Goal: Task Accomplishment & Management: Manage account settings

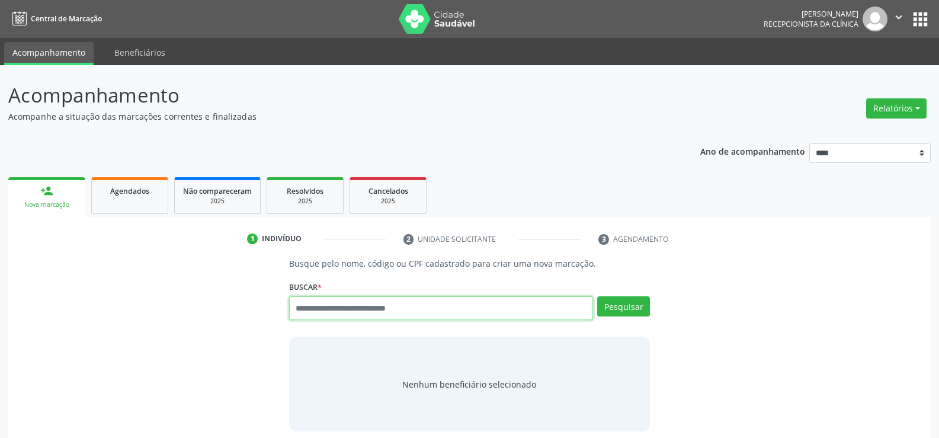
click at [330, 316] on input "text" at bounding box center [441, 308] width 304 height 24
type input "**********"
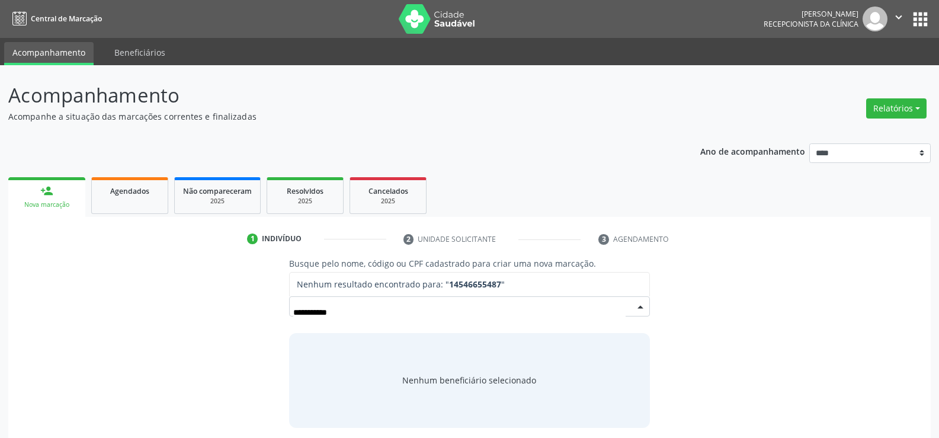
drag, startPoint x: 374, startPoint y: 314, endPoint x: 196, endPoint y: 310, distance: 178.4
click at [196, 310] on div "**********" at bounding box center [470, 342] width 906 height 170
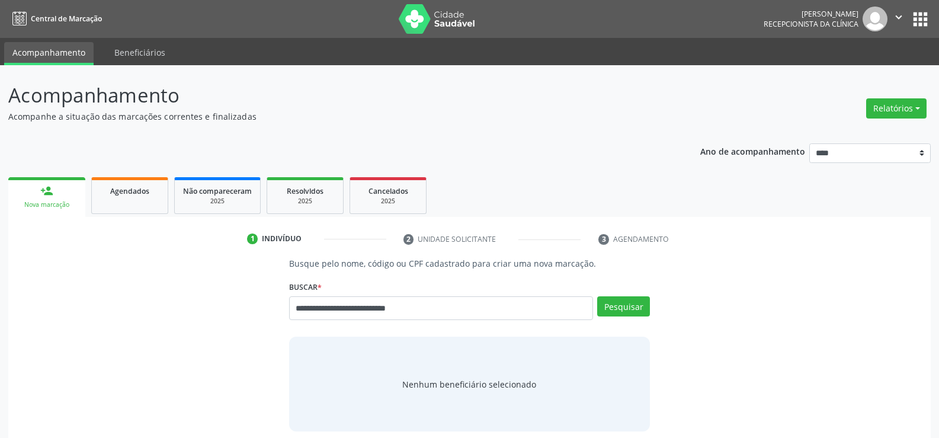
type input "**********"
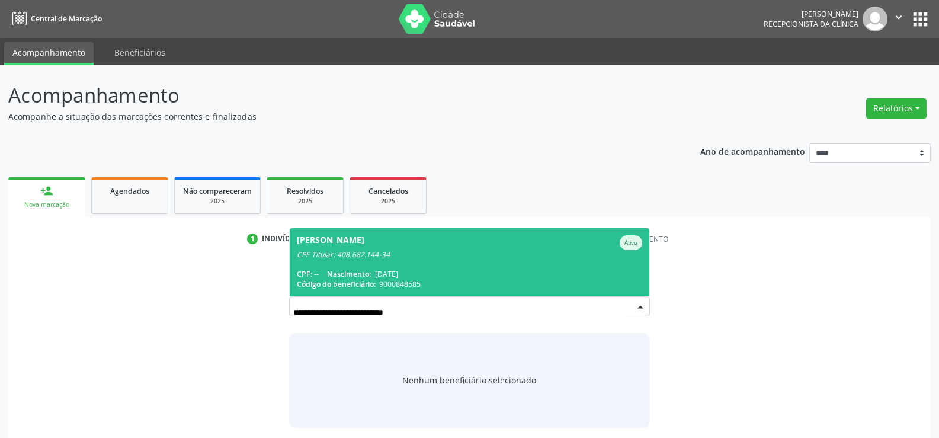
click at [361, 265] on span "[PERSON_NAME] Ativo CPF Titular: 408.682.144-34 CPF: -- Nascimento: [DATE] Códi…" at bounding box center [470, 262] width 360 height 68
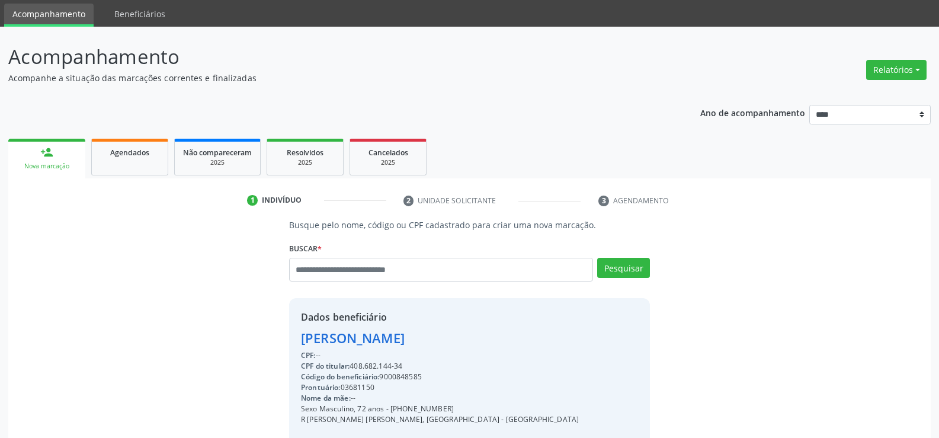
scroll to position [59, 0]
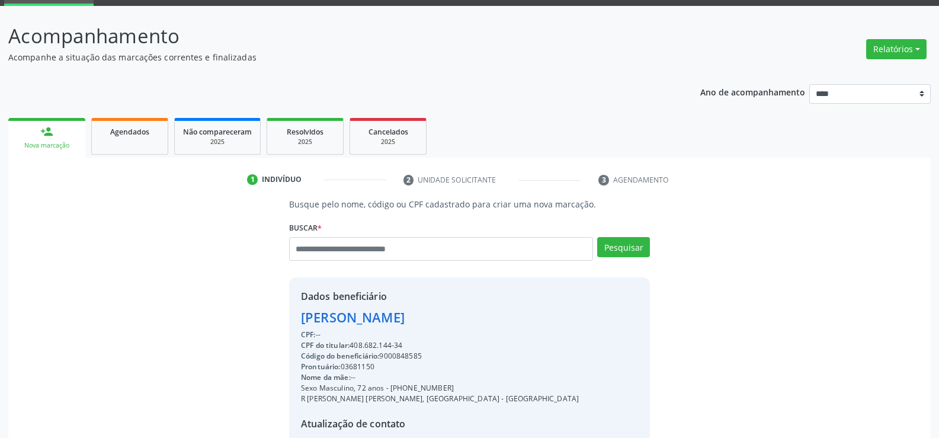
drag, startPoint x: 408, startPoint y: 344, endPoint x: 304, endPoint y: 311, distance: 109.6
click at [304, 311] on div "Dados beneficiário [PERSON_NAME] CPF: -- CPF do titular: 408.682.144-34 Código …" at bounding box center [440, 391] width 278 height 204
copy div "[PERSON_NAME] CPF: -- CPF do titular: 408.682.144-34"
click at [883, 53] on button "Relatórios" at bounding box center [896, 49] width 60 height 20
click at [872, 76] on link "Agendamentos" at bounding box center [863, 74] width 127 height 17
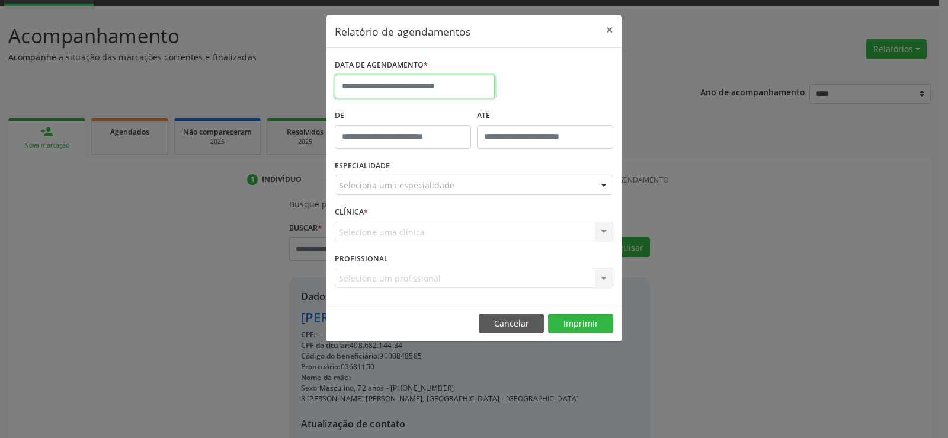
click at [452, 87] on input "text" at bounding box center [415, 87] width 160 height 24
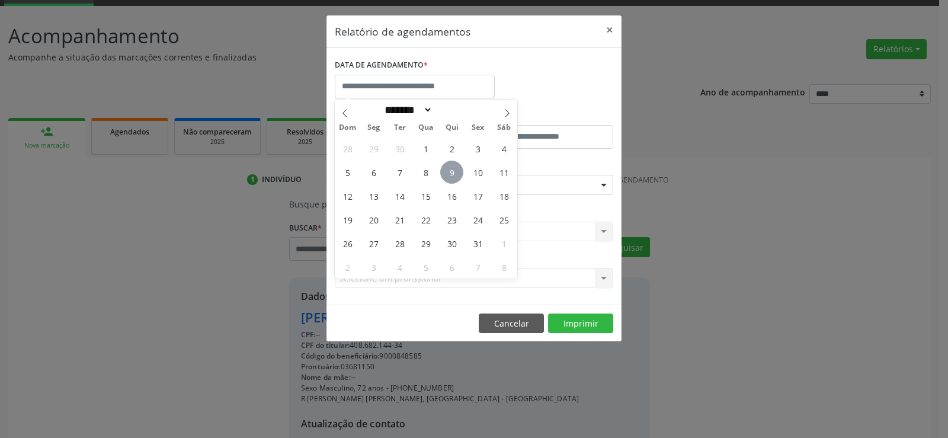
click at [453, 172] on span "9" at bounding box center [451, 172] width 23 height 23
type input "**********"
click at [453, 172] on span "9" at bounding box center [451, 172] width 23 height 23
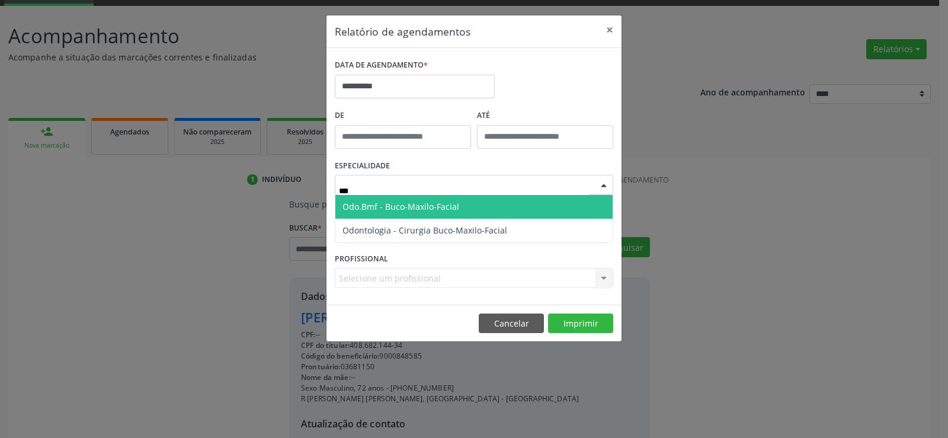
type input "****"
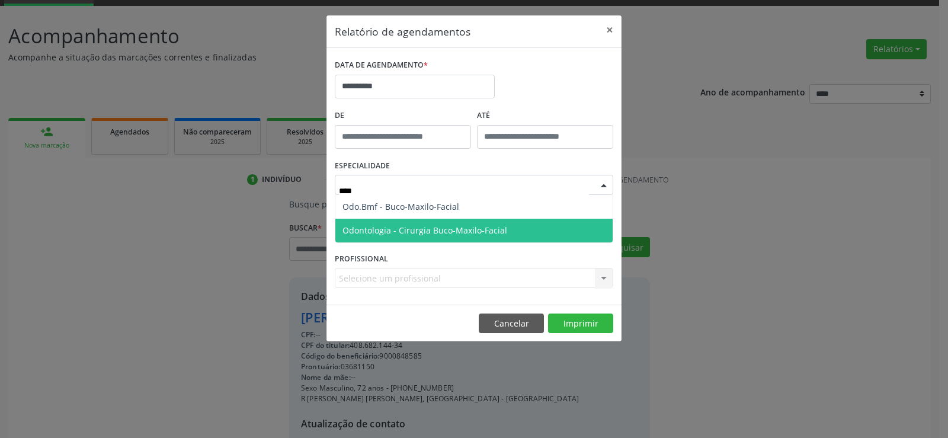
click at [428, 230] on span "Odontologia - Cirurgia Buco-Maxilo-Facial" at bounding box center [425, 230] width 165 height 11
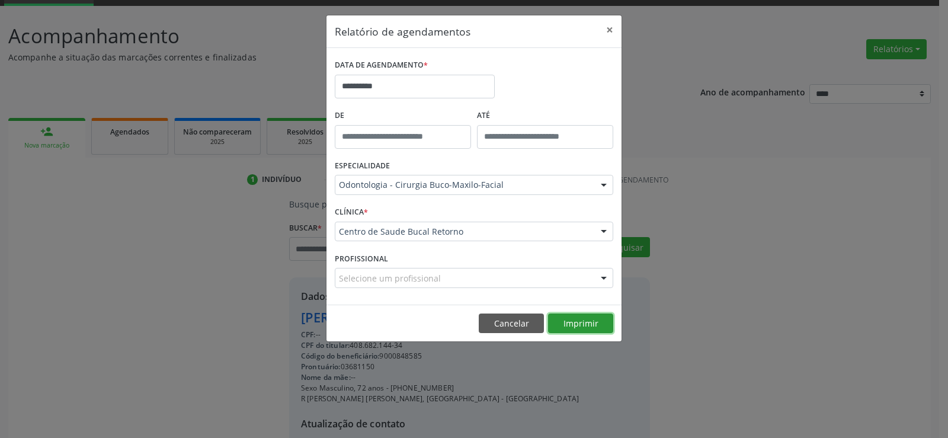
click at [581, 322] on button "Imprimir" at bounding box center [580, 324] width 65 height 20
click at [532, 325] on button "Cancelar" at bounding box center [511, 324] width 65 height 20
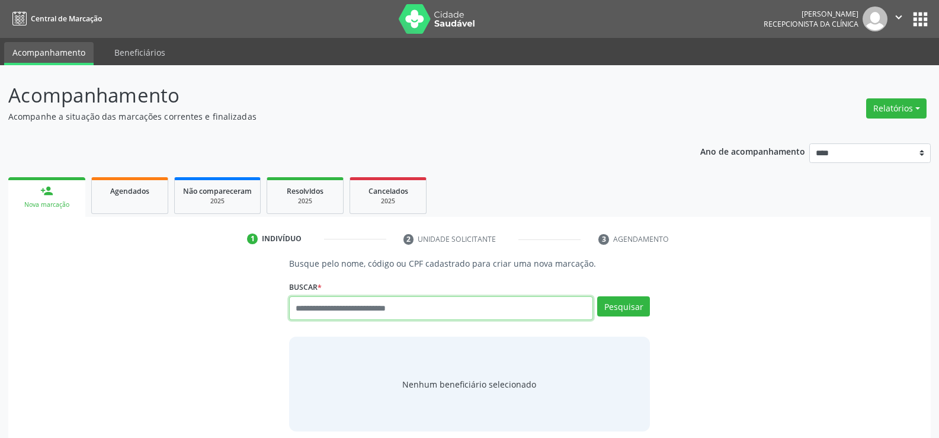
click at [364, 307] on input "text" at bounding box center [441, 308] width 304 height 24
paste input "**********"
type input "**********"
click at [613, 304] on button "Pesquisar" at bounding box center [623, 306] width 53 height 20
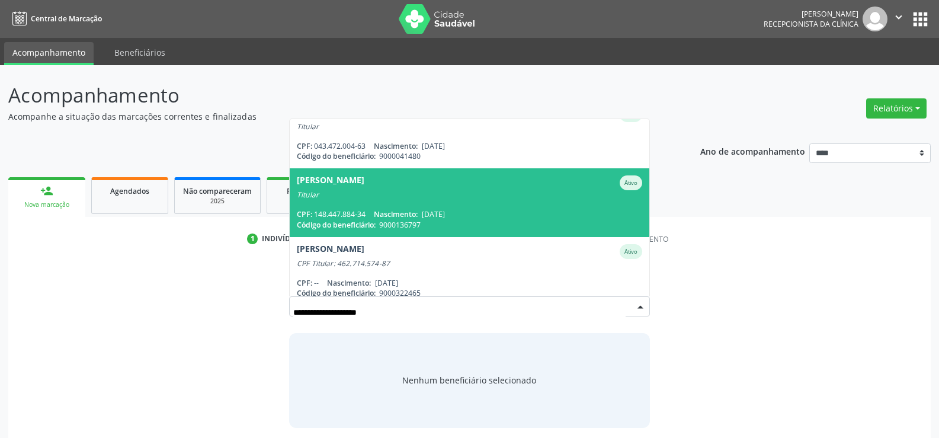
scroll to position [460, 0]
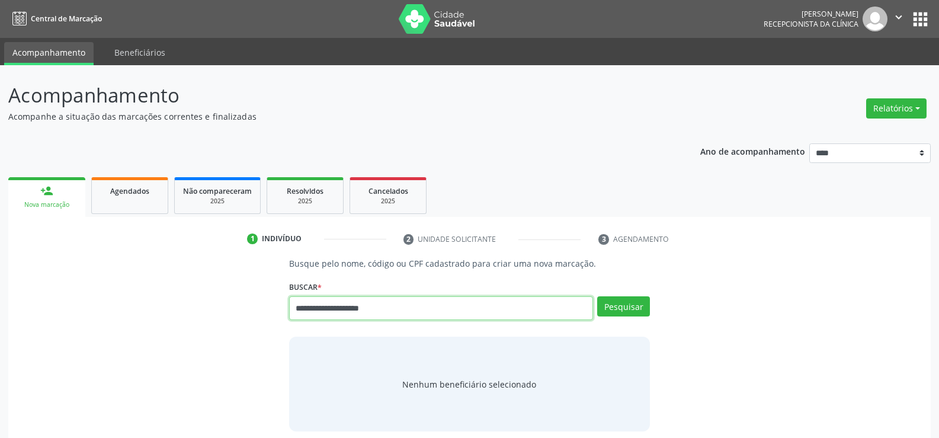
drag, startPoint x: 286, startPoint y: 291, endPoint x: 271, endPoint y: 289, distance: 14.9
click at [271, 289] on div "**********" at bounding box center [470, 344] width 906 height 174
paste input "**********"
type input "**********"
click at [626, 306] on button "Pesquisar" at bounding box center [623, 306] width 53 height 20
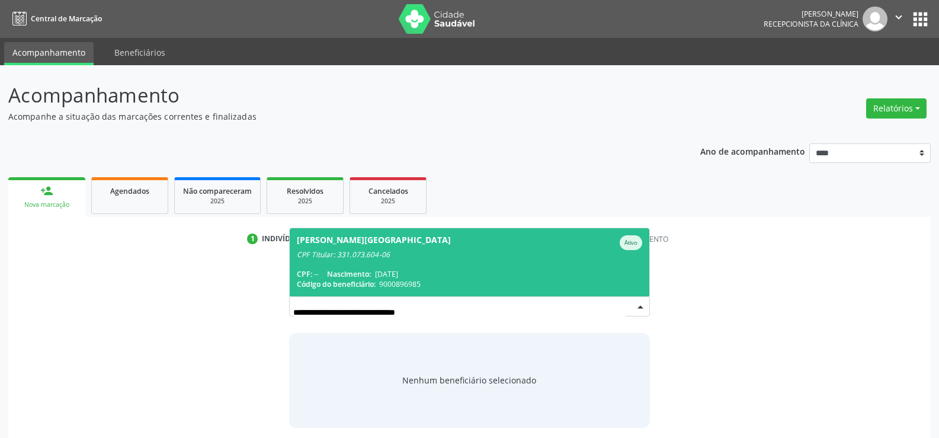
scroll to position [0, 0]
click at [339, 284] on span "Código do beneficiário:" at bounding box center [336, 284] width 79 height 10
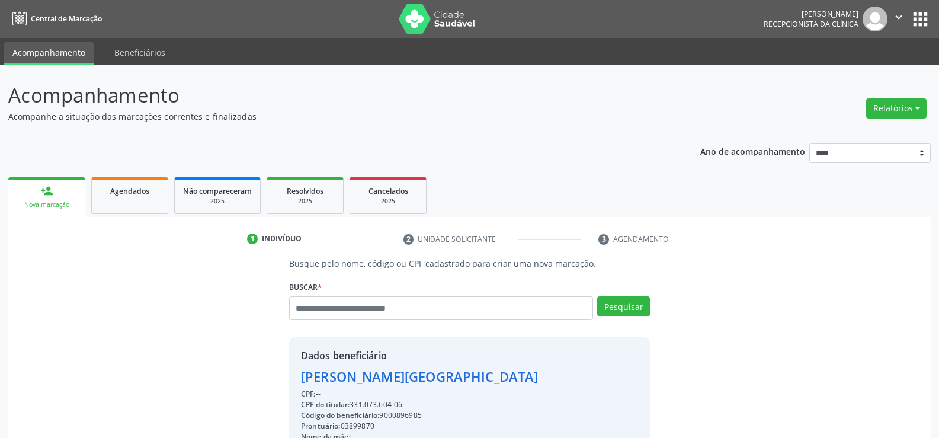
drag, startPoint x: 353, startPoint y: 401, endPoint x: 412, endPoint y: 401, distance: 59.3
click at [412, 401] on div "CPF do titular: 331.073.604-06" at bounding box center [420, 404] width 238 height 11
copy div "331.073.604-06"
click at [318, 311] on input "text" at bounding box center [441, 308] width 304 height 24
paste input "**********"
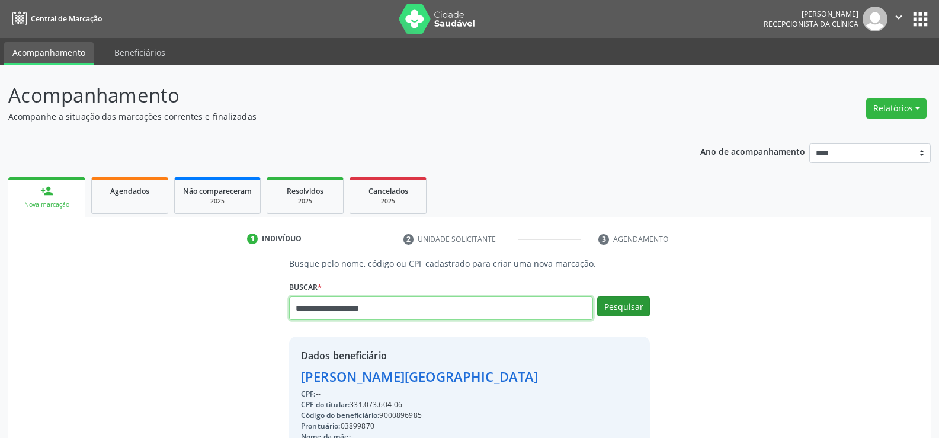
type input "**********"
click at [610, 313] on button "Pesquisar" at bounding box center [623, 306] width 53 height 20
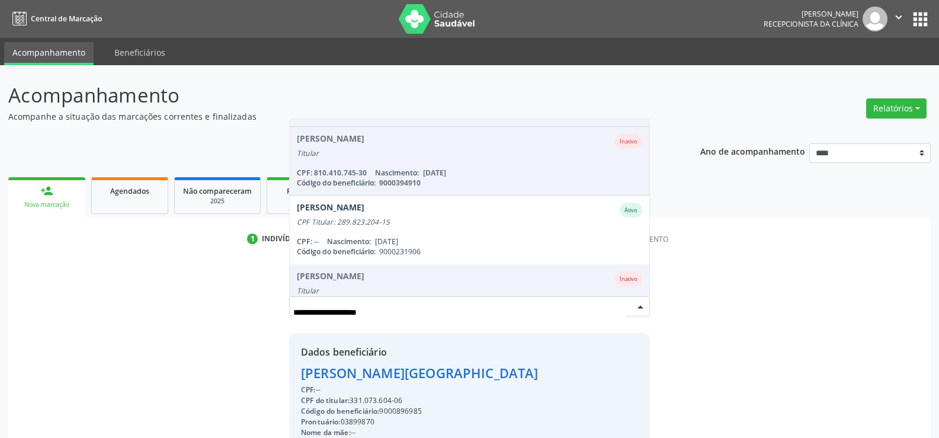
scroll to position [119, 0]
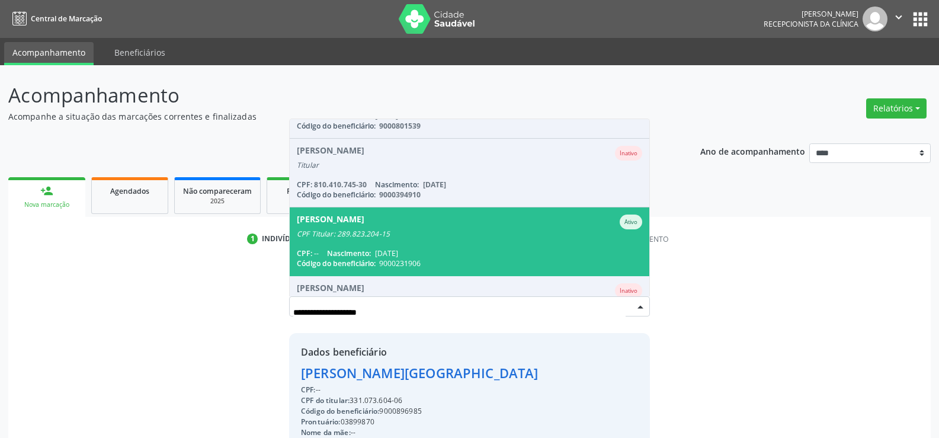
click at [400, 227] on div "Antonio Jose da Silva Ativo" at bounding box center [470, 222] width 346 height 15
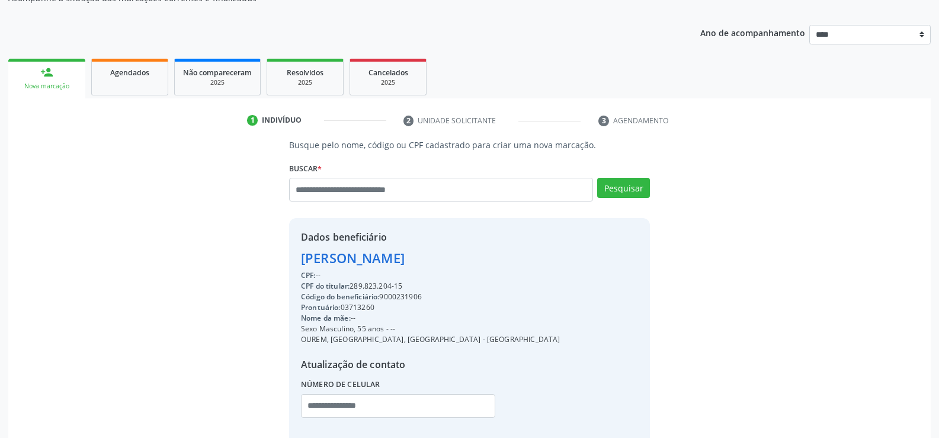
drag, startPoint x: 428, startPoint y: 260, endPoint x: 300, endPoint y: 264, distance: 128.1
click at [300, 264] on div "Dados beneficiário Antonio Jose da Silva CPF: -- CPF do titular: 289.823.204-15…" at bounding box center [469, 332] width 361 height 228
copy div "Antonio Jose da Silva"
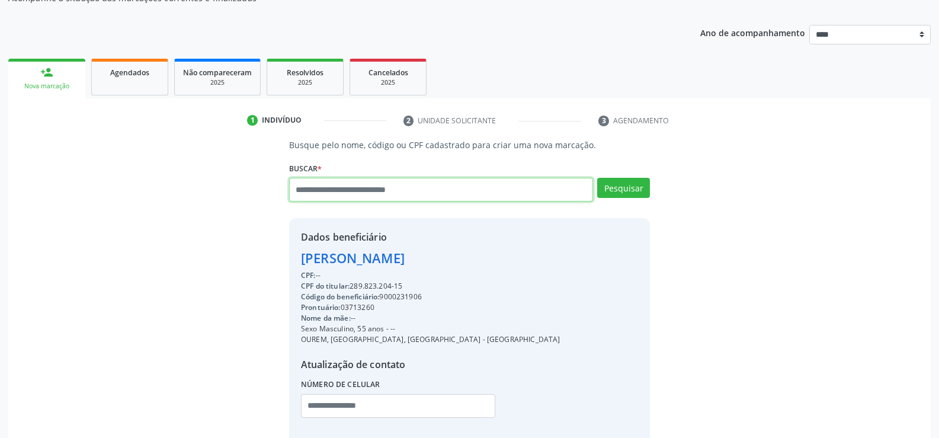
click at [331, 184] on input "text" at bounding box center [441, 190] width 304 height 24
paste input "**********"
type input "**********"
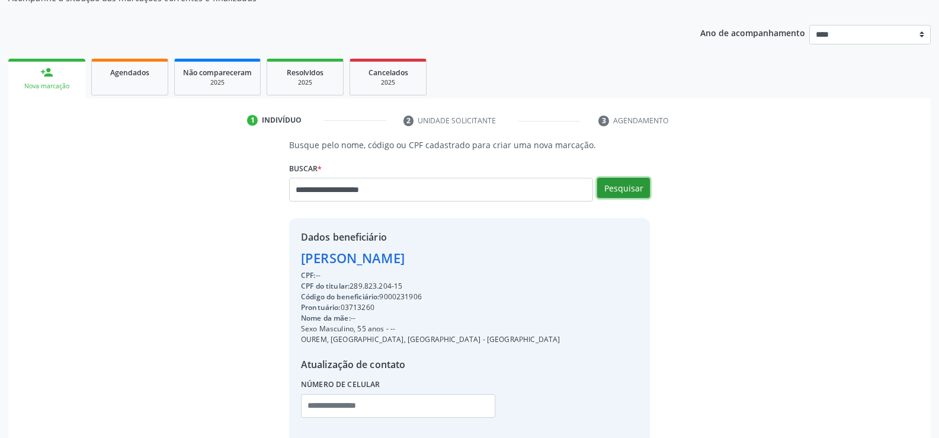
click at [622, 187] on button "Pesquisar" at bounding box center [623, 188] width 53 height 20
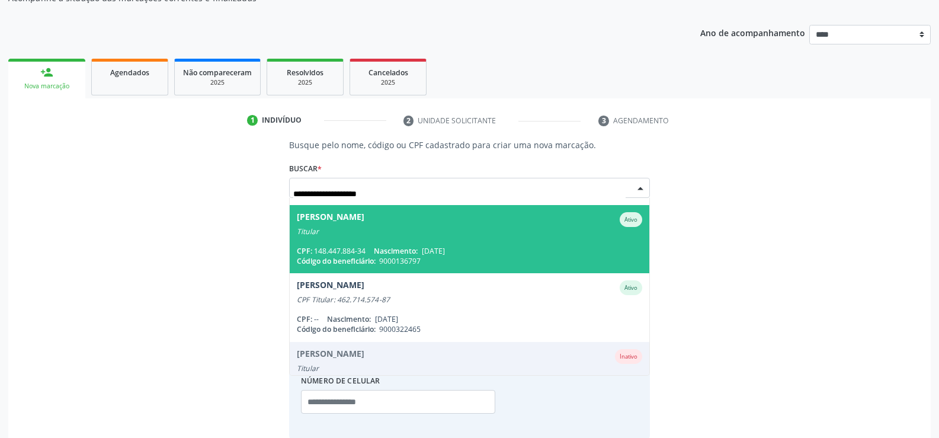
scroll to position [533, 0]
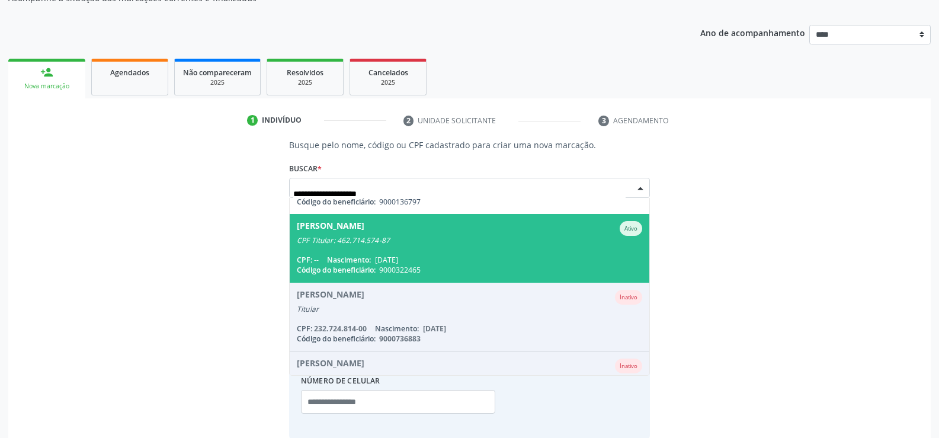
click at [435, 260] on div "CPF: -- Nascimento: 14/06/1960" at bounding box center [470, 260] width 346 height 10
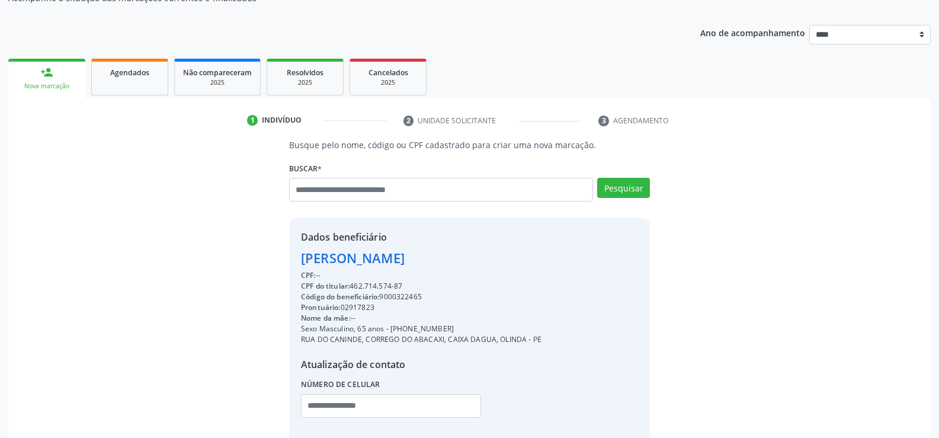
drag, startPoint x: 352, startPoint y: 283, endPoint x: 417, endPoint y: 281, distance: 64.6
click at [417, 281] on div "CPF do titular: 462.714.574-87" at bounding box center [421, 286] width 241 height 11
copy div "462.714.574-87"
click at [111, 228] on div "Busque pelo nome, código ou CPF cadastrado para criar uma nova marcação. Buscar…" at bounding box center [470, 292] width 906 height 307
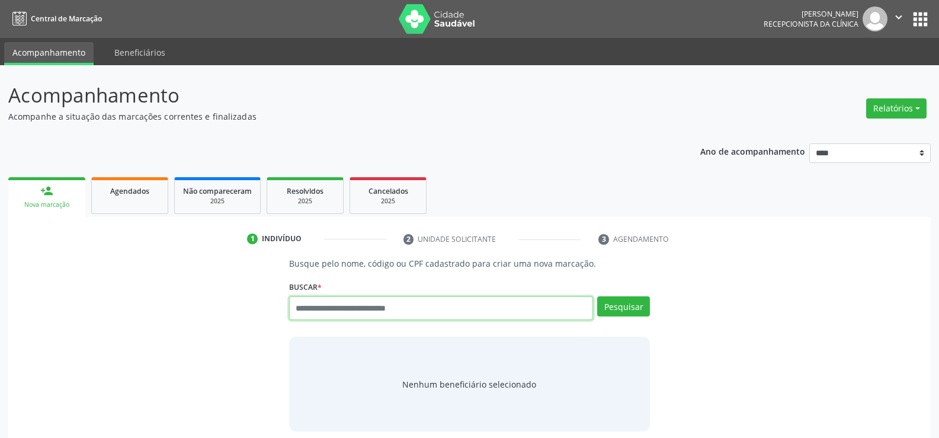
click at [412, 311] on input "text" at bounding box center [441, 308] width 304 height 24
type input "**********"
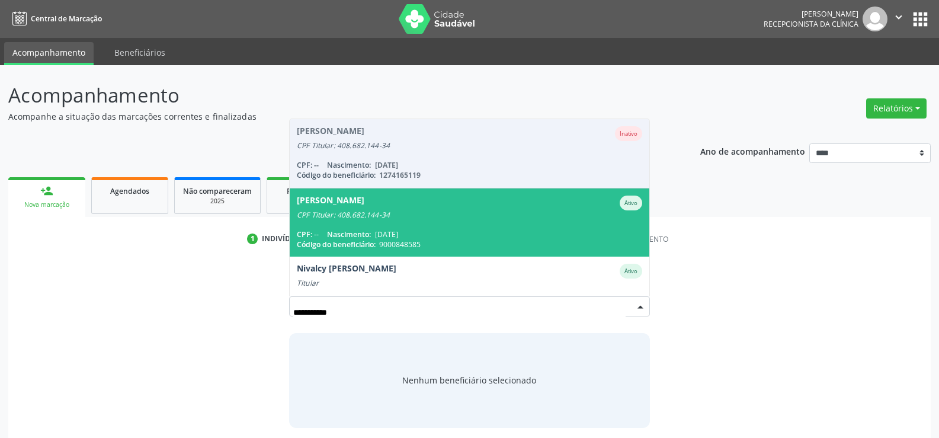
click at [451, 228] on span "[PERSON_NAME] Ativo CPF Titular: 408.682.144-34 CPF: -- Nascimento: [DATE] Códi…" at bounding box center [470, 222] width 360 height 68
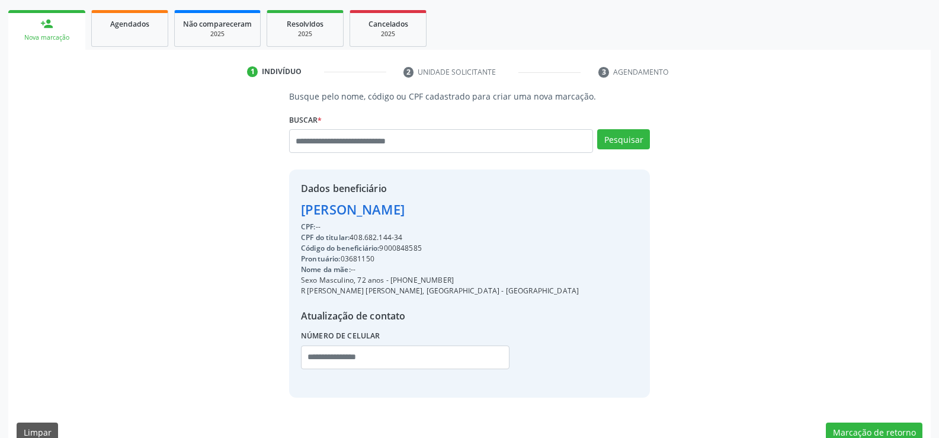
scroll to position [178, 0]
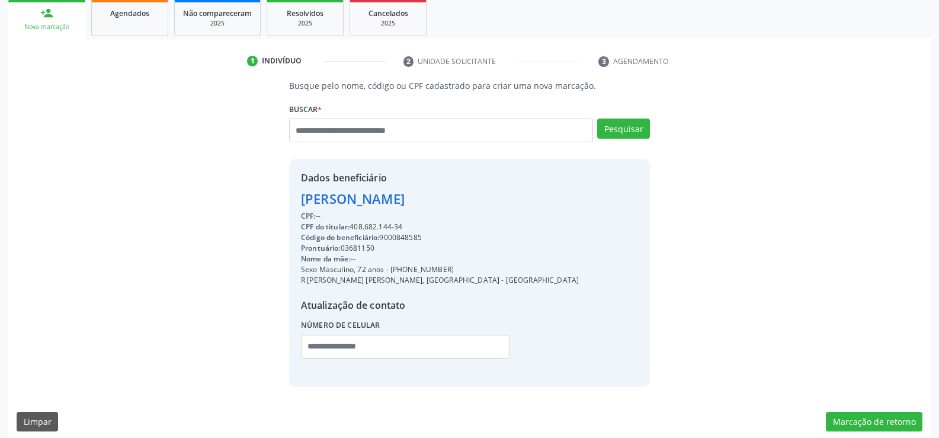
drag, startPoint x: 302, startPoint y: 196, endPoint x: 588, endPoint y: 201, distance: 285.7
click at [588, 201] on div "Dados beneficiário [PERSON_NAME] CPF: -- CPF do titular: 408.682.144-34 Código …" at bounding box center [469, 273] width 361 height 228
copy div "[PERSON_NAME]"
click at [120, 21] on link "Agendados" at bounding box center [129, 17] width 77 height 37
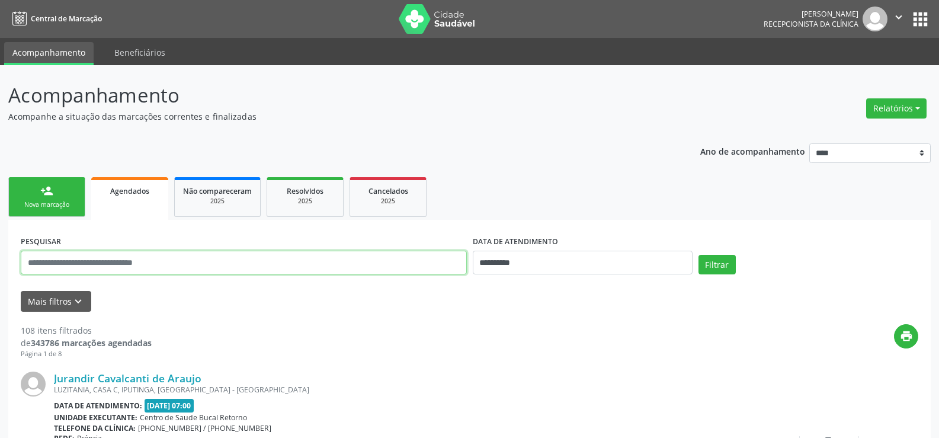
click at [110, 261] on input "text" at bounding box center [244, 263] width 446 height 24
paste input "**********"
type input "**********"
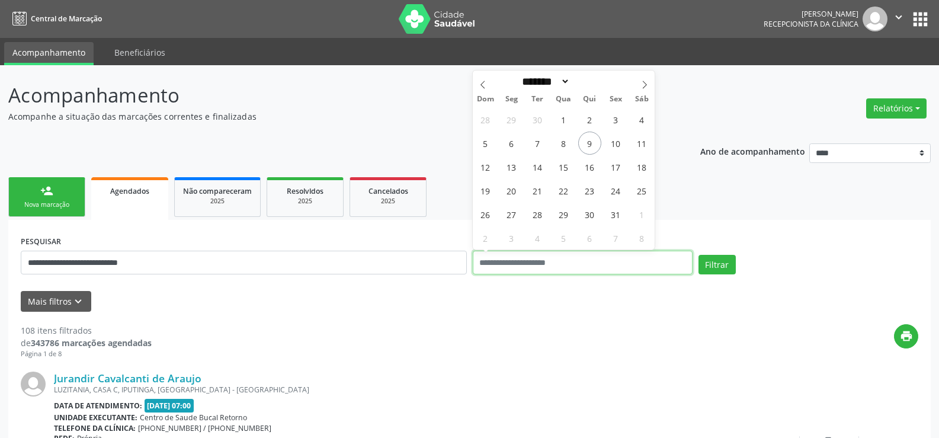
click at [699, 255] on button "Filtrar" at bounding box center [717, 265] width 37 height 20
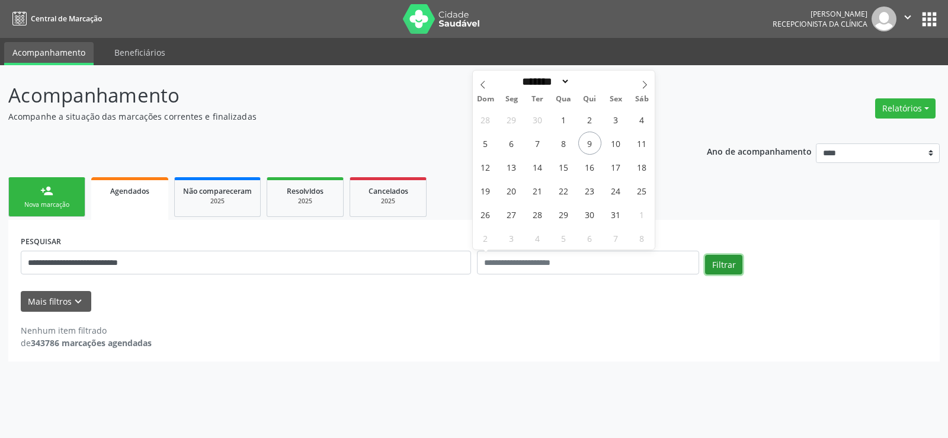
click at [713, 263] on button "Filtrar" at bounding box center [723, 265] width 37 height 20
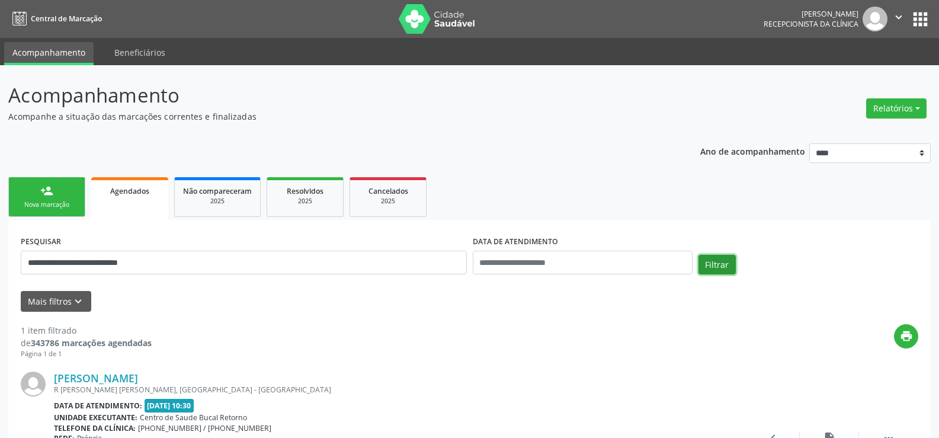
click at [713, 263] on button "Filtrar" at bounding box center [717, 265] width 37 height 20
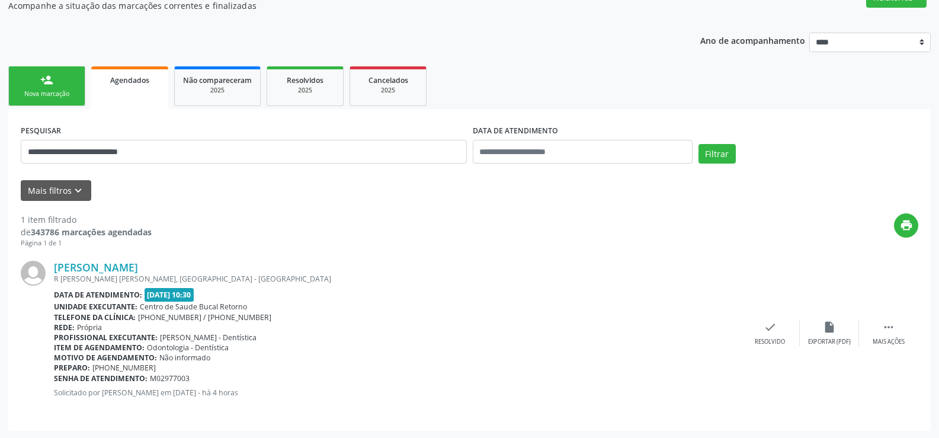
scroll to position [112, 0]
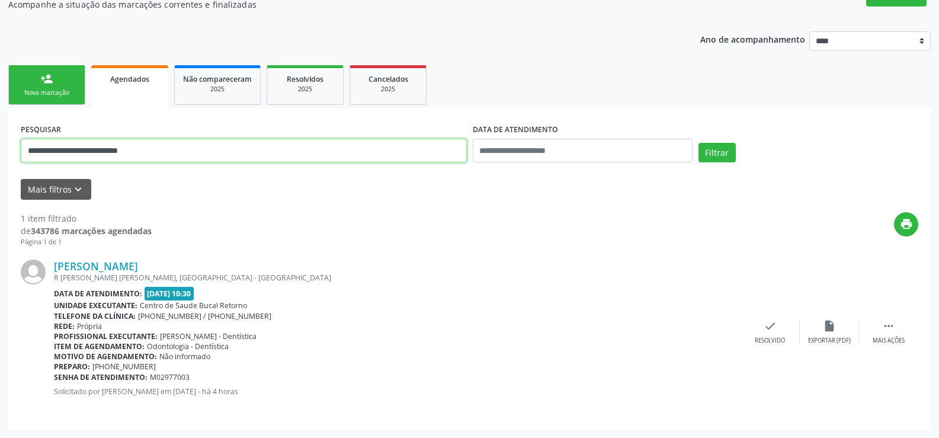
click at [83, 154] on input "**********" at bounding box center [244, 151] width 446 height 24
paste input "**********"
type input "**********"
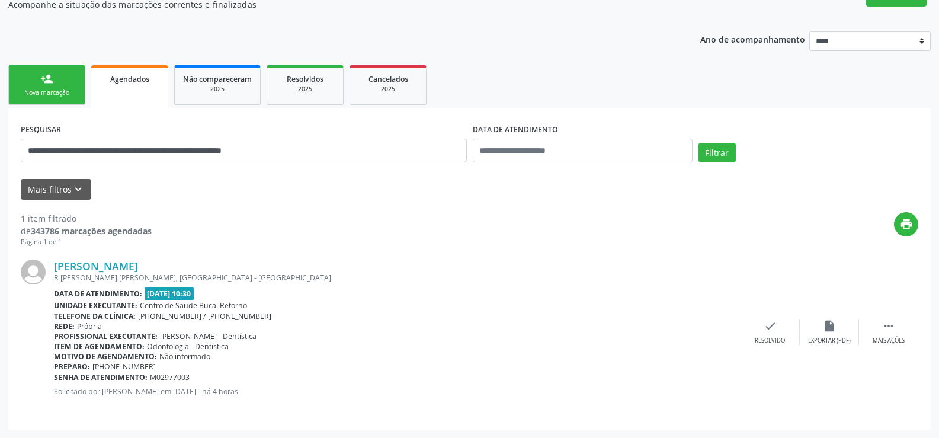
click at [224, 234] on div "print" at bounding box center [535, 229] width 767 height 35
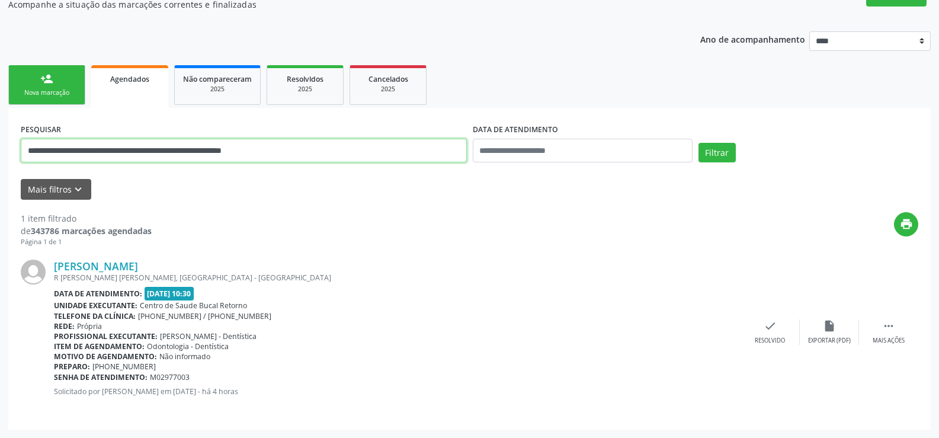
drag, startPoint x: 303, startPoint y: 156, endPoint x: 0, endPoint y: 124, distance: 305.0
click at [0, 124] on div "**********" at bounding box center [469, 195] width 939 height 485
paste input "**********"
type input "**********"
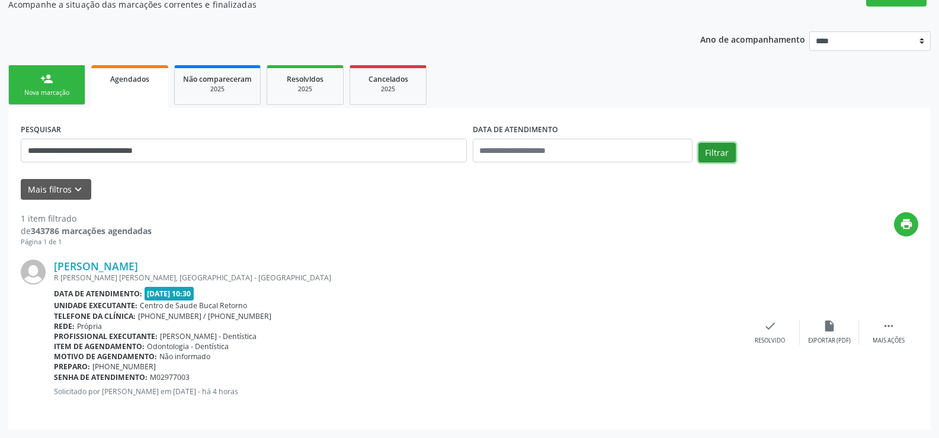
click at [728, 156] on button "Filtrar" at bounding box center [717, 153] width 37 height 20
click at [718, 152] on button "Filtrar" at bounding box center [717, 153] width 37 height 20
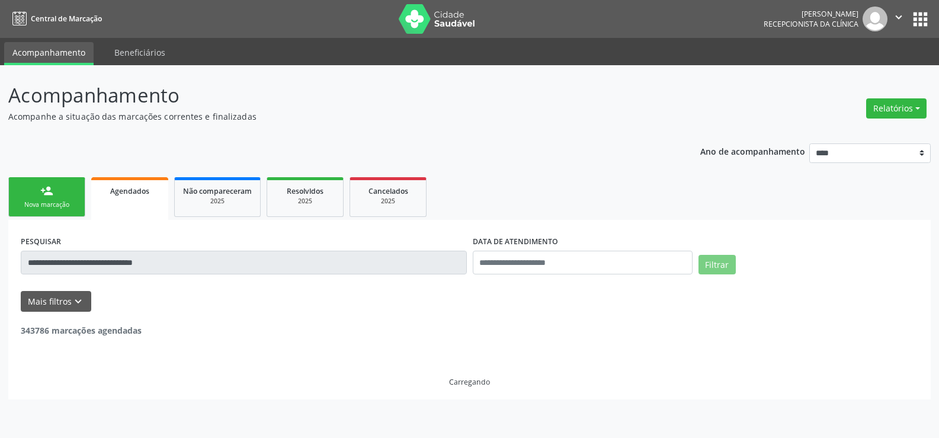
scroll to position [0, 0]
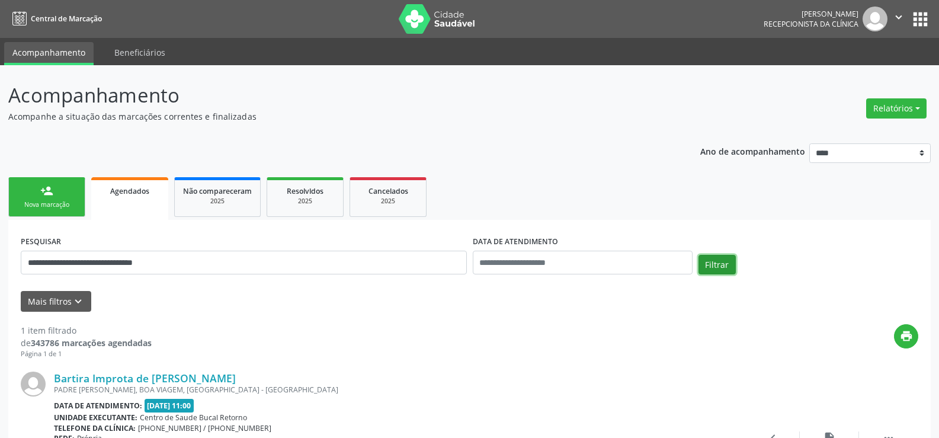
click at [725, 264] on button "Filtrar" at bounding box center [717, 265] width 37 height 20
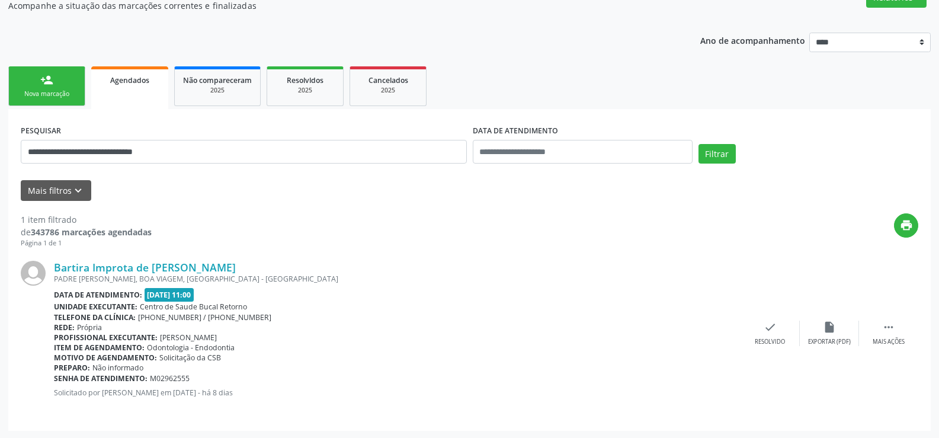
scroll to position [112, 0]
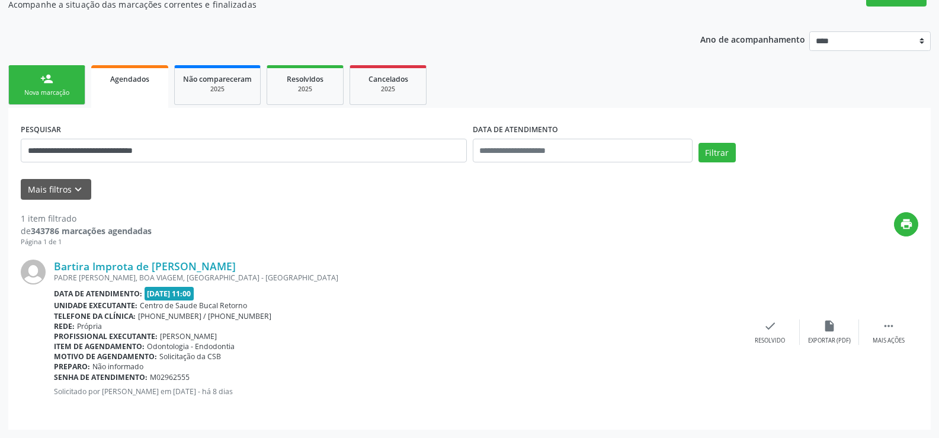
click at [44, 72] on div "person_add" at bounding box center [46, 78] width 13 height 13
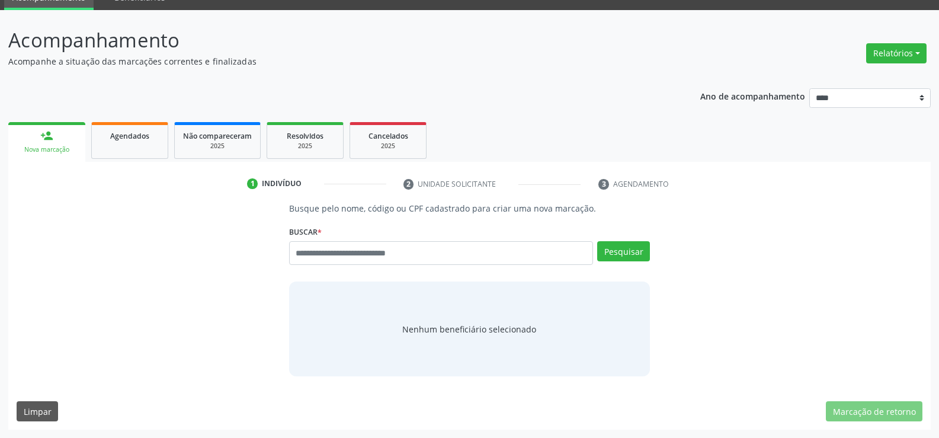
scroll to position [55, 0]
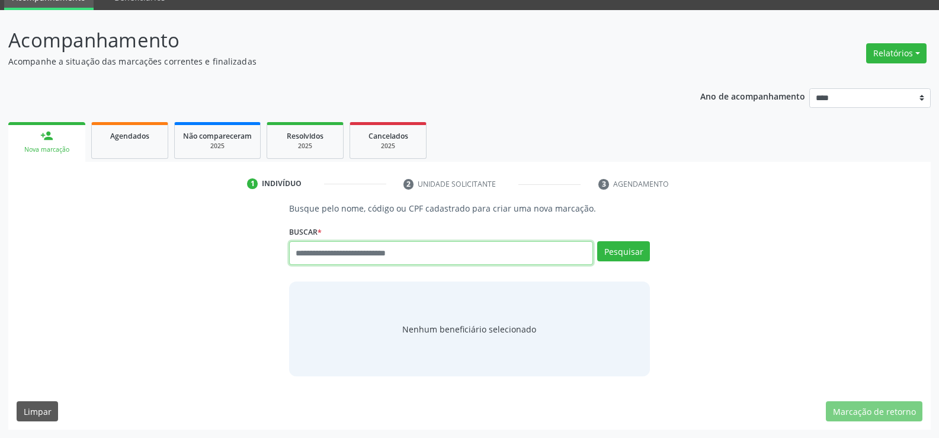
click at [354, 257] on input "text" at bounding box center [441, 253] width 304 height 24
type input "**********"
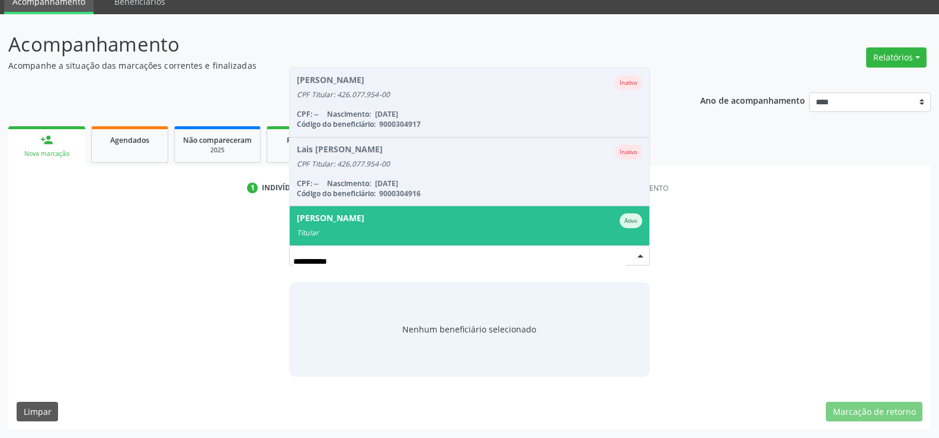
scroll to position [97, 0]
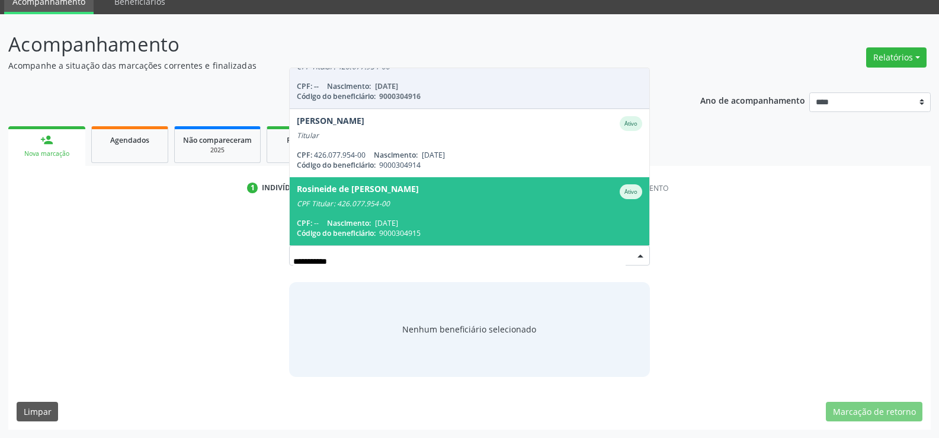
click at [377, 204] on div "CPF Titular: 426.077.954-00" at bounding box center [470, 203] width 346 height 9
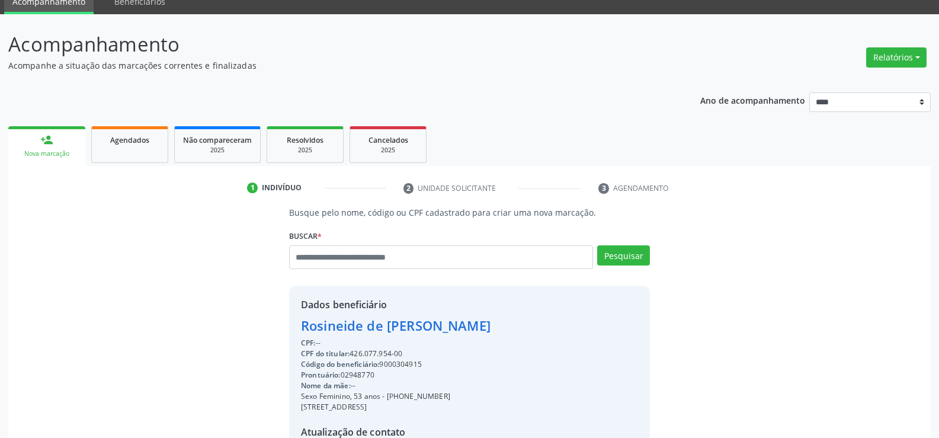
drag, startPoint x: 300, startPoint y: 325, endPoint x: 599, endPoint y: 335, distance: 298.9
click at [599, 335] on div "Dados beneficiário Rosineide de Santana Macedo da Costa CPF: -- CPF do titular:…" at bounding box center [469, 400] width 361 height 228
copy div "Rosineide de Santana Macedo da Costa"
click at [122, 126] on link "Agendados" at bounding box center [129, 144] width 77 height 37
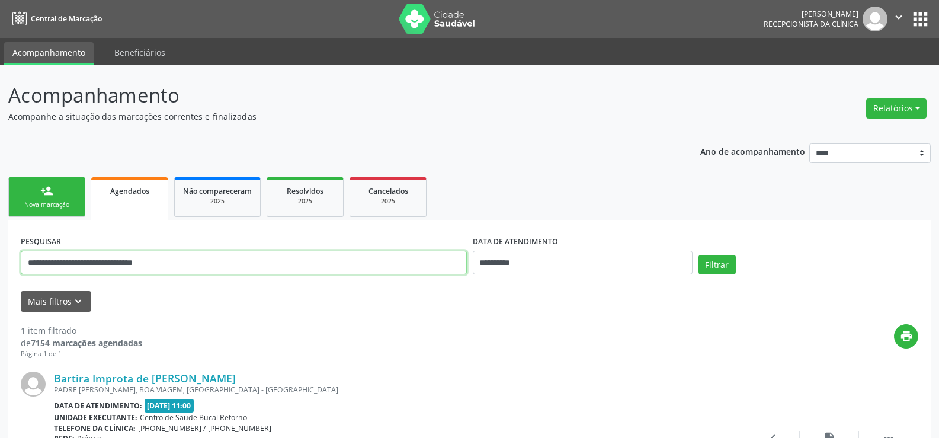
click at [81, 264] on input "**********" at bounding box center [244, 263] width 446 height 24
paste input "*"
type input "**********"
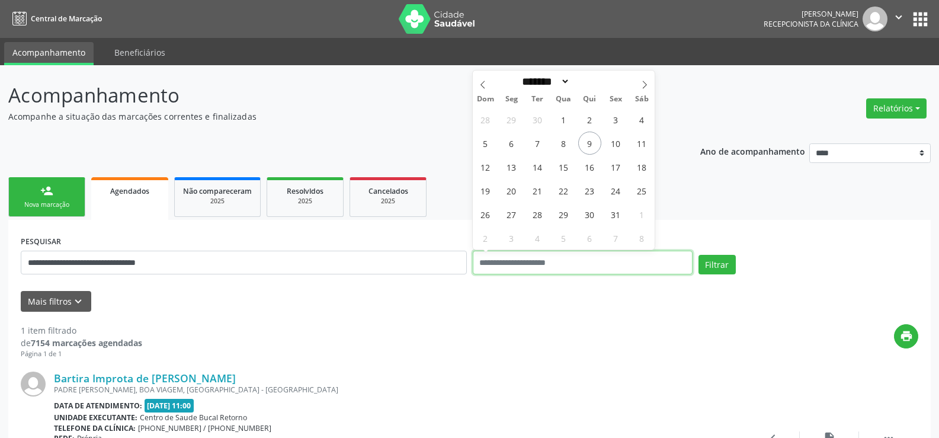
click at [699, 255] on button "Filtrar" at bounding box center [717, 265] width 37 height 20
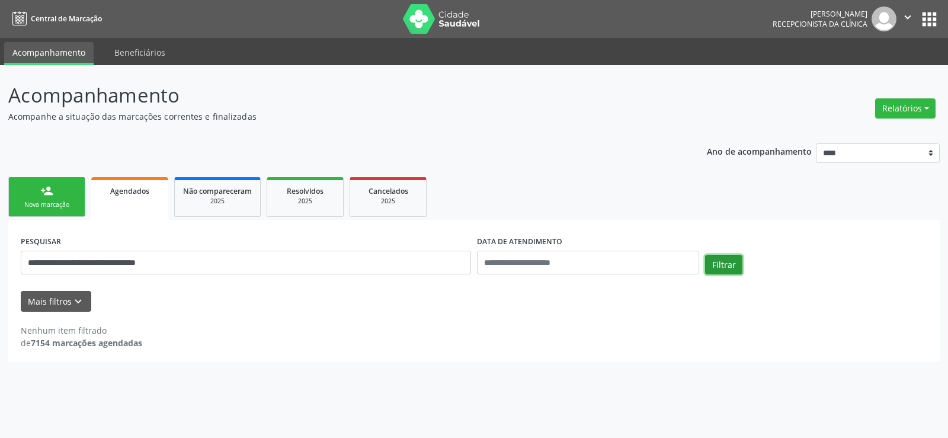
click at [716, 257] on button "Filtrar" at bounding box center [723, 265] width 37 height 20
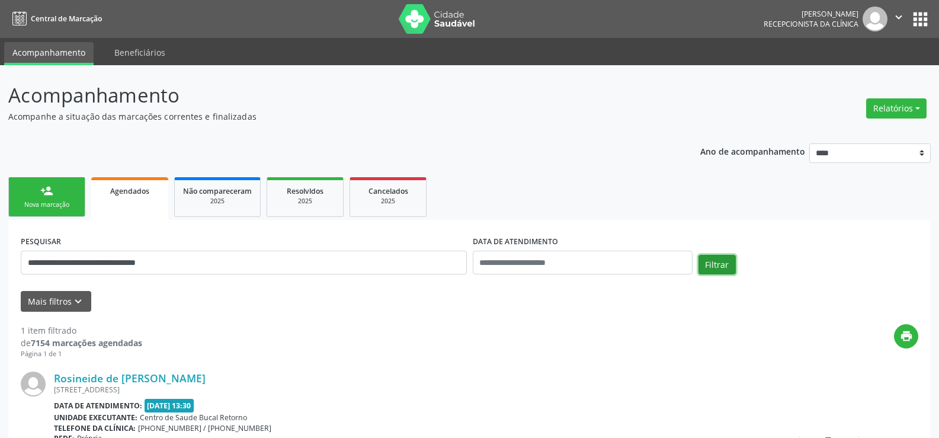
click at [716, 257] on button "Filtrar" at bounding box center [717, 265] width 37 height 20
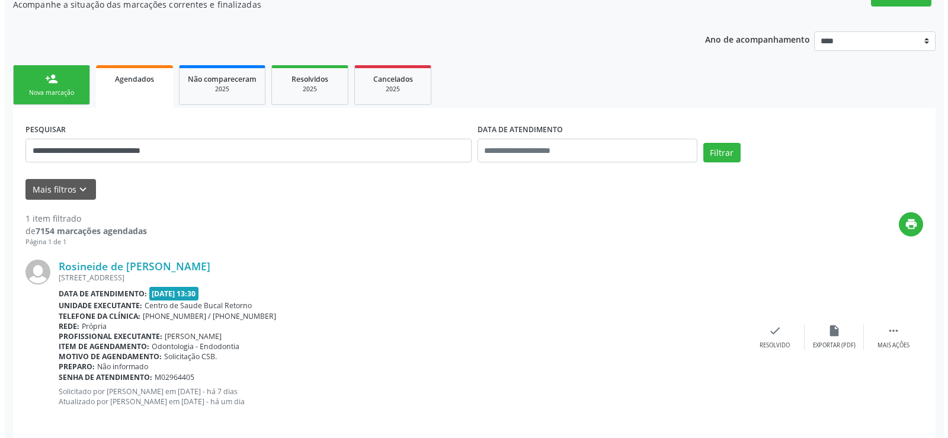
scroll to position [122, 0]
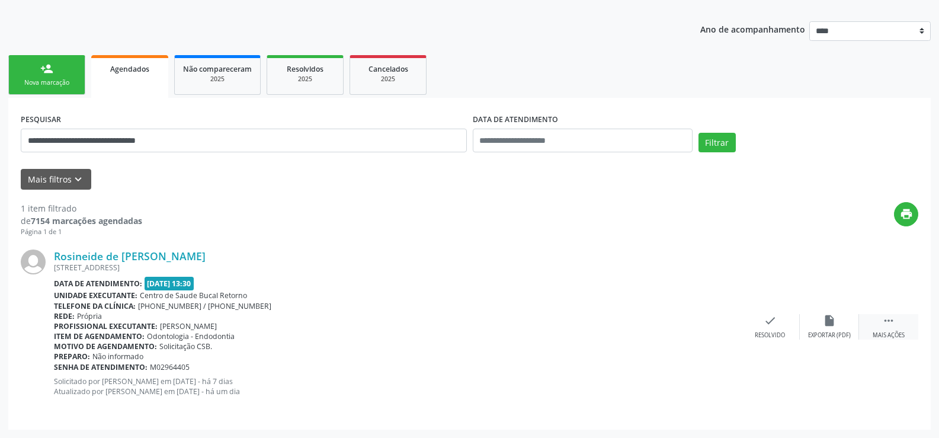
click at [895, 327] on icon "" at bounding box center [888, 320] width 13 height 13
click at [770, 330] on div "cancel Cancelar" at bounding box center [770, 326] width 59 height 25
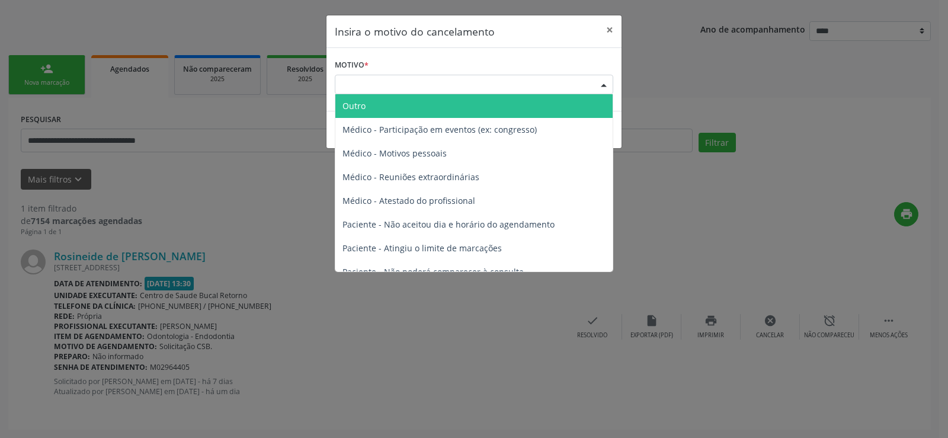
click at [572, 84] on div "Escolha o motivo" at bounding box center [474, 85] width 279 height 20
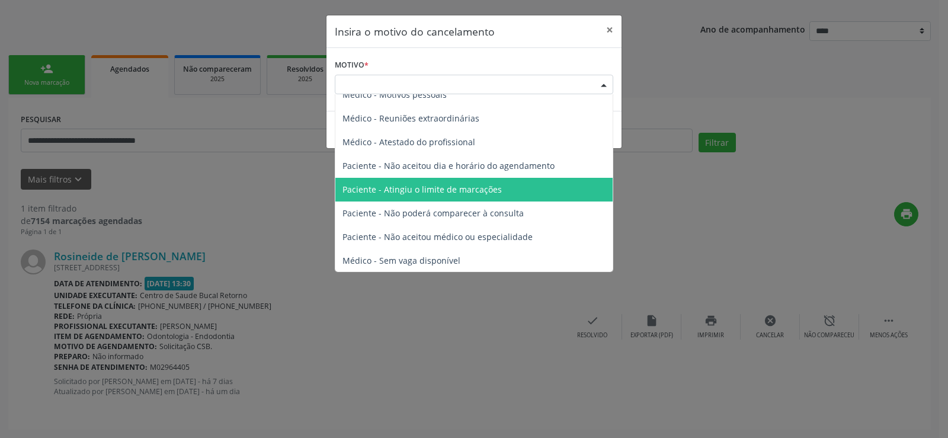
scroll to position [60, 0]
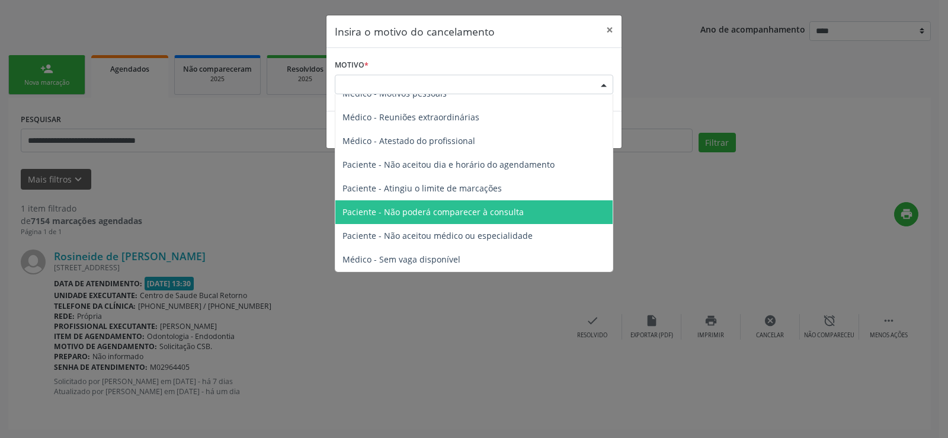
click at [501, 213] on span "Paciente - Não poderá comparecer à consulta" at bounding box center [433, 211] width 181 height 11
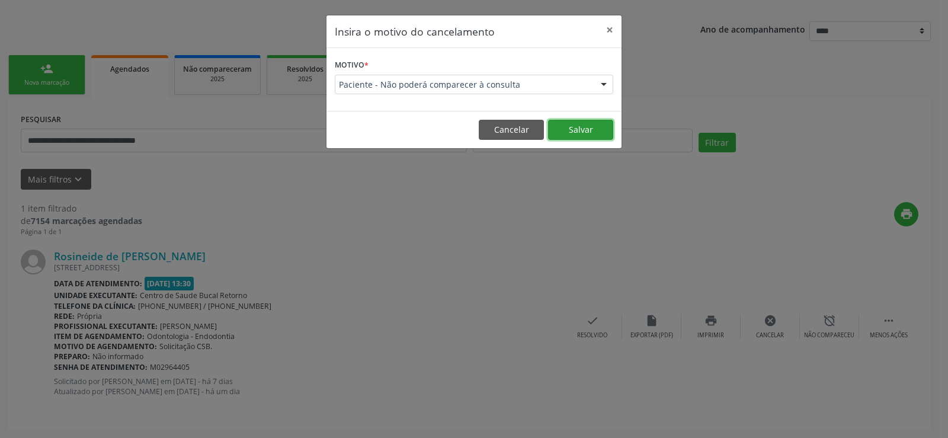
click at [588, 130] on button "Salvar" at bounding box center [580, 130] width 65 height 20
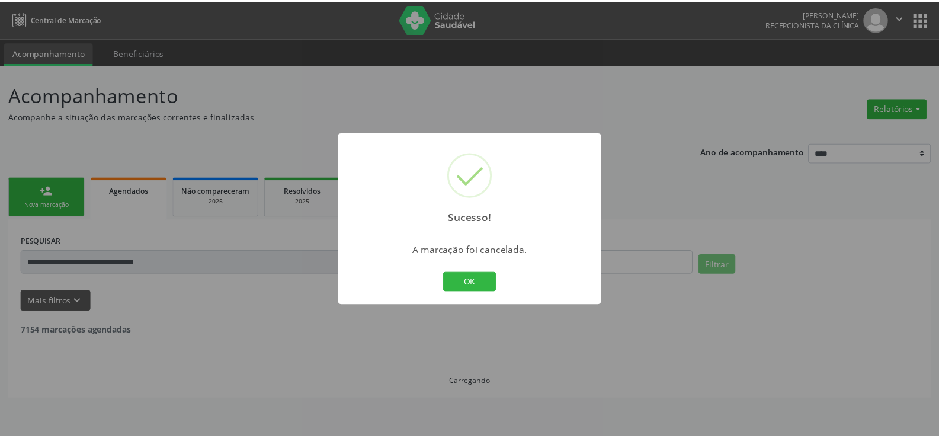
scroll to position [0, 0]
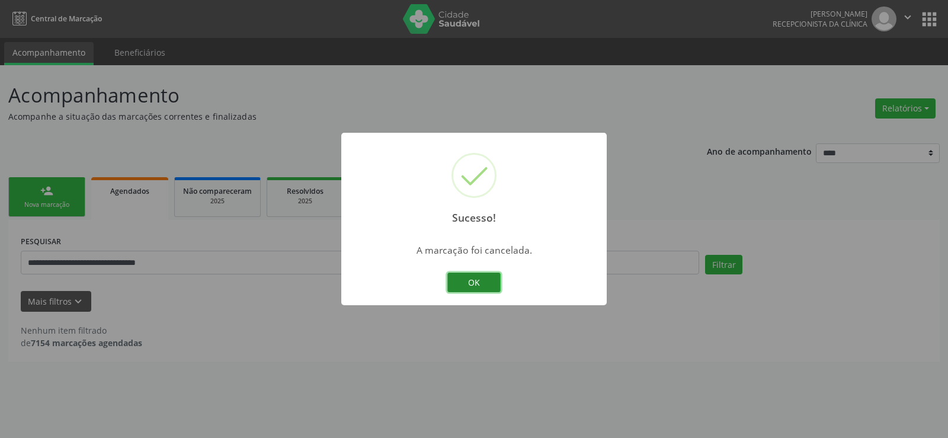
click at [490, 282] on button "OK" at bounding box center [473, 283] width 53 height 20
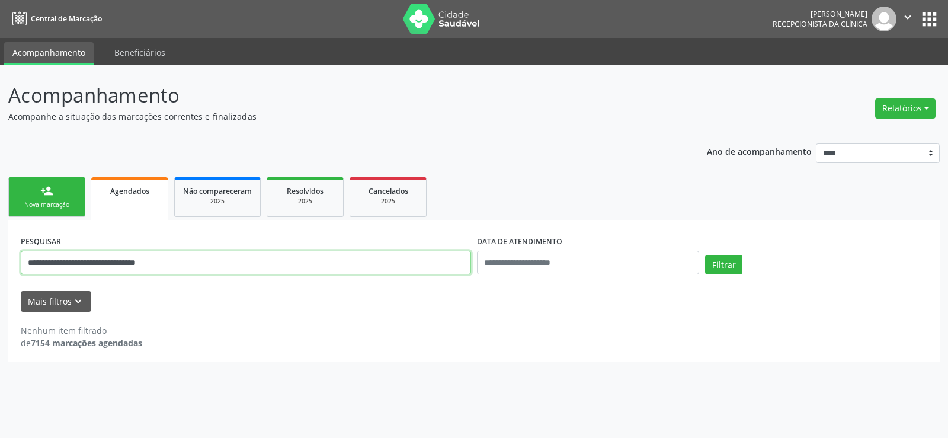
click at [201, 269] on input "**********" at bounding box center [246, 263] width 450 height 24
click at [37, 196] on link "person_add Nova marcação" at bounding box center [46, 197] width 77 height 40
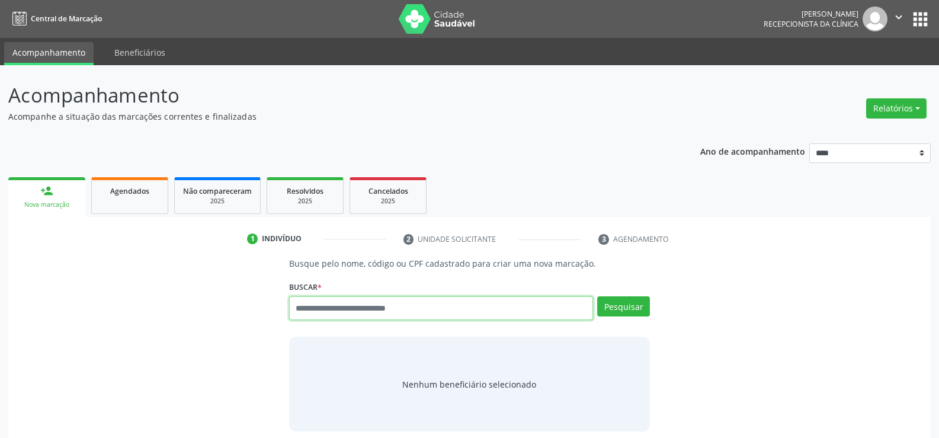
click at [340, 311] on input "text" at bounding box center [441, 308] width 304 height 24
paste input "**********"
type input "**********"
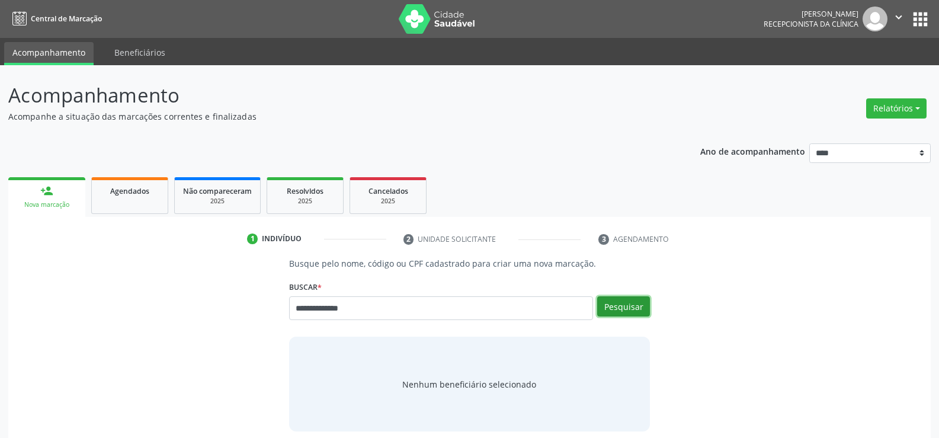
click at [633, 305] on button "Pesquisar" at bounding box center [623, 306] width 53 height 20
type input "**********"
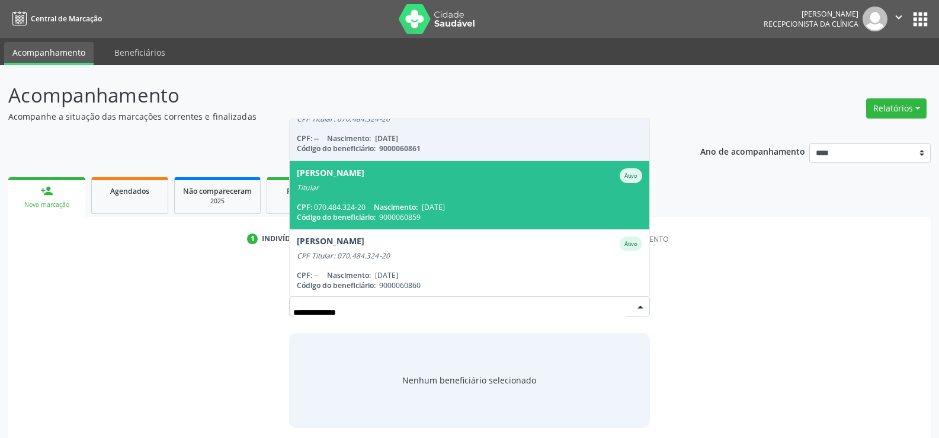
scroll to position [97, 0]
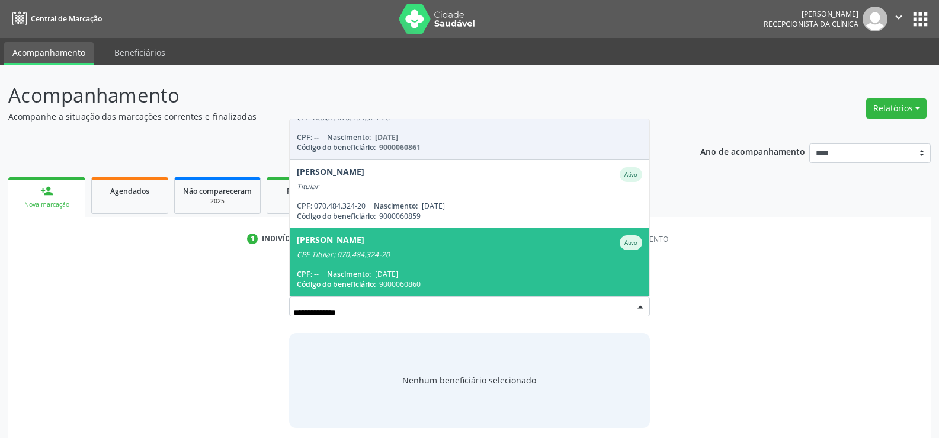
click at [164, 305] on div "**********" at bounding box center [470, 342] width 906 height 170
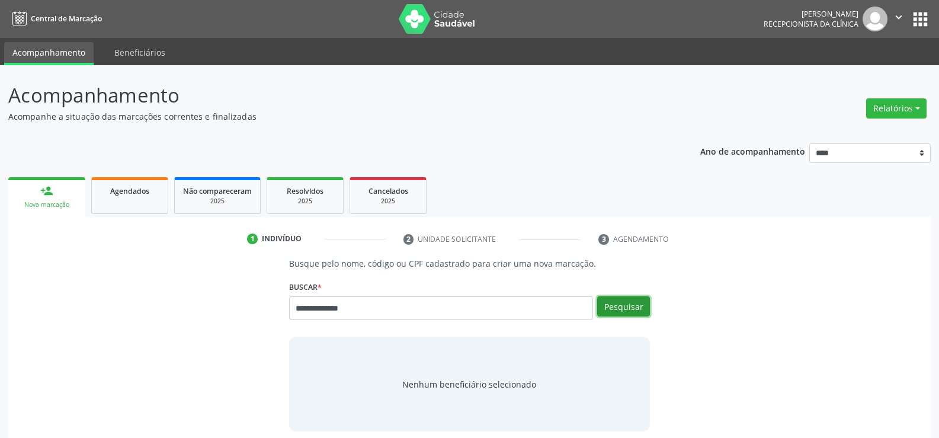
click at [634, 308] on button "Pesquisar" at bounding box center [623, 306] width 53 height 20
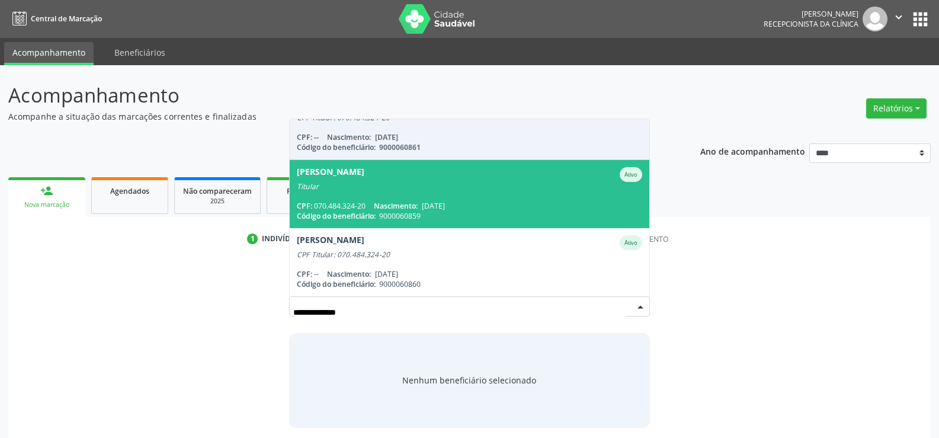
click at [420, 197] on span "Flavia Maria Silva de Mello Cabral Ativo Titular CPF: 070.484.324-20 Nascimento…" at bounding box center [470, 194] width 360 height 68
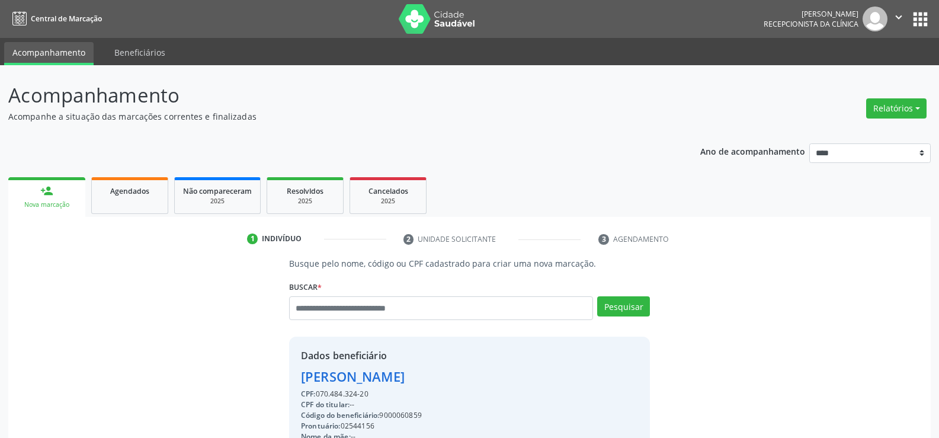
drag, startPoint x: 302, startPoint y: 376, endPoint x: 575, endPoint y: 365, distance: 273.4
copy div "Flavia Maria Silva de Mello Cabral"
click at [114, 197] on link "Agendados" at bounding box center [129, 195] width 77 height 37
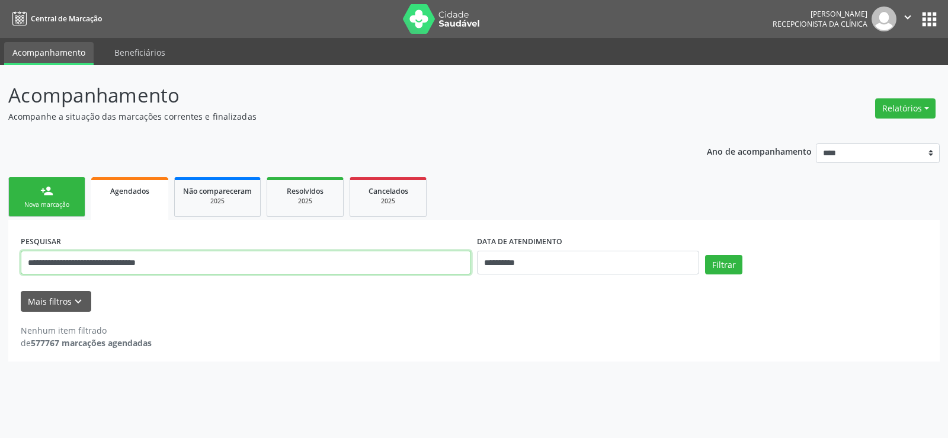
click at [129, 262] on input "**********" at bounding box center [246, 263] width 450 height 24
paste input "text"
type input "**********"
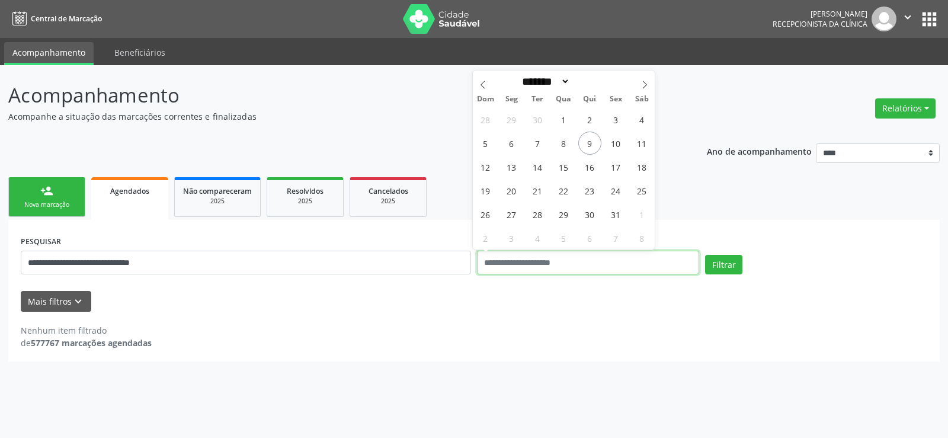
click at [705, 255] on button "Filtrar" at bounding box center [723, 265] width 37 height 20
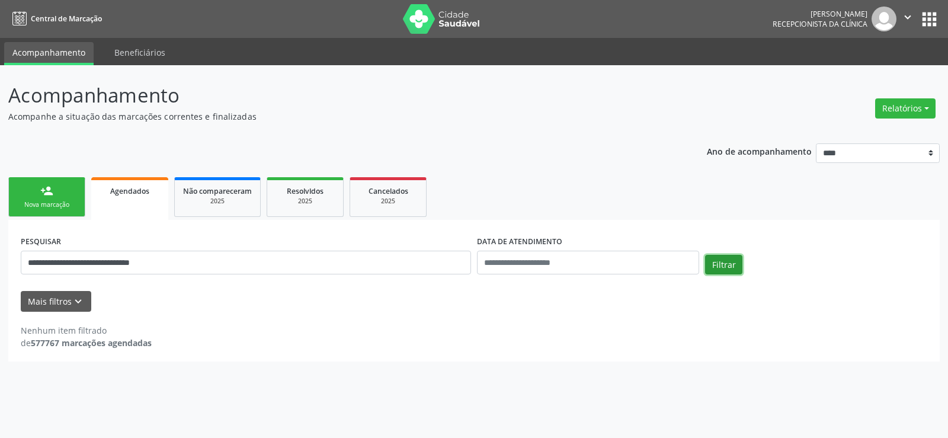
click at [716, 260] on button "Filtrar" at bounding box center [723, 265] width 37 height 20
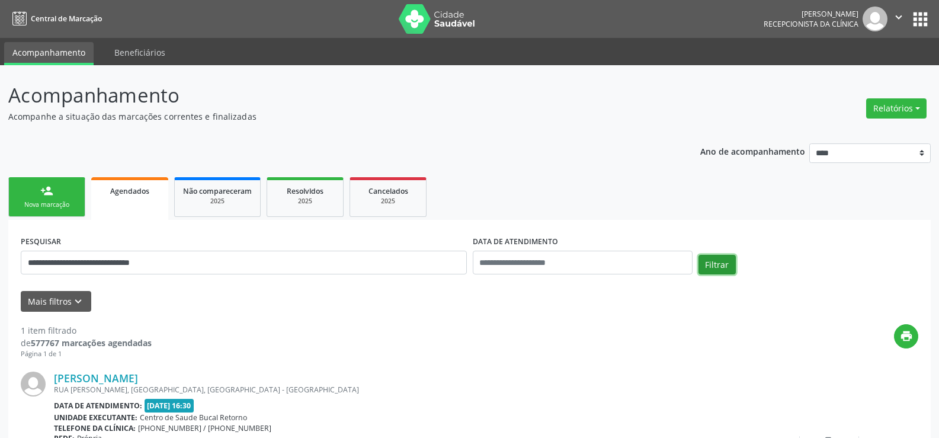
click at [716, 260] on button "Filtrar" at bounding box center [717, 265] width 37 height 20
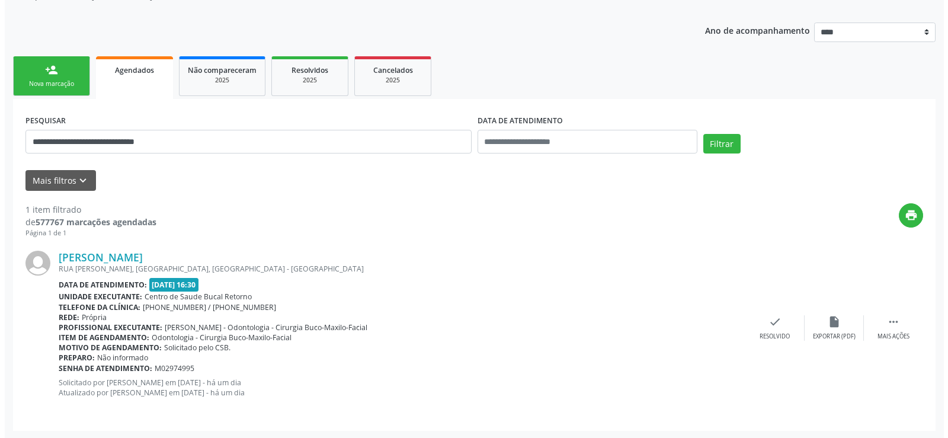
scroll to position [122, 0]
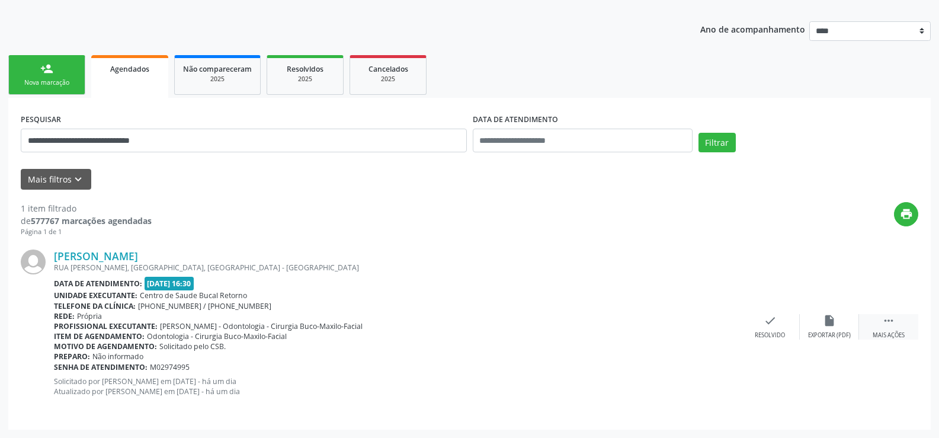
click at [882, 327] on icon "" at bounding box center [888, 320] width 13 height 13
click at [767, 326] on icon "cancel" at bounding box center [770, 320] width 13 height 13
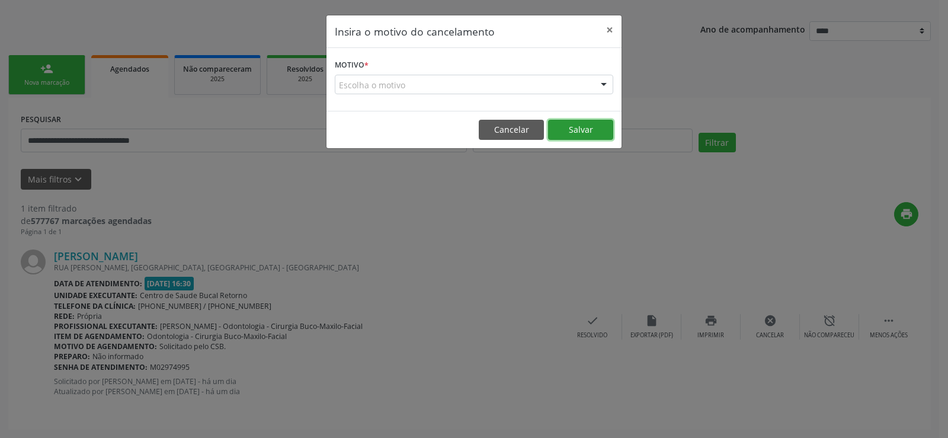
click at [577, 133] on button "Salvar" at bounding box center [580, 130] width 65 height 20
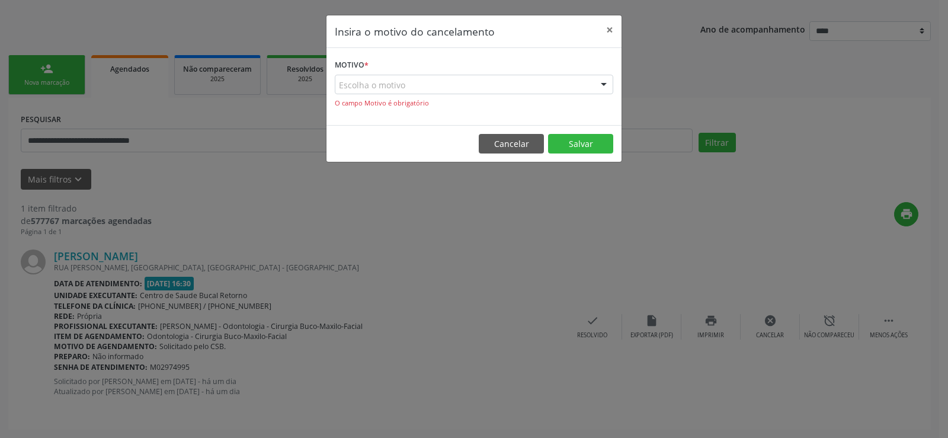
click at [477, 79] on div "Escolha o motivo" at bounding box center [474, 85] width 279 height 20
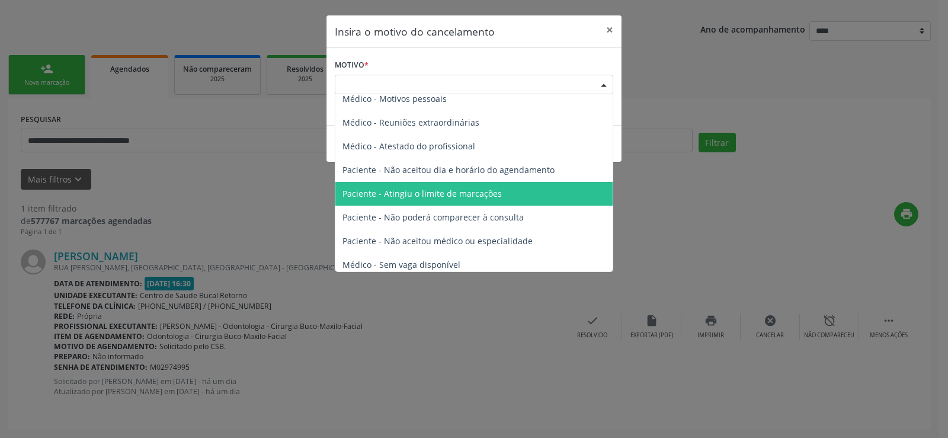
scroll to position [60, 0]
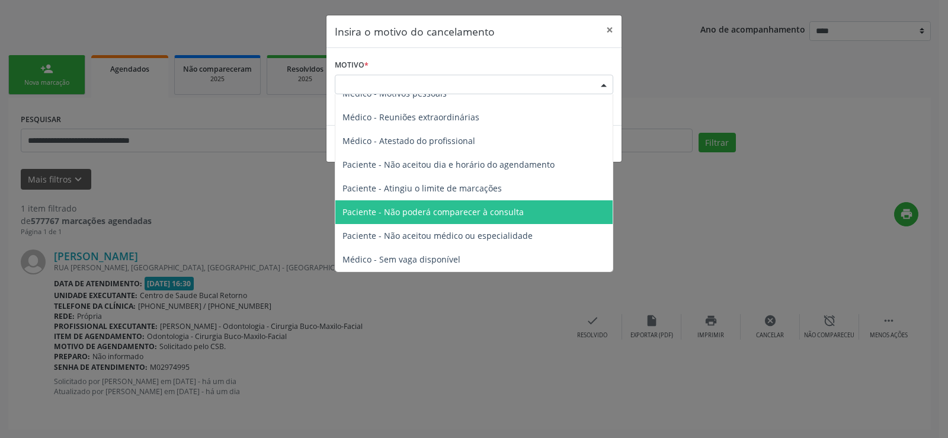
click at [501, 213] on span "Paciente - Não poderá comparecer à consulta" at bounding box center [433, 211] width 181 height 11
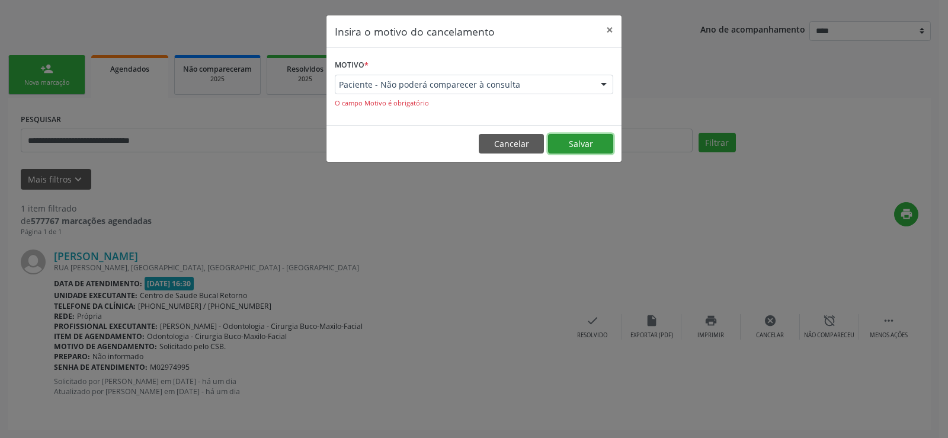
click at [582, 139] on button "Salvar" at bounding box center [580, 144] width 65 height 20
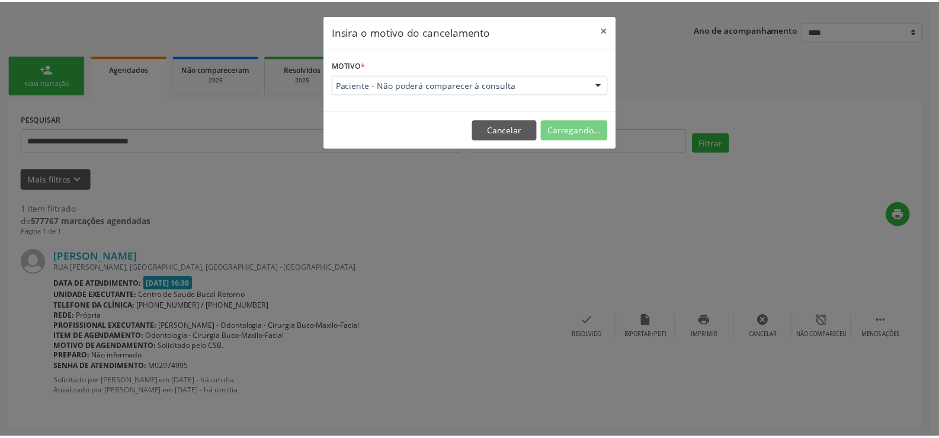
scroll to position [0, 0]
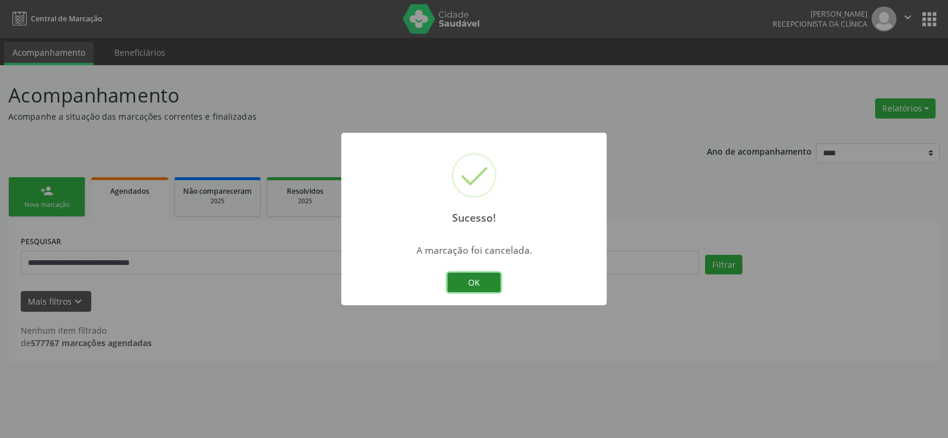
click at [471, 280] on button "OK" at bounding box center [473, 283] width 53 height 20
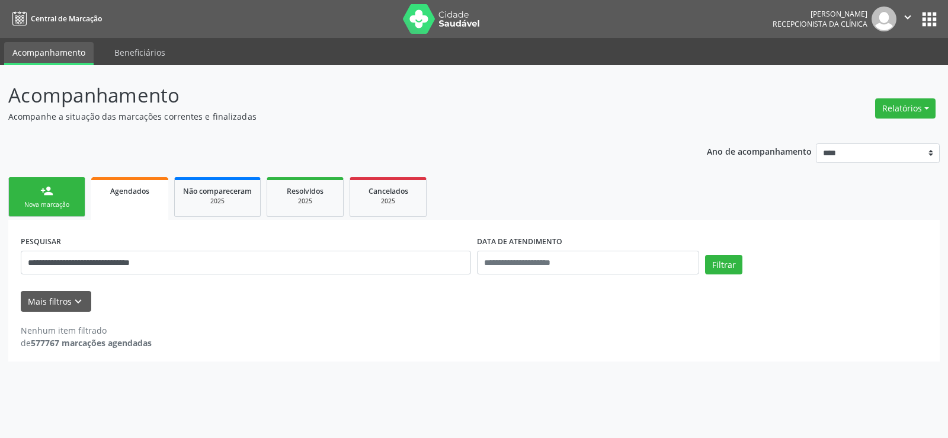
click at [36, 194] on link "person_add Nova marcação" at bounding box center [46, 197] width 77 height 40
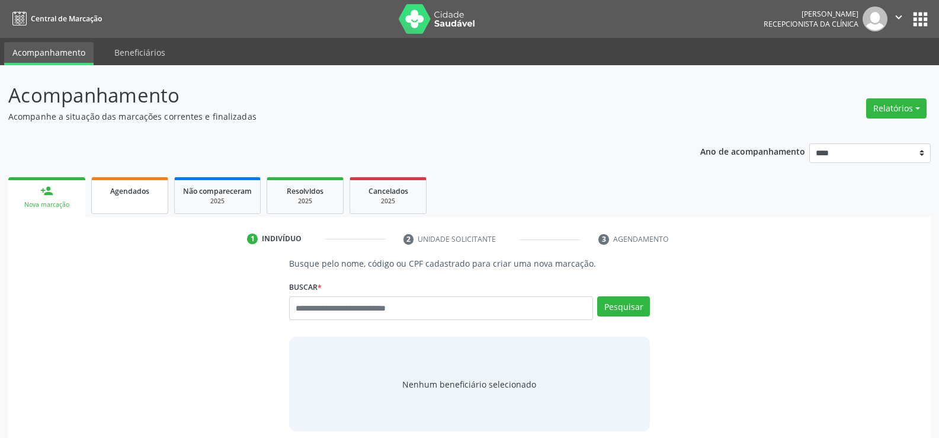
click at [133, 197] on link "Agendados" at bounding box center [129, 195] width 77 height 37
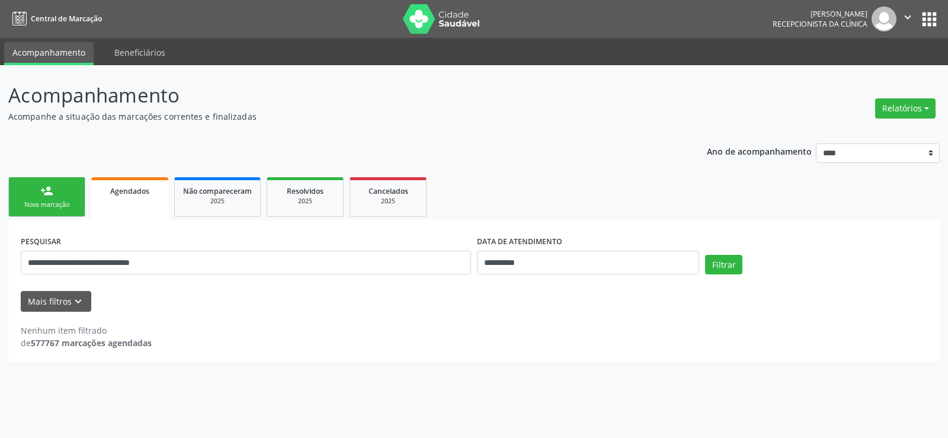
click at [50, 196] on div "person_add" at bounding box center [46, 190] width 13 height 13
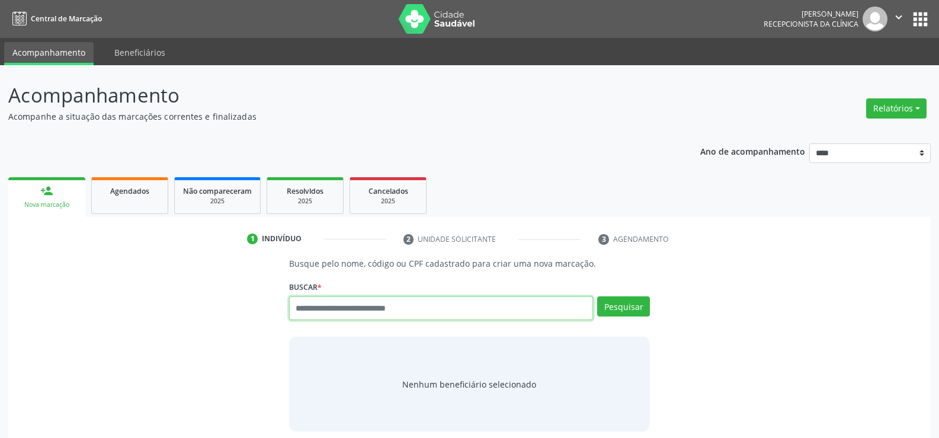
click at [352, 312] on input "text" at bounding box center [441, 308] width 304 height 24
type input "**********"
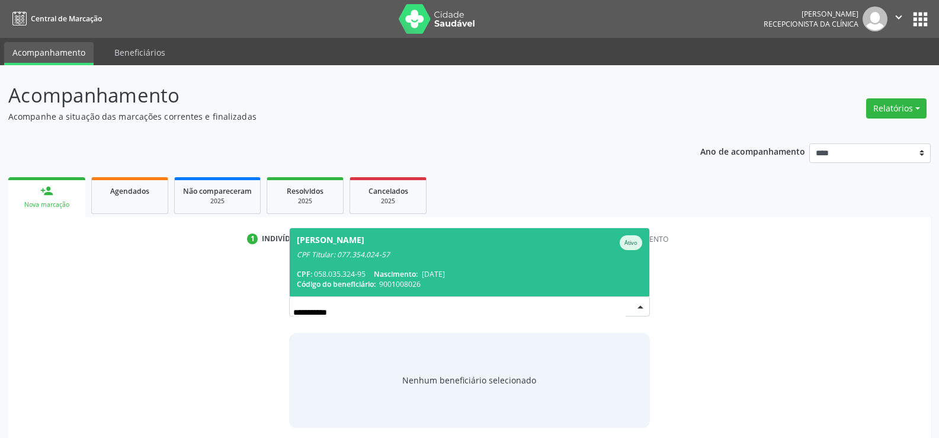
click at [410, 260] on span "Jorge Batista Ramos Junior Ativo CPF Titular: 077.354.024-57 CPF: 058.035.324-9…" at bounding box center [470, 262] width 360 height 68
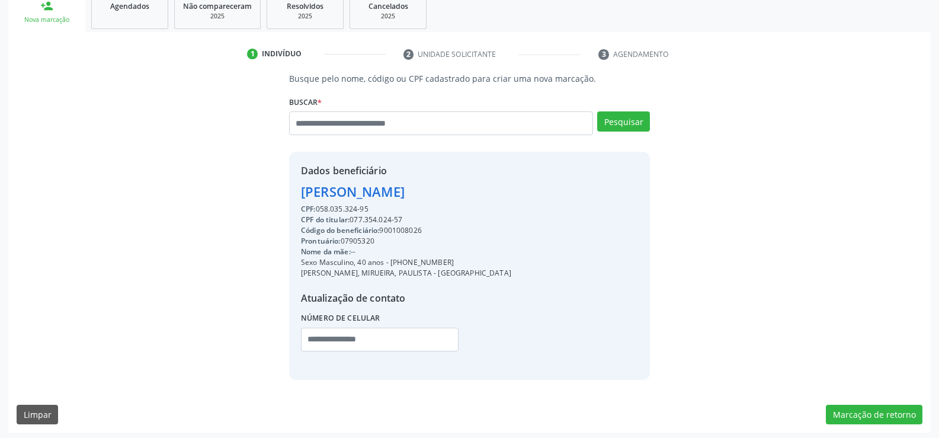
scroll to position [188, 0]
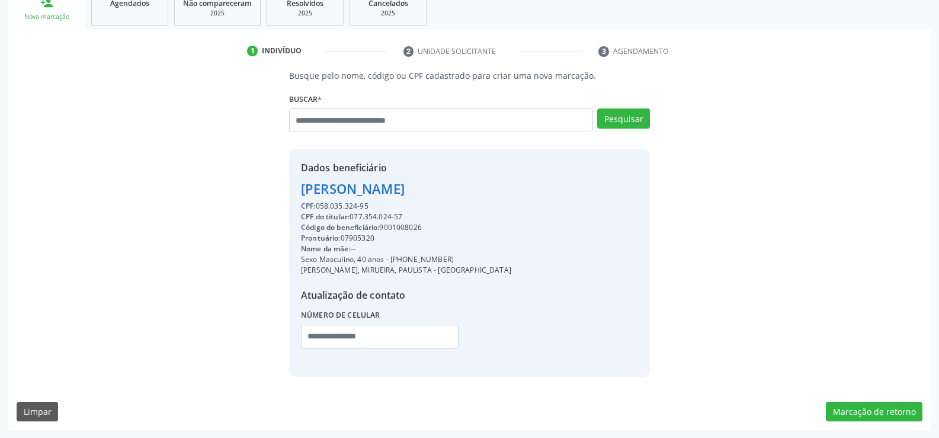
drag, startPoint x: 298, startPoint y: 189, endPoint x: 498, endPoint y: 190, distance: 200.3
click at [498, 190] on div "Dados beneficiário Jorge Batista Ramos Junior CPF: 058.035.324-95 CPF do titula…" at bounding box center [469, 263] width 361 height 228
copy div "Jorge Batista Ramos Junior"
click at [870, 408] on button "Marcação de retorno" at bounding box center [874, 412] width 97 height 20
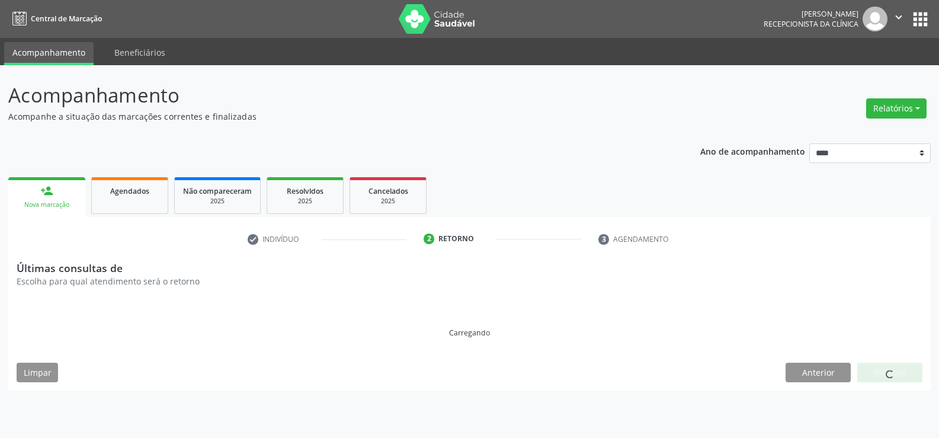
scroll to position [0, 0]
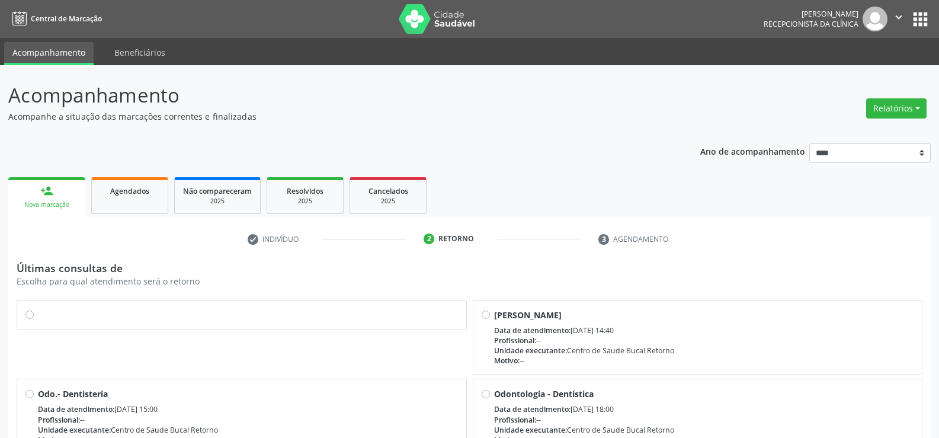
click at [38, 309] on label at bounding box center [248, 309] width 420 height 0
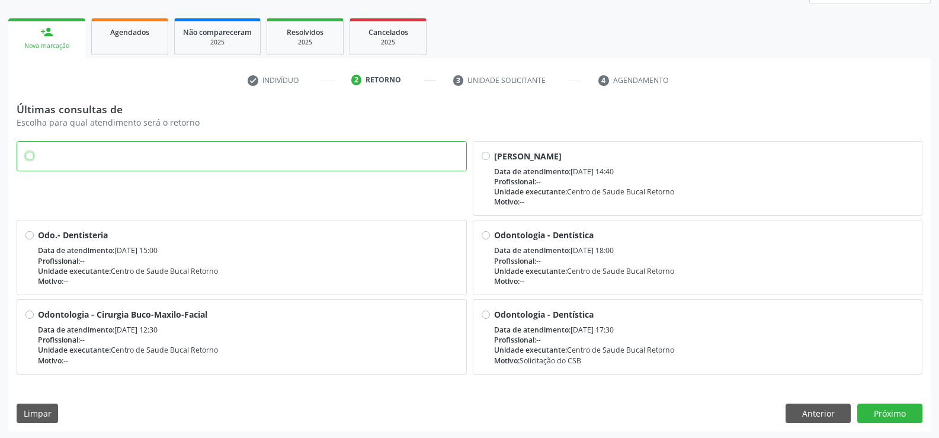
scroll to position [161, 0]
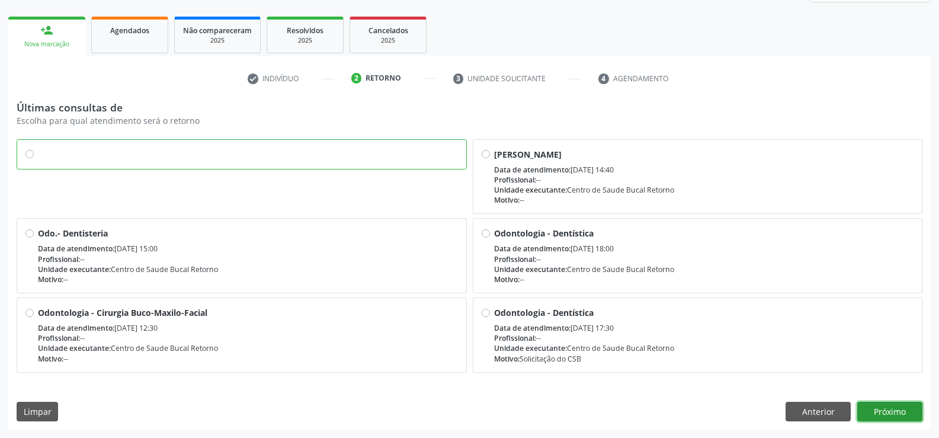
click at [890, 412] on button "Próximo" at bounding box center [890, 412] width 65 height 20
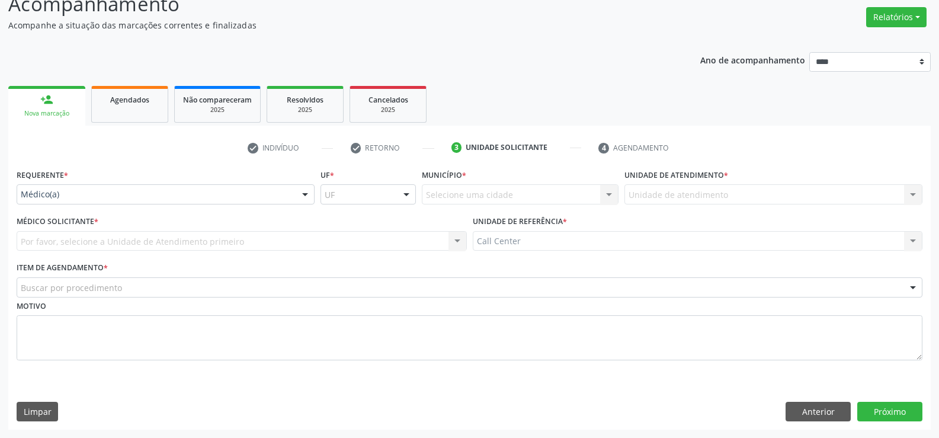
scroll to position [91, 0]
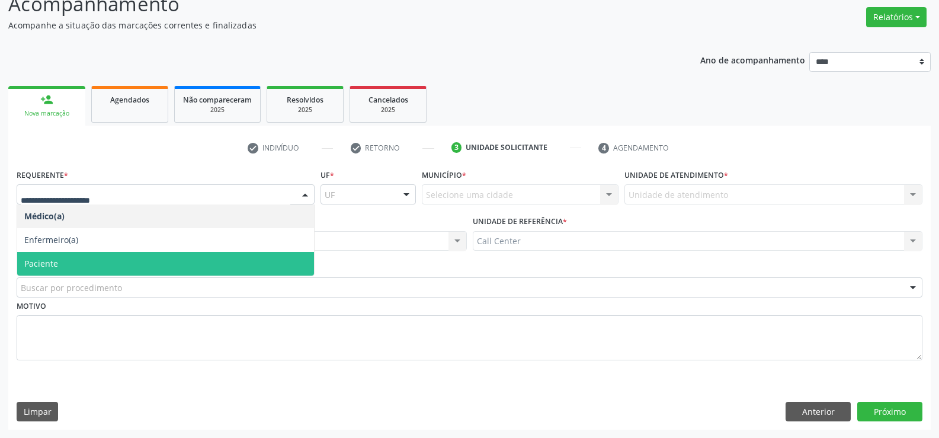
click at [91, 264] on span "Paciente" at bounding box center [165, 264] width 297 height 24
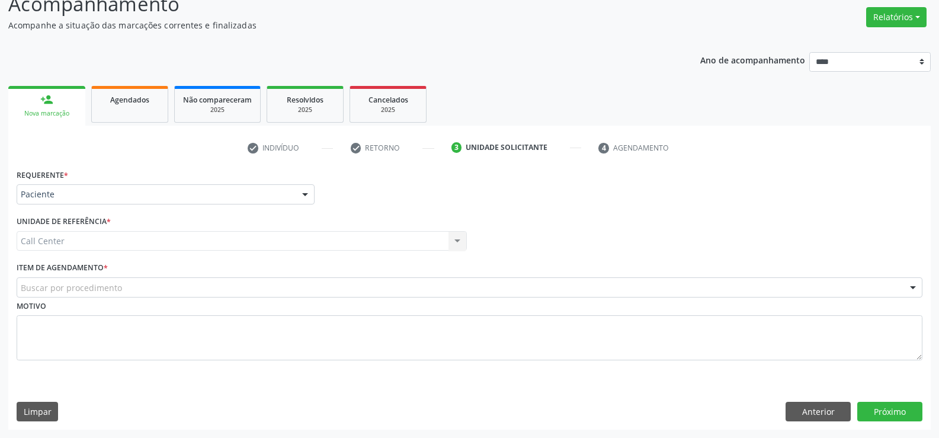
click at [143, 289] on div "Buscar por procedimento" at bounding box center [470, 287] width 906 height 20
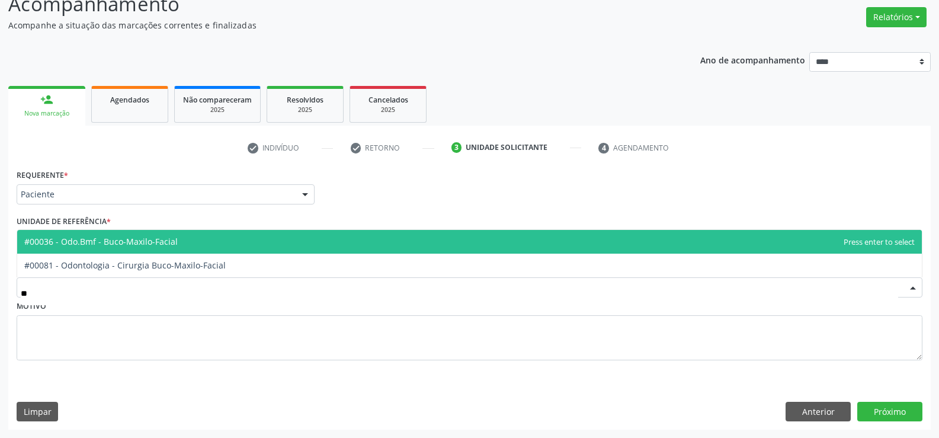
type input "***"
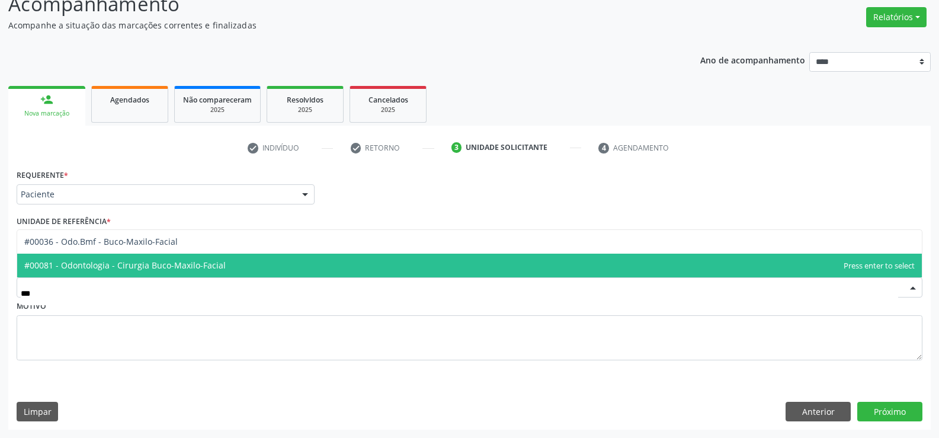
click at [181, 267] on span "#00081 - Odontologia - Cirurgia Buco-Maxilo-Facial" at bounding box center [124, 265] width 201 height 11
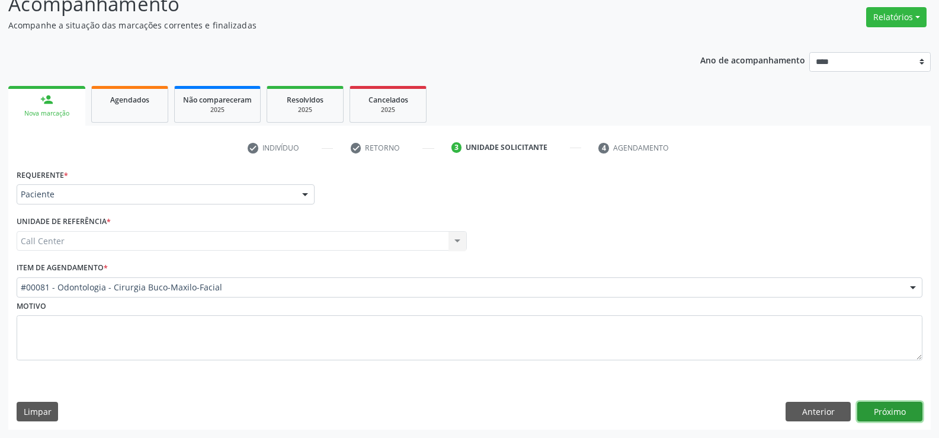
click at [900, 410] on button "Próximo" at bounding box center [890, 412] width 65 height 20
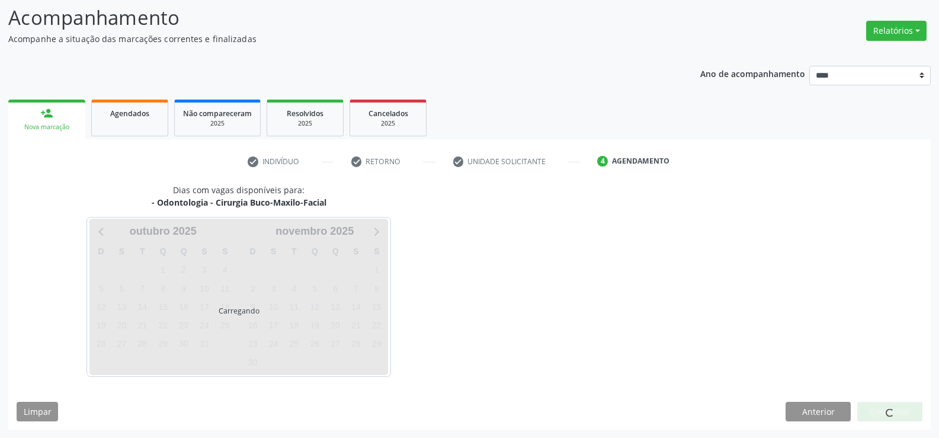
scroll to position [78, 0]
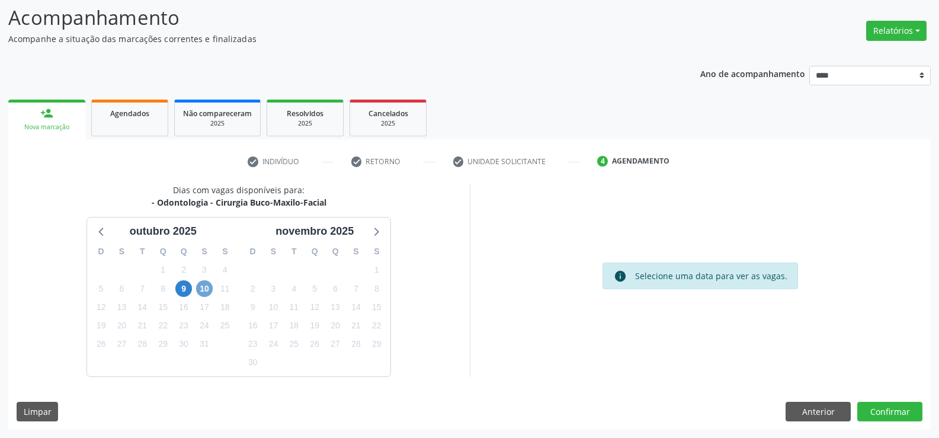
click at [203, 283] on span "10" at bounding box center [204, 288] width 17 height 17
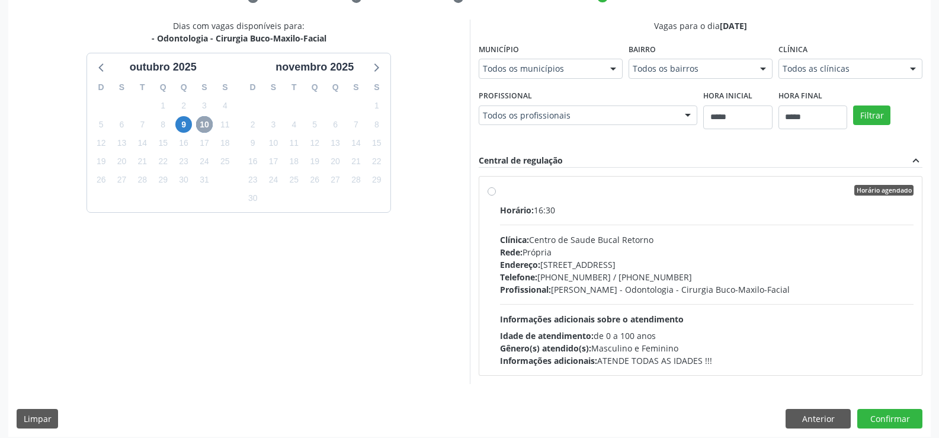
scroll to position [249, 0]
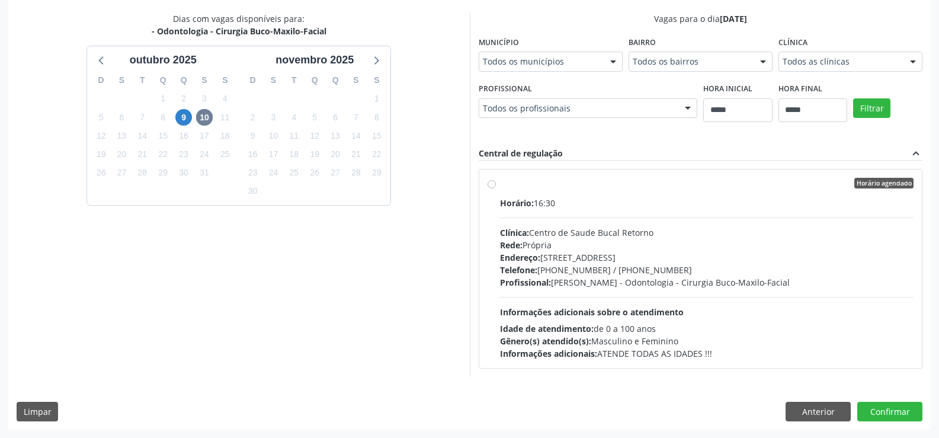
click at [500, 185] on label "Horário agendado Horário: 16:30 Clínica: Centro de Saude Bucal Retorno Rede: Pr…" at bounding box center [707, 269] width 414 height 182
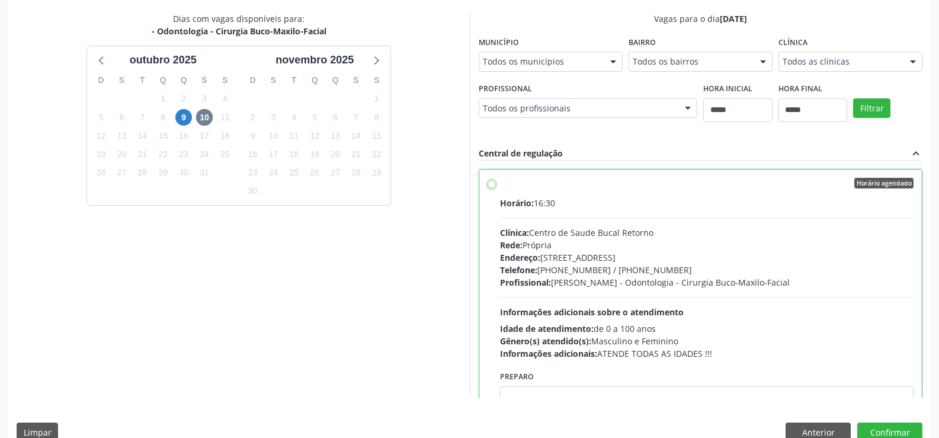
scroll to position [59, 0]
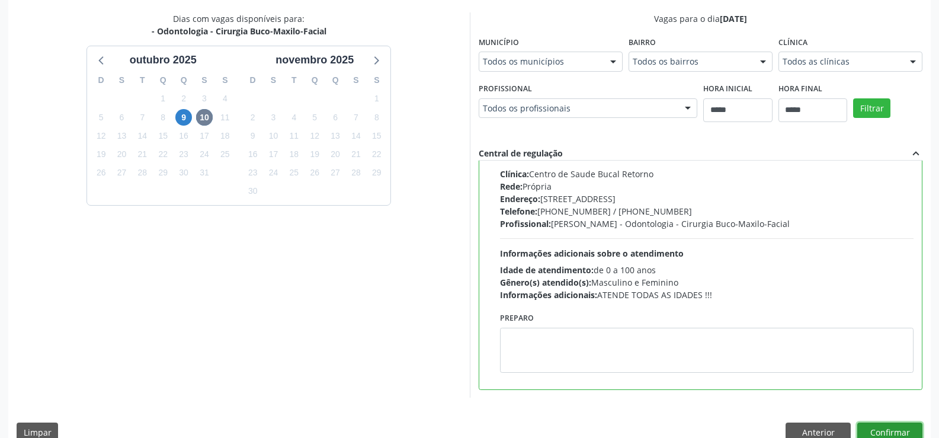
click at [897, 427] on button "Confirmar" at bounding box center [890, 433] width 65 height 20
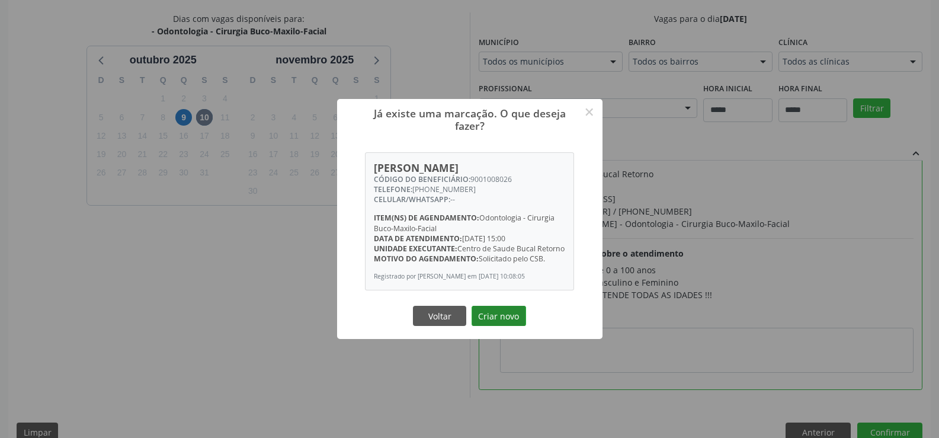
click at [490, 326] on button "Criar novo" at bounding box center [499, 316] width 55 height 20
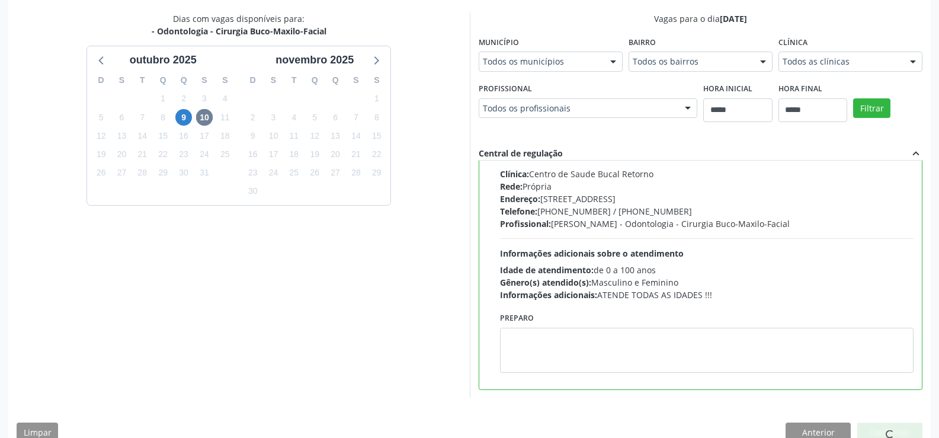
scroll to position [0, 0]
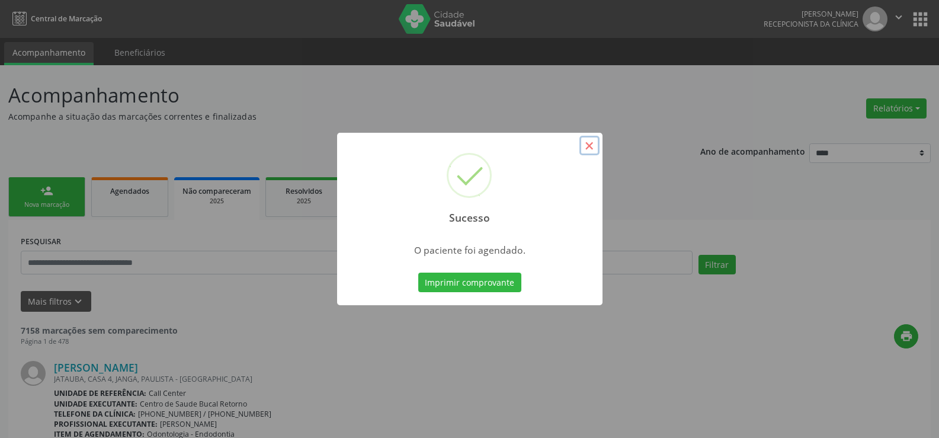
click at [588, 148] on button "×" at bounding box center [590, 146] width 20 height 20
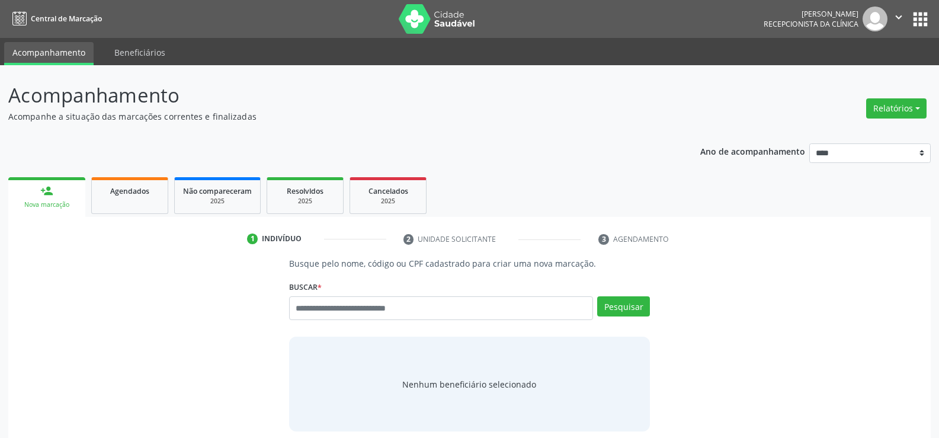
click at [893, 109] on button "Relatórios" at bounding box center [896, 108] width 60 height 20
click at [891, 106] on button "Relatórios" at bounding box center [896, 108] width 60 height 20
click at [887, 104] on button "Relatórios" at bounding box center [896, 108] width 60 height 20
click at [837, 131] on link "Agendamentos" at bounding box center [863, 134] width 127 height 17
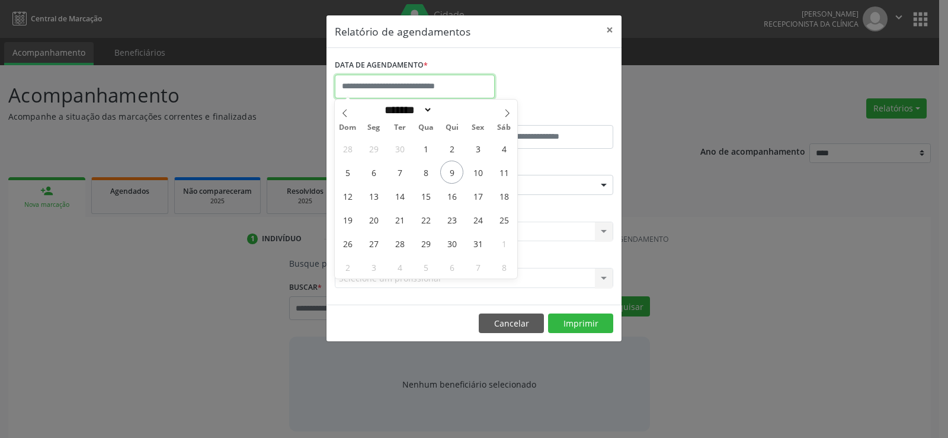
click at [464, 87] on input "text" at bounding box center [415, 87] width 160 height 24
click at [483, 168] on span "10" at bounding box center [477, 172] width 23 height 23
type input "**********"
click at [483, 168] on span "10" at bounding box center [477, 172] width 23 height 23
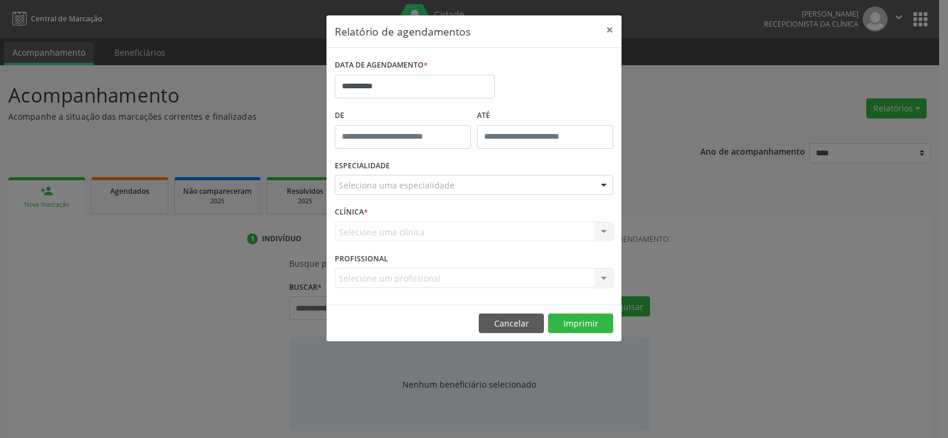
click at [450, 184] on div "Seleciona uma especialidade" at bounding box center [474, 185] width 279 height 20
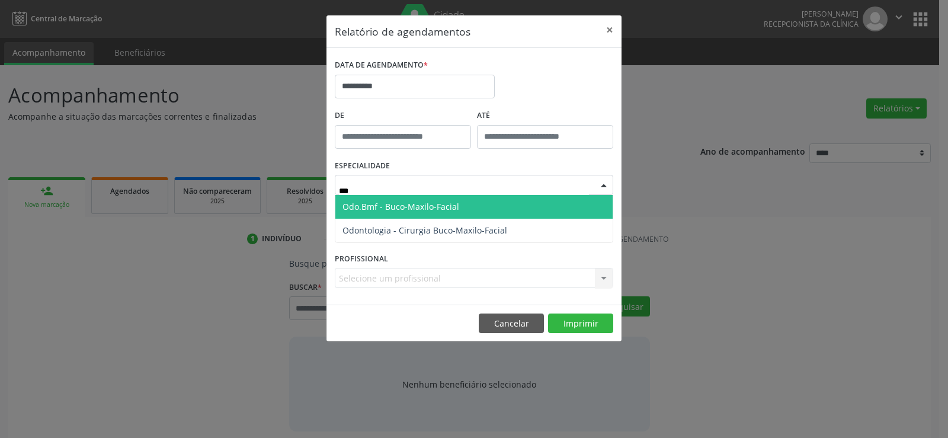
type input "****"
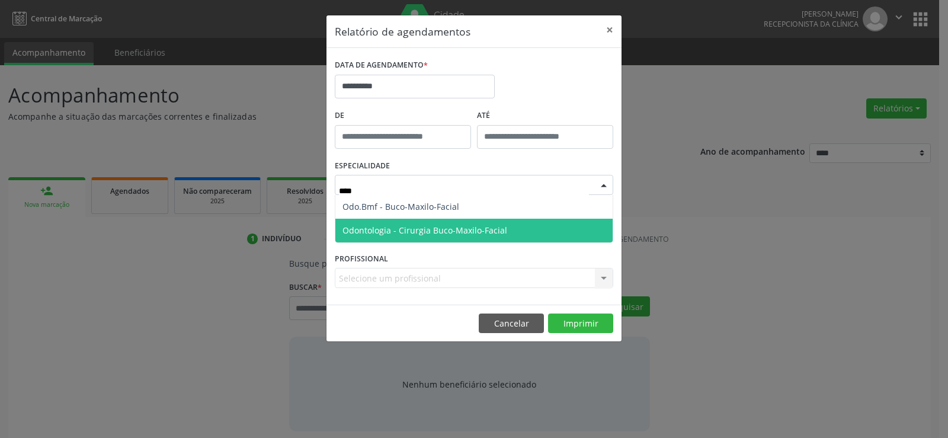
click at [445, 220] on span "Odontologia - Cirurgia Buco-Maxilo-Facial" at bounding box center [473, 231] width 277 height 24
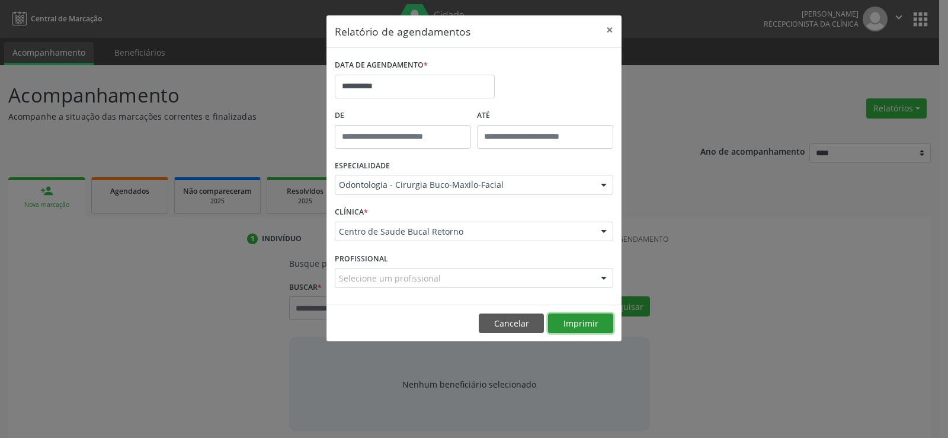
click at [594, 324] on button "Imprimir" at bounding box center [580, 324] width 65 height 20
click at [610, 28] on button "×" at bounding box center [610, 29] width 24 height 29
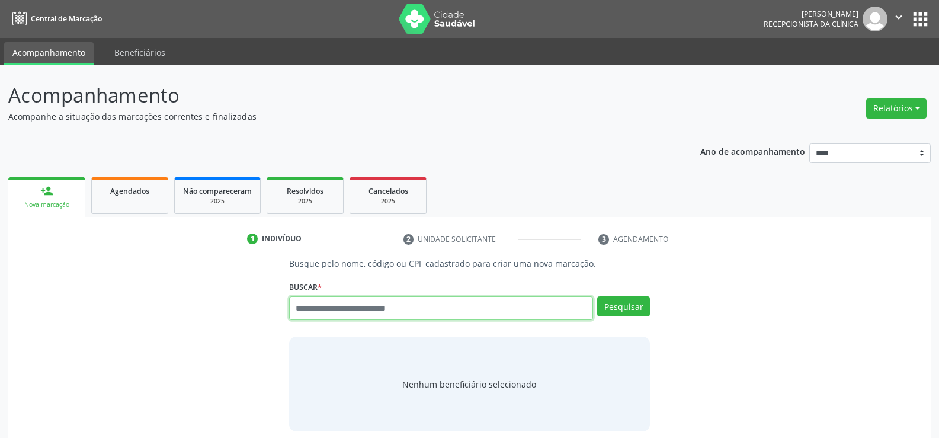
click at [434, 308] on input "text" at bounding box center [441, 308] width 304 height 24
type input "**********"
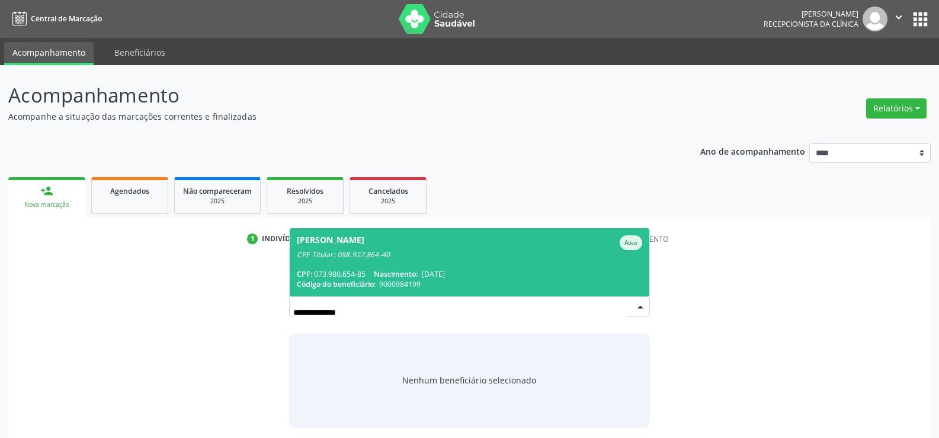
click at [418, 254] on div "CPF Titular: 088.927.864-40" at bounding box center [470, 254] width 346 height 9
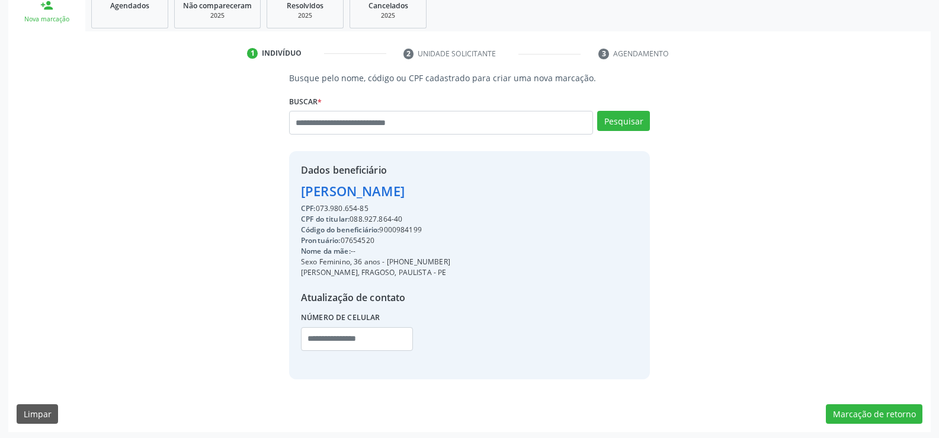
scroll to position [188, 0]
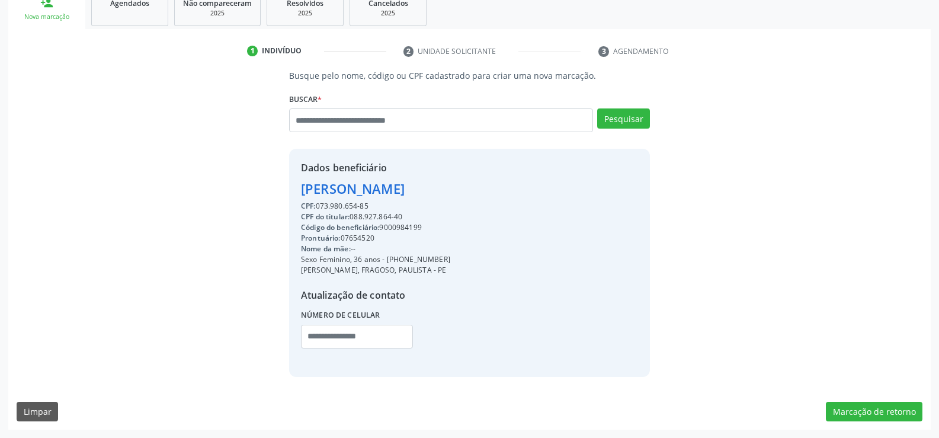
drag, startPoint x: 302, startPoint y: 185, endPoint x: 527, endPoint y: 188, distance: 225.2
click at [527, 188] on div "Dados beneficiário Marilia Raquel do Nascimento CPF: 073.980.654-85 CPF do titu…" at bounding box center [469, 263] width 361 height 228
copy div "Marilia Raquel do Nascimento"
drag, startPoint x: 402, startPoint y: 257, endPoint x: 500, endPoint y: 257, distance: 97.2
click at [500, 257] on div "Dados beneficiário Marilia Raquel do Nascimento CPF: 073.980.654-85 CPF do titu…" at bounding box center [469, 263] width 361 height 228
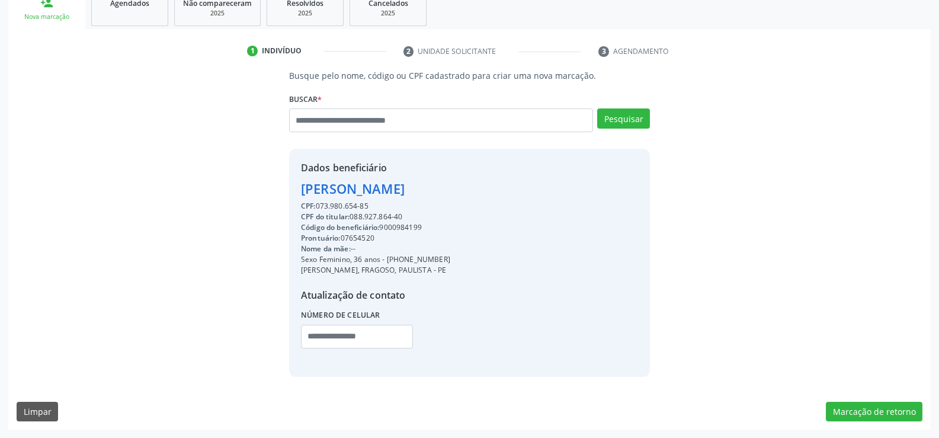
copy div "99995-3141"
click at [388, 232] on div "Código do beneficiário: 9000984199" at bounding box center [375, 227] width 149 height 11
drag, startPoint x: 353, startPoint y: 216, endPoint x: 434, endPoint y: 216, distance: 80.6
click at [434, 216] on div "CPF do titular: 088.927.864-40" at bounding box center [375, 217] width 149 height 11
copy div "088.927.864-40"
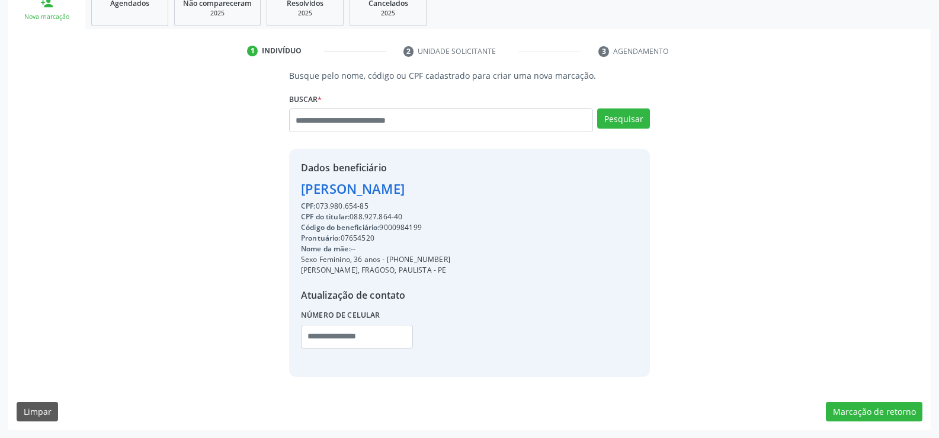
drag, startPoint x: 400, startPoint y: 261, endPoint x: 450, endPoint y: 261, distance: 49.8
click at [450, 261] on div "Sexo Feminino, 36 anos - (81) 99995-3141" at bounding box center [375, 259] width 149 height 11
copy div "99995-3141"
click at [311, 119] on input "text" at bounding box center [441, 120] width 304 height 24
type input "**********"
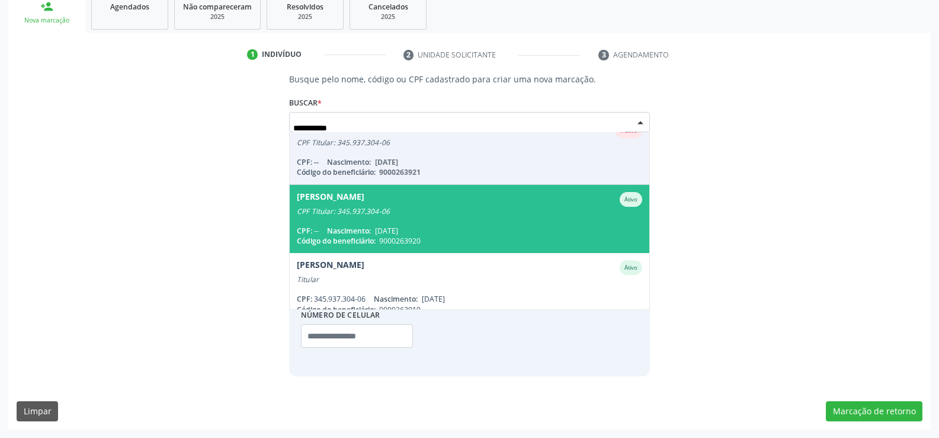
scroll to position [28, 0]
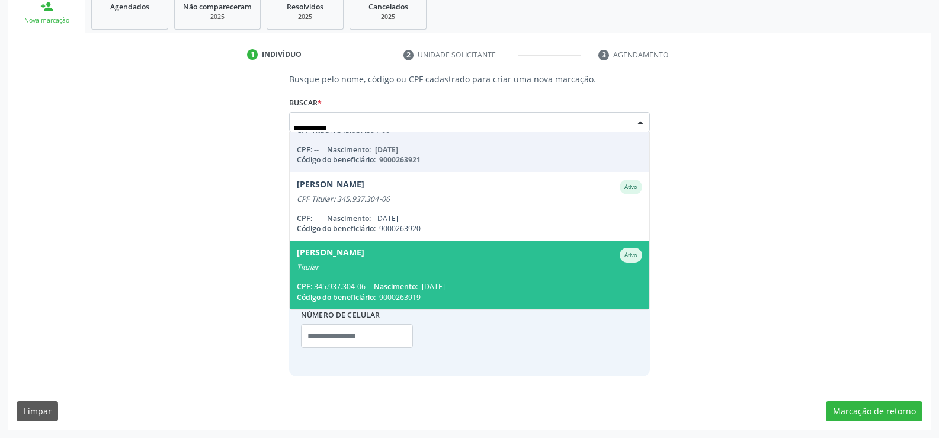
click at [396, 281] on span "Nascimento:" at bounding box center [396, 286] width 44 height 10
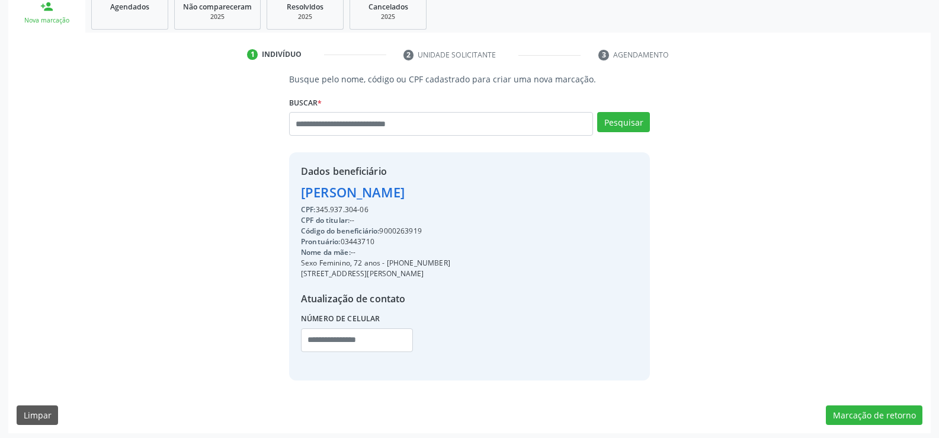
drag, startPoint x: 301, startPoint y: 191, endPoint x: 534, endPoint y: 194, distance: 232.9
click at [534, 194] on div "Dados beneficiário Zorilda Rosa Guedes da Silva CPF: 345.937.304-06 CPF do titu…" at bounding box center [469, 266] width 361 height 228
copy div "Zorilda Rosa Guedes da Silva"
click at [148, 21] on link "Agendados" at bounding box center [129, 11] width 77 height 37
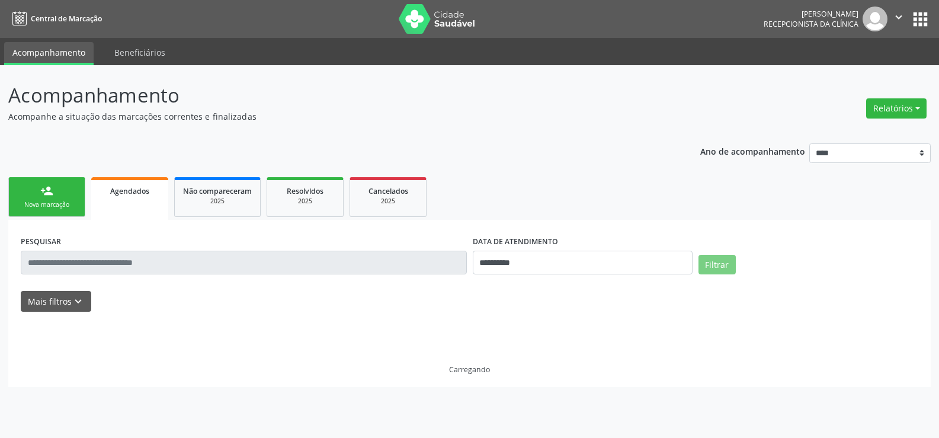
scroll to position [0, 0]
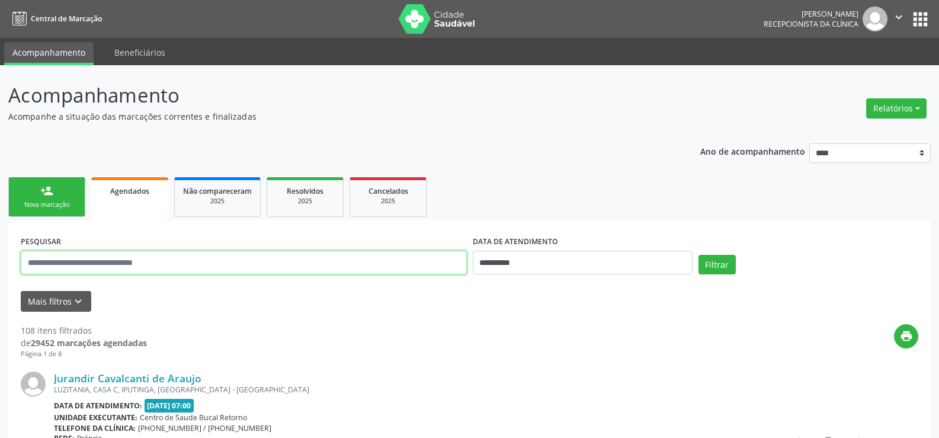
click at [103, 267] on input "text" at bounding box center [244, 263] width 446 height 24
paste input "**********"
type input "**********"
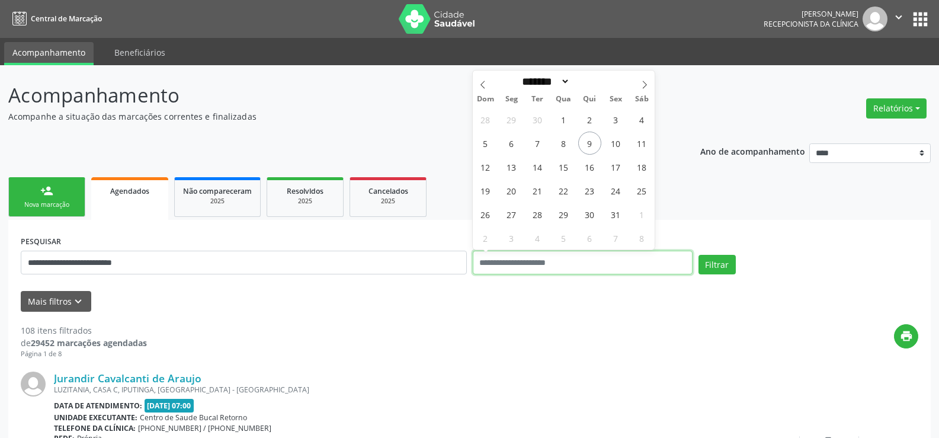
click at [699, 255] on button "Filtrar" at bounding box center [717, 265] width 37 height 20
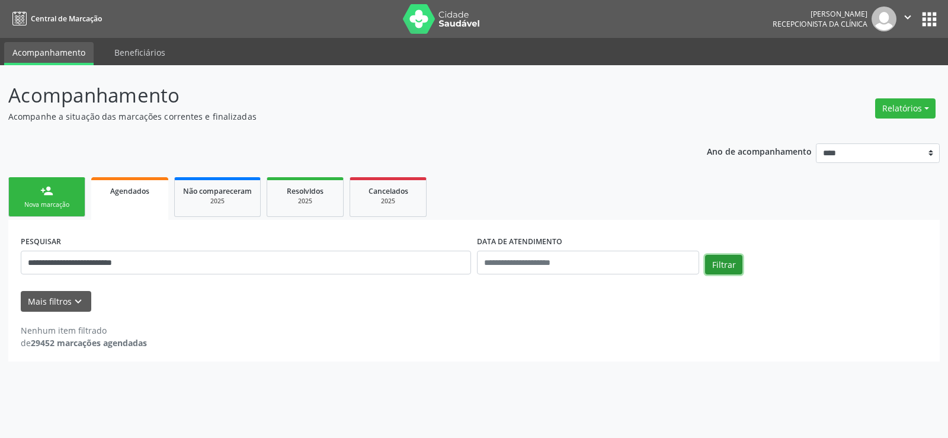
click at [723, 259] on button "Filtrar" at bounding box center [723, 265] width 37 height 20
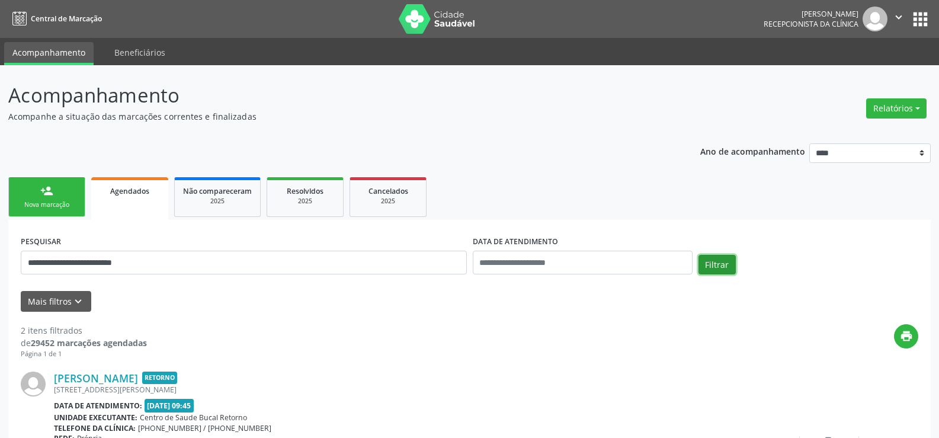
click at [723, 259] on button "Filtrar" at bounding box center [717, 265] width 37 height 20
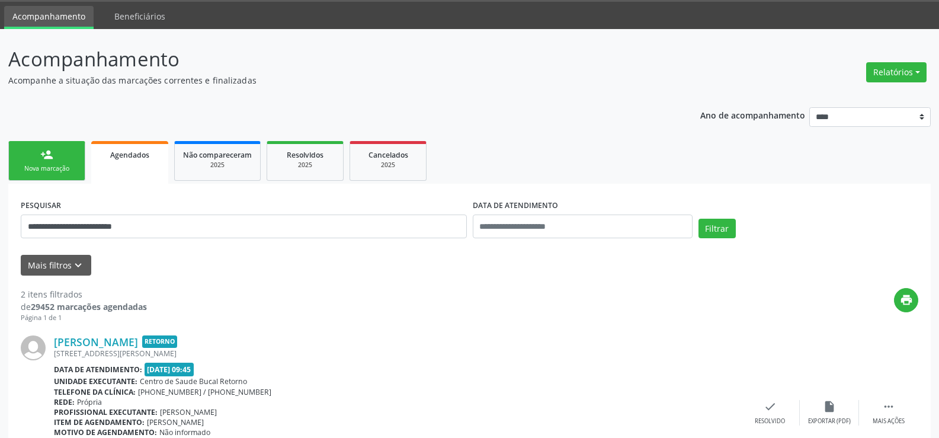
scroll to position [7, 0]
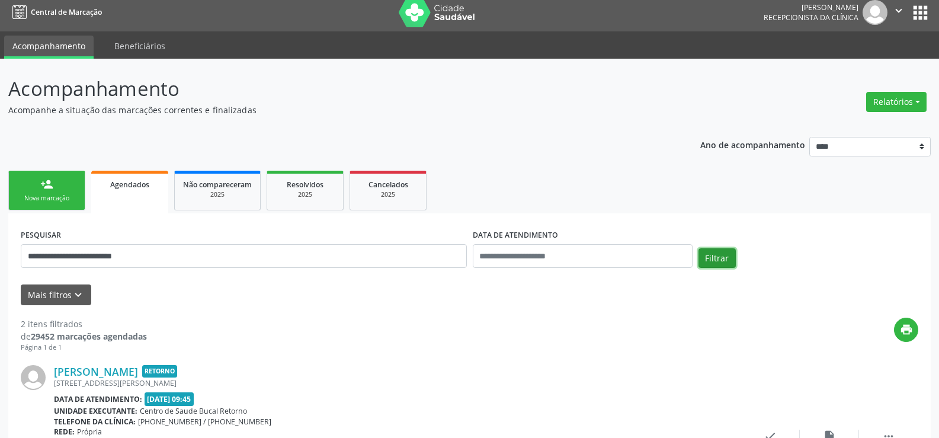
click at [727, 260] on button "Filtrar" at bounding box center [717, 258] width 37 height 20
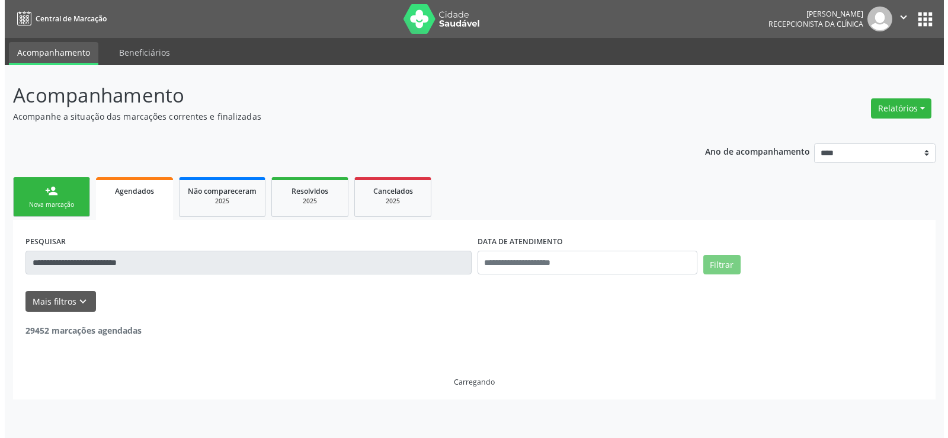
scroll to position [0, 0]
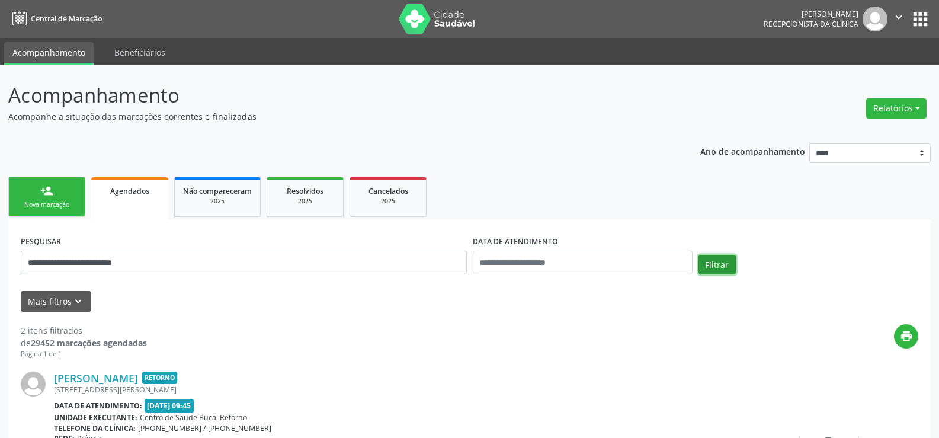
click at [727, 260] on button "Filtrar" at bounding box center [717, 265] width 37 height 20
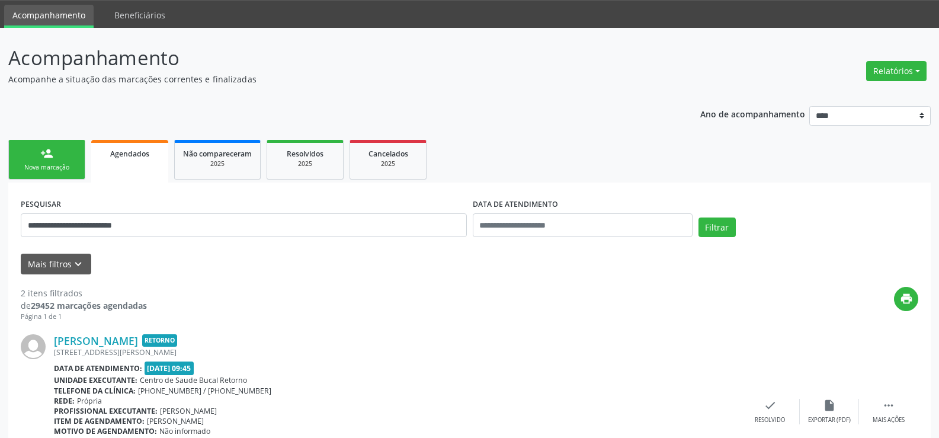
scroll to position [7, 0]
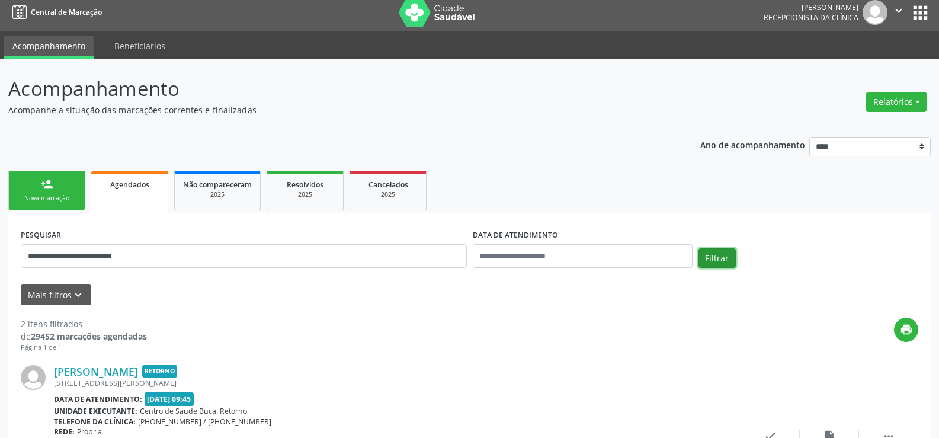
click at [721, 255] on button "Filtrar" at bounding box center [717, 258] width 37 height 20
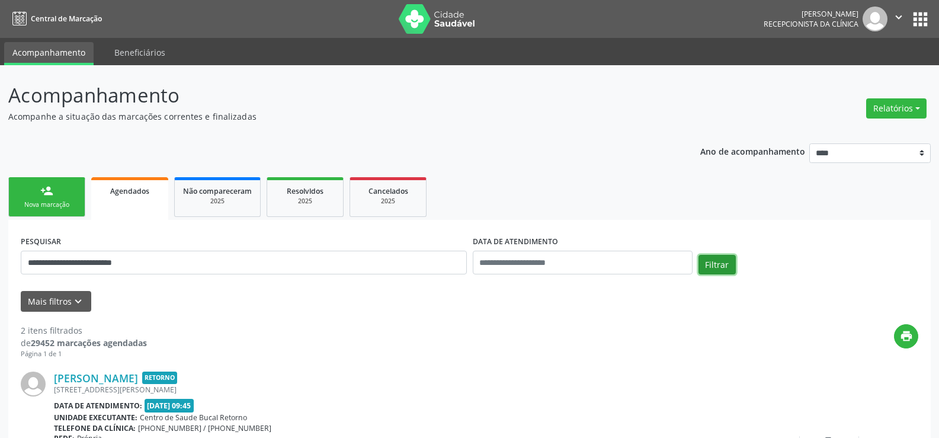
click at [721, 255] on button "Filtrar" at bounding box center [717, 265] width 37 height 20
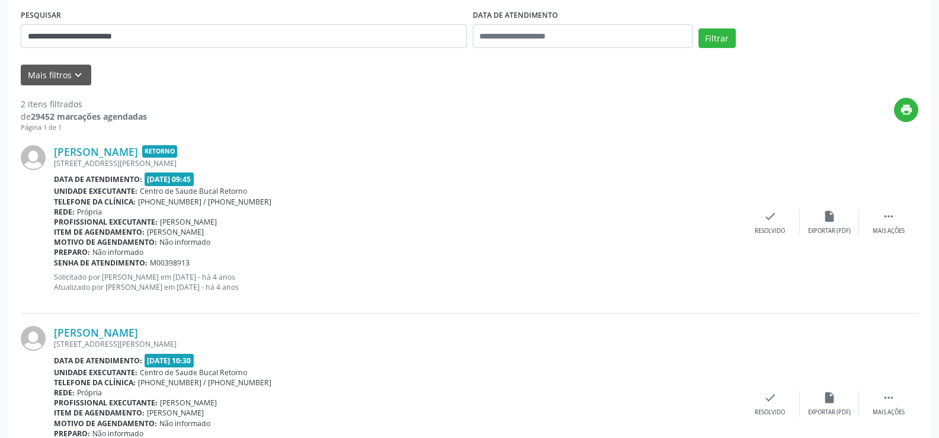
scroll to position [66, 0]
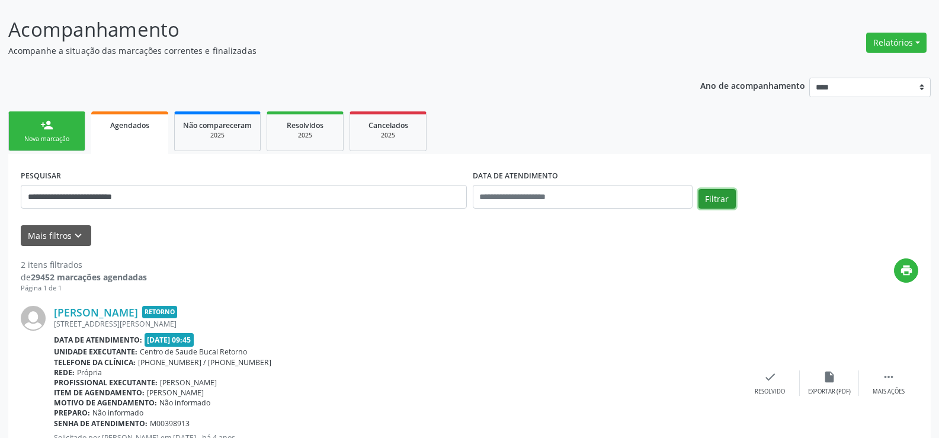
click at [721, 202] on button "Filtrar" at bounding box center [717, 199] width 37 height 20
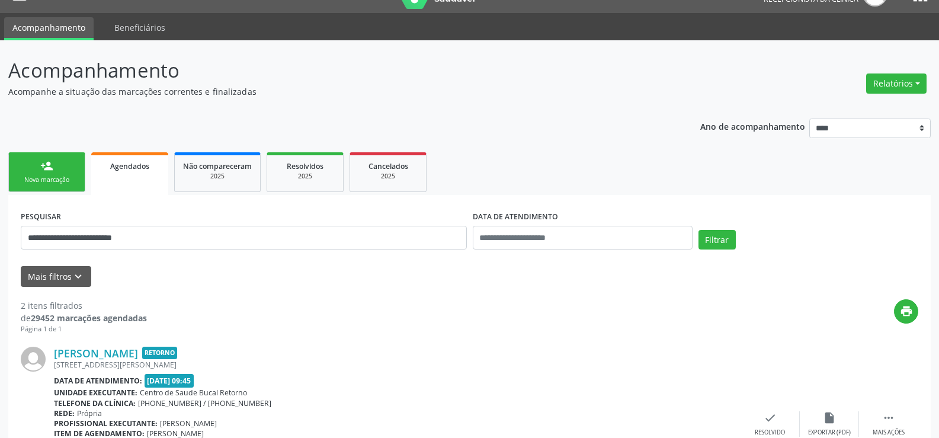
scroll to position [0, 0]
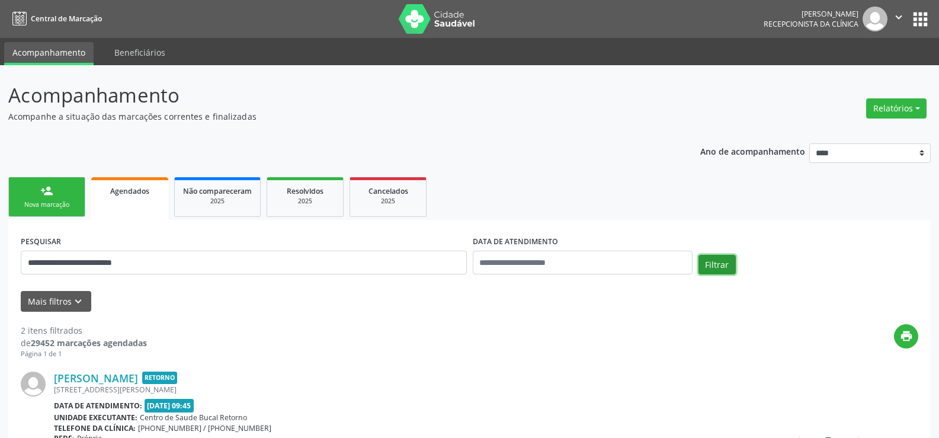
click at [721, 262] on button "Filtrar" at bounding box center [717, 265] width 37 height 20
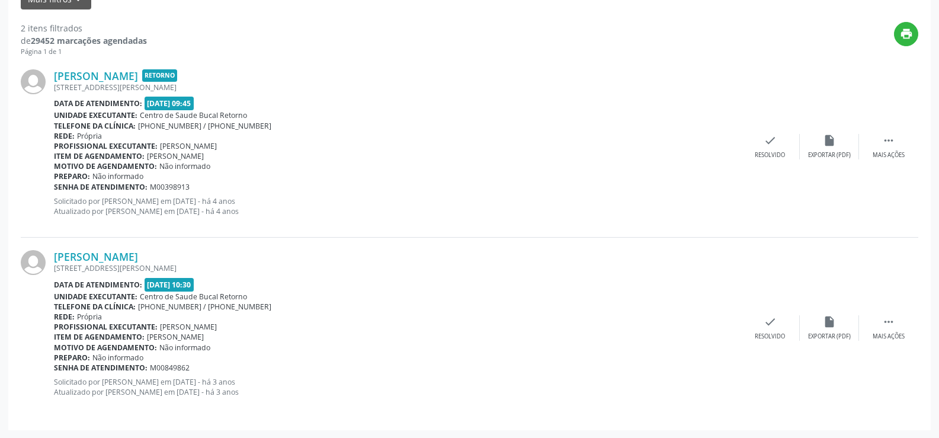
scroll to position [303, 0]
drag, startPoint x: 49, startPoint y: 249, endPoint x: 259, endPoint y: 258, distance: 210.5
click at [259, 258] on div "Zorilda Rosa Guedes da Silva RUA FREI CANECA, CASA 02, JANGA, PAULISTA - PE Dat…" at bounding box center [470, 327] width 898 height 180
copy div "Zorilda Rosa Guedes da Silva"
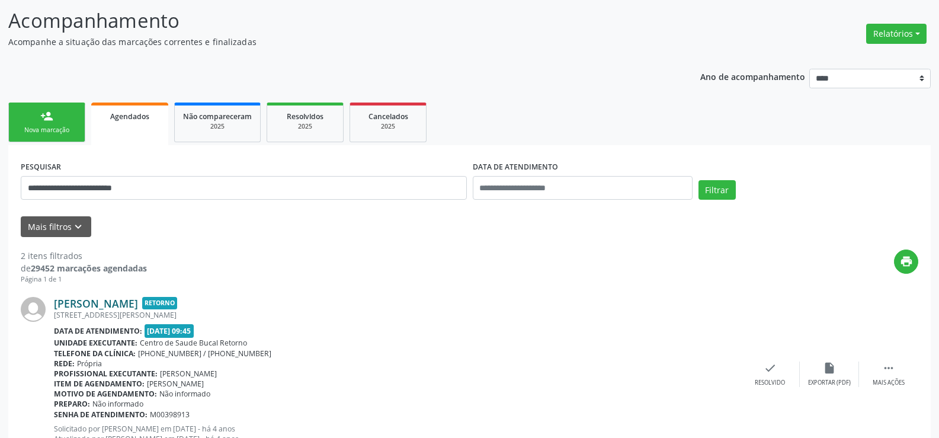
scroll to position [66, 0]
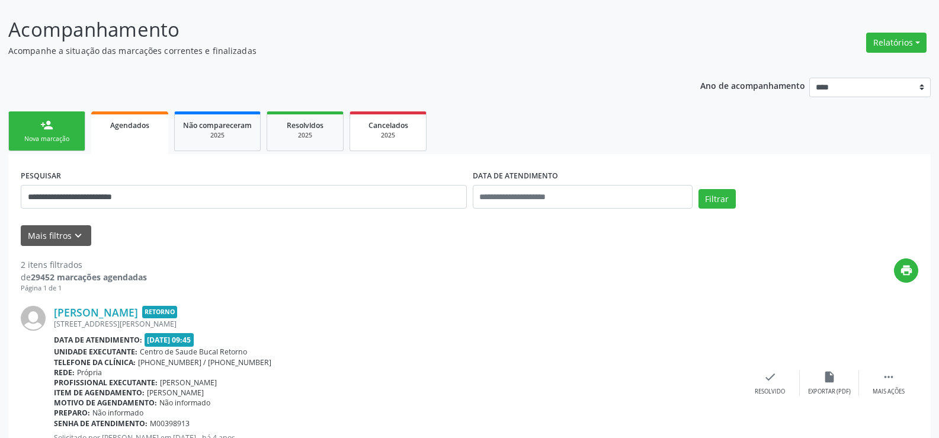
click at [385, 127] on span "Cancelados" at bounding box center [389, 125] width 40 height 10
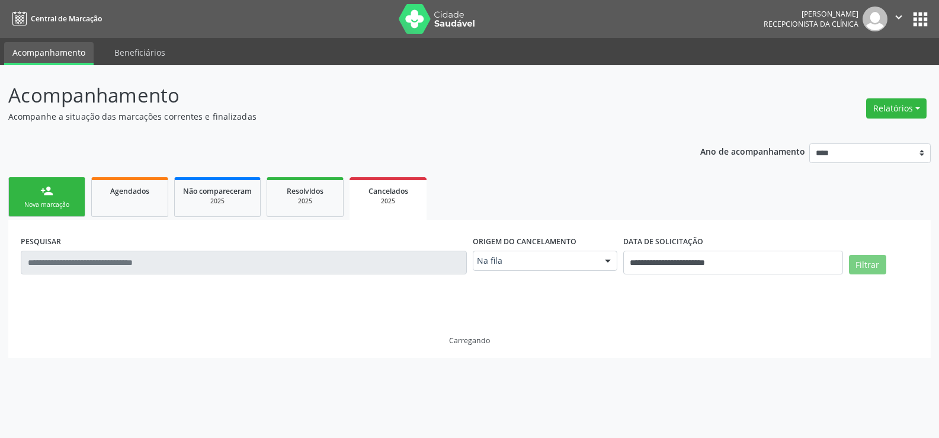
scroll to position [0, 0]
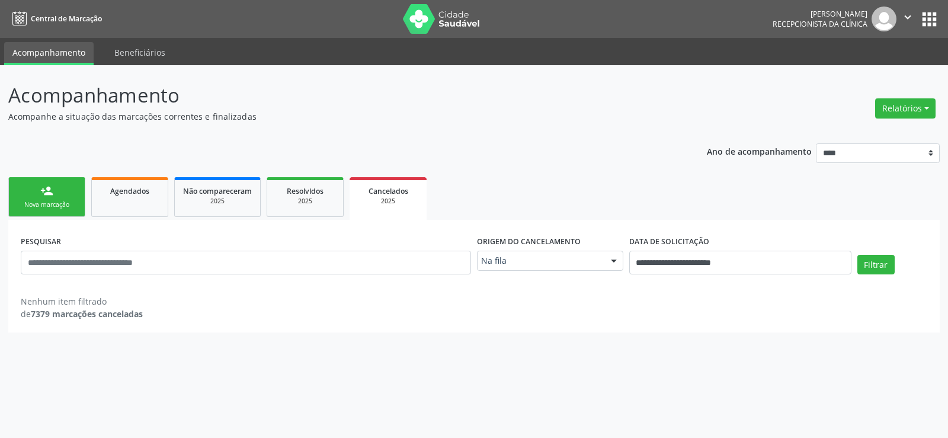
click at [376, 202] on div "2025" at bounding box center [388, 201] width 60 height 9
click at [130, 267] on input "text" at bounding box center [246, 263] width 450 height 24
paste input "**********"
type input "**********"
click at [891, 101] on button "Relatórios" at bounding box center [905, 108] width 60 height 20
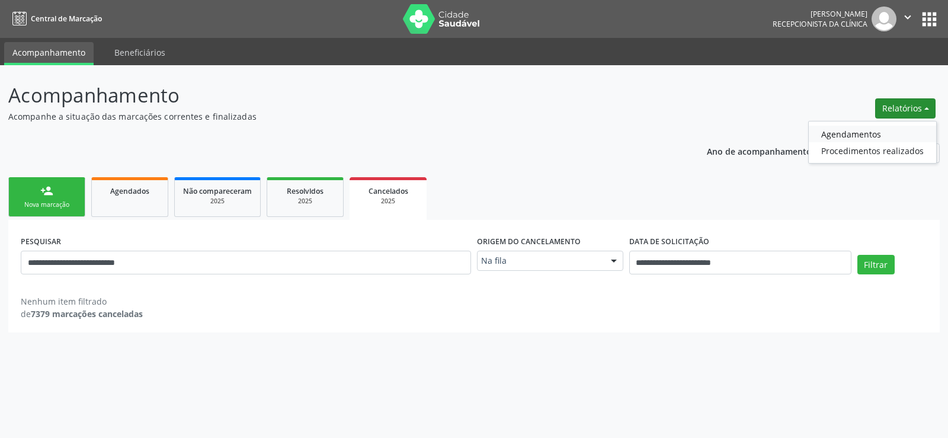
click at [867, 133] on link "Agendamentos" at bounding box center [872, 134] width 127 height 17
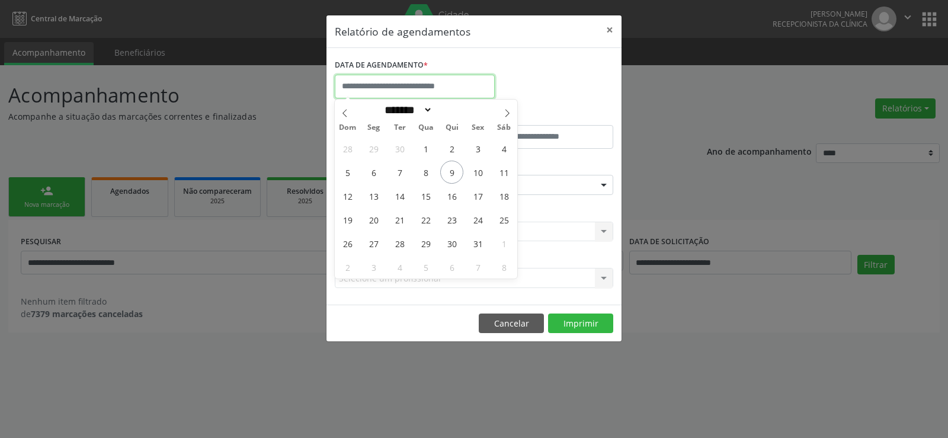
click at [436, 84] on input "text" at bounding box center [415, 87] width 160 height 24
click at [455, 173] on span "9" at bounding box center [451, 172] width 23 height 23
type input "**********"
click at [455, 173] on span "9" at bounding box center [451, 172] width 23 height 23
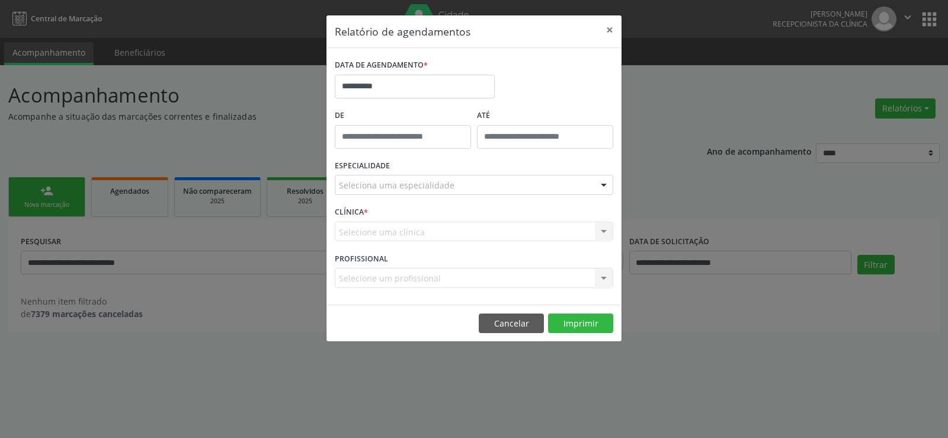
click at [453, 184] on div "Seleciona uma especialidade" at bounding box center [474, 185] width 279 height 20
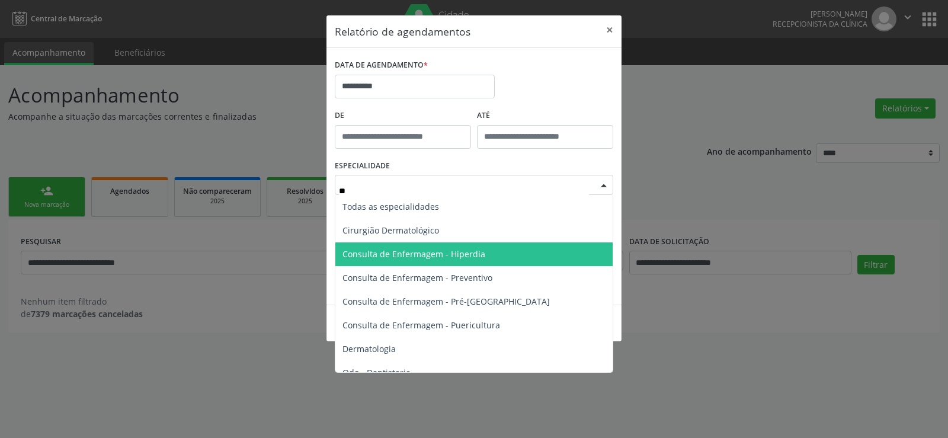
type input "***"
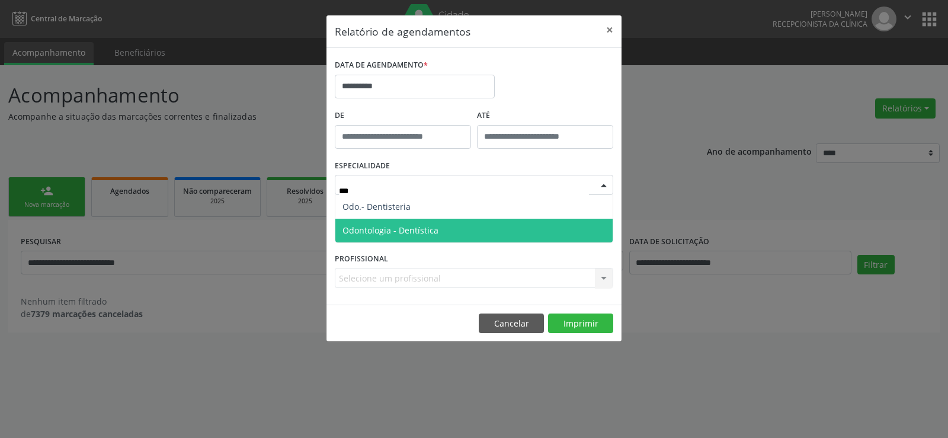
click at [469, 226] on span "Odontologia - Dentística" at bounding box center [473, 231] width 277 height 24
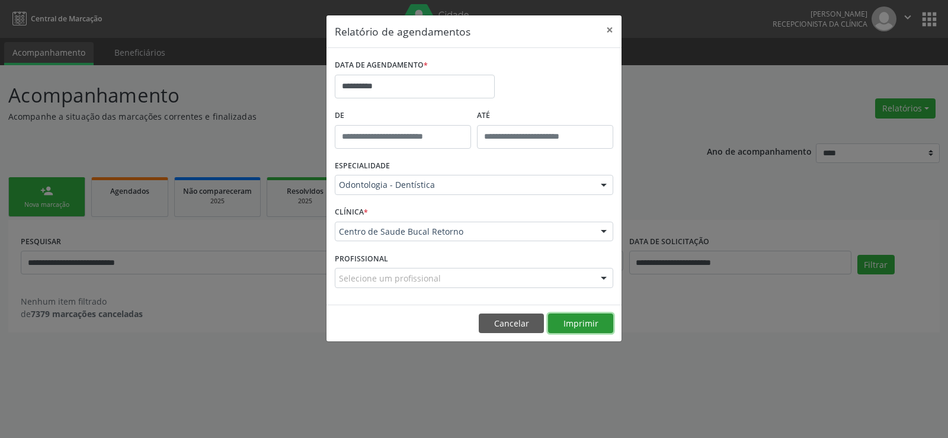
click at [596, 318] on button "Imprimir" at bounding box center [580, 324] width 65 height 20
click at [609, 30] on button "×" at bounding box center [610, 29] width 24 height 29
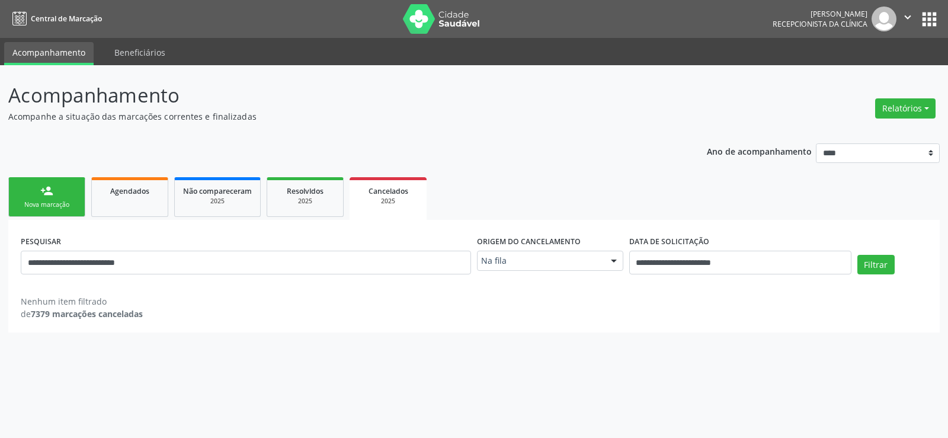
click at [537, 253] on div "Na fila" at bounding box center [550, 261] width 146 height 20
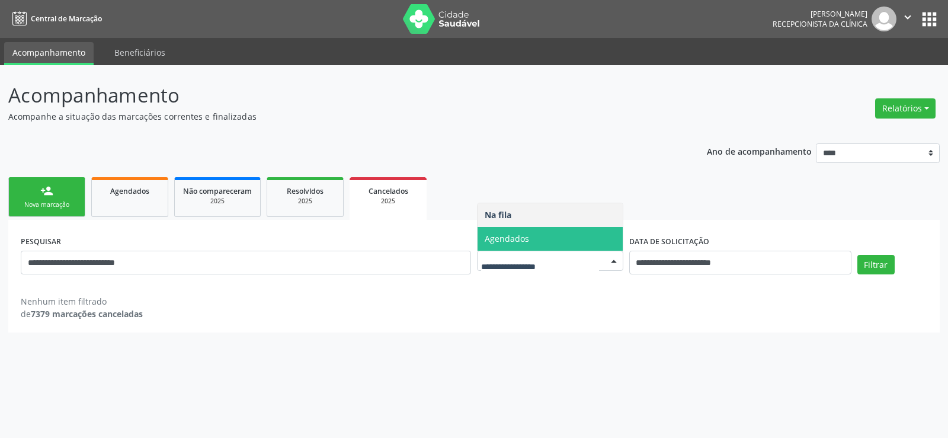
click at [526, 228] on span "Agendados" at bounding box center [550, 239] width 145 height 24
select select "*"
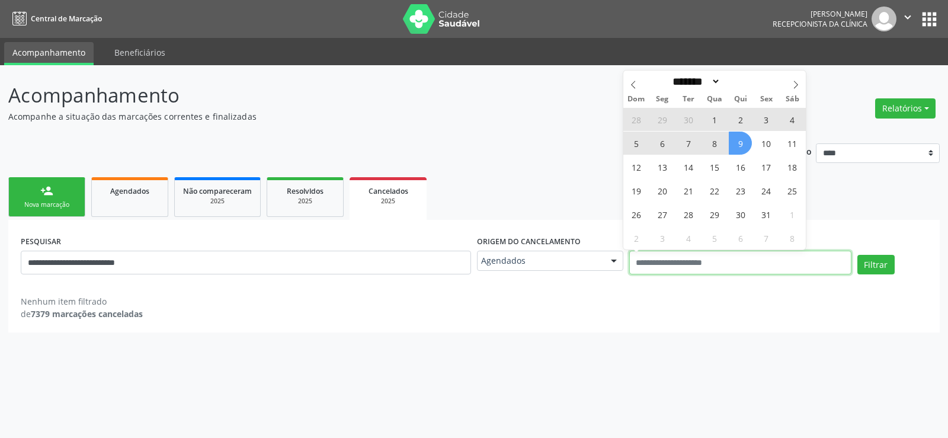
select select "*"
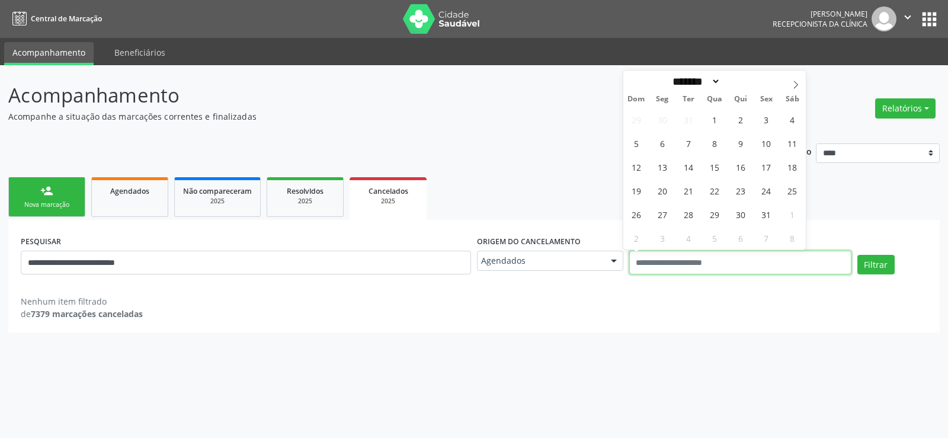
click at [858, 255] on button "Filtrar" at bounding box center [876, 265] width 37 height 20
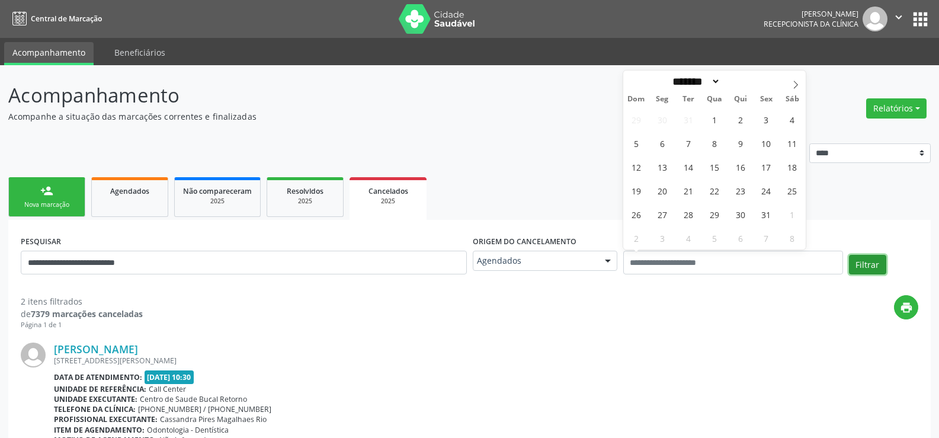
click at [875, 262] on button "Filtrar" at bounding box center [867, 265] width 37 height 20
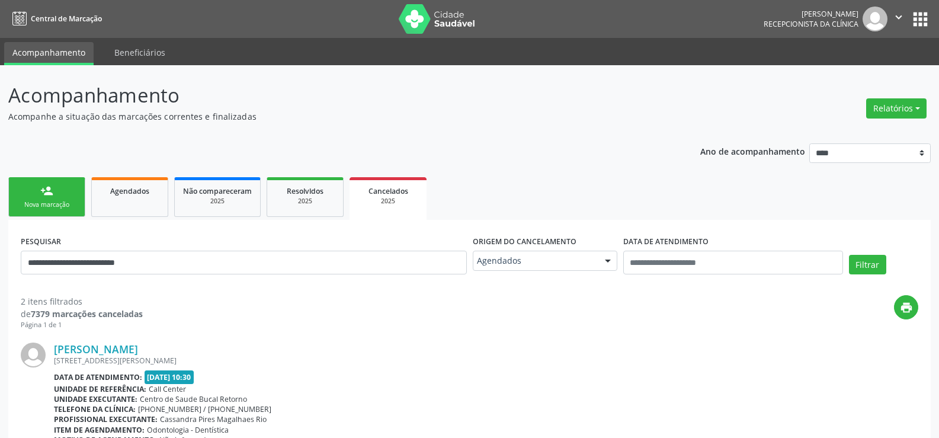
click at [59, 194] on link "person_add Nova marcação" at bounding box center [46, 197] width 77 height 40
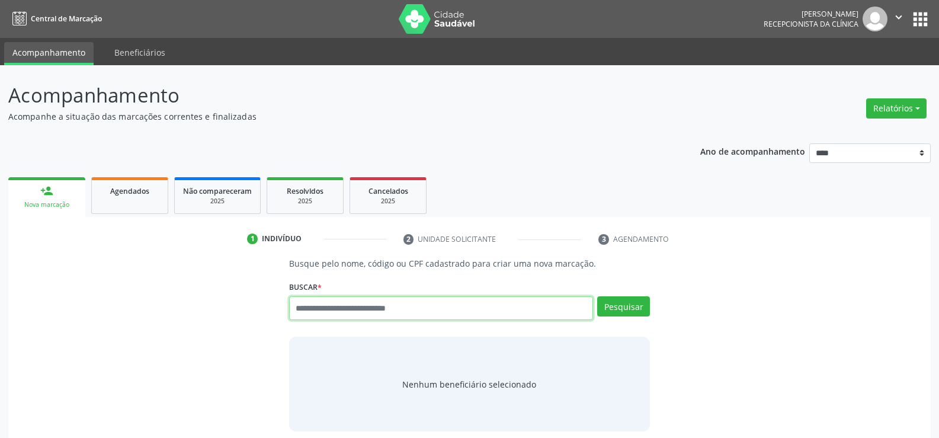
click at [379, 315] on input "text" at bounding box center [441, 308] width 304 height 24
type input "**********"
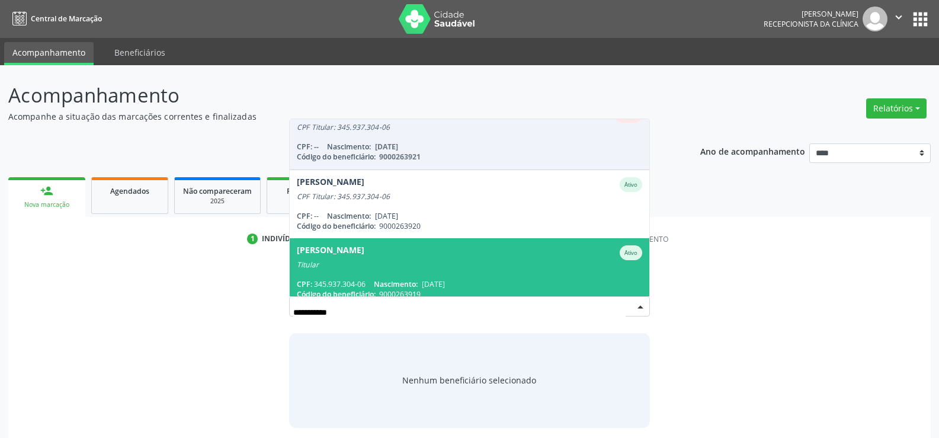
scroll to position [28, 0]
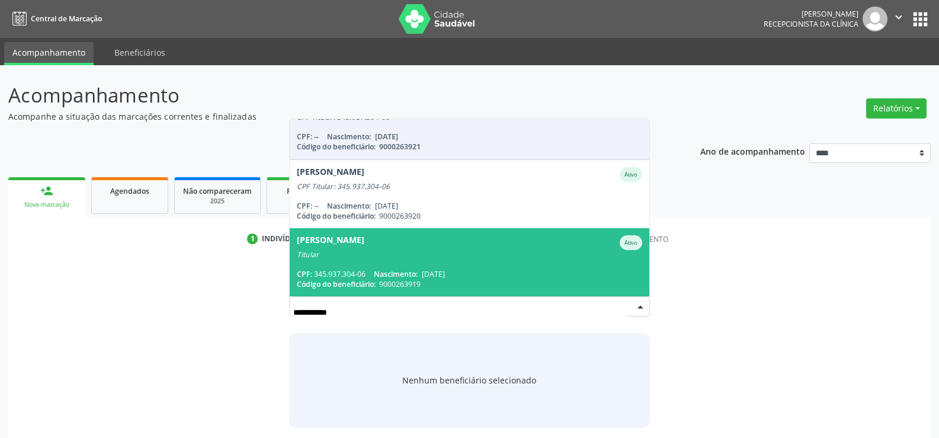
click at [378, 269] on div "CPF: 345.937.304-06 Nascimento: 11/04/1953" at bounding box center [470, 274] width 346 height 10
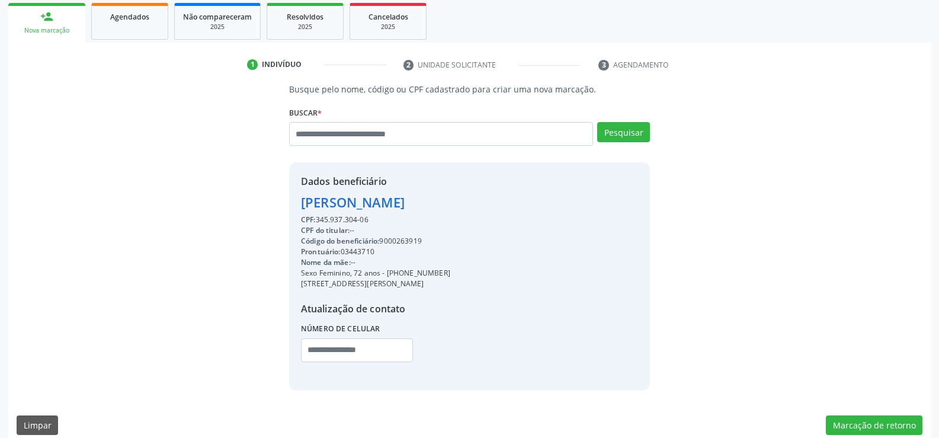
scroll to position [178, 0]
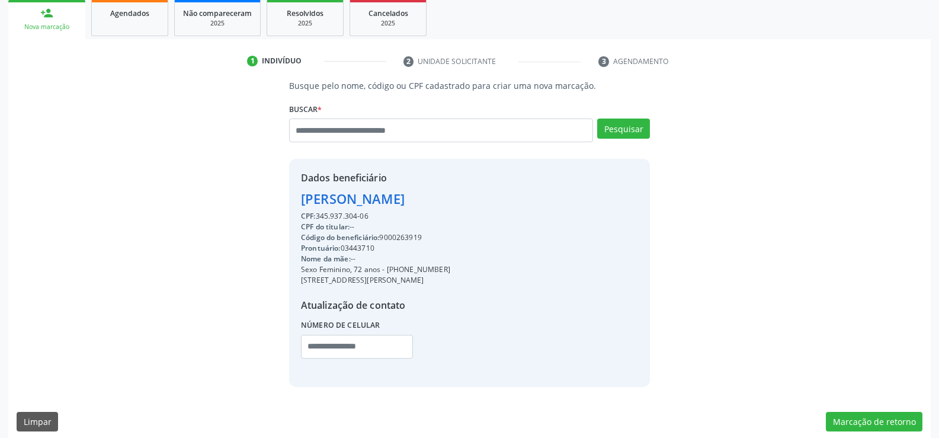
drag, startPoint x: 302, startPoint y: 194, endPoint x: 444, endPoint y: 213, distance: 143.5
click at [444, 213] on div "Dados beneficiário Zorilda Rosa Guedes da Silva CPF: 345.937.304-06 CPF do titu…" at bounding box center [375, 273] width 149 height 204
copy div "Zorilda Rosa Guedes da Silva CPF: 345.937.304-06"
click at [406, 129] on input "text" at bounding box center [441, 131] width 304 height 24
type input "**********"
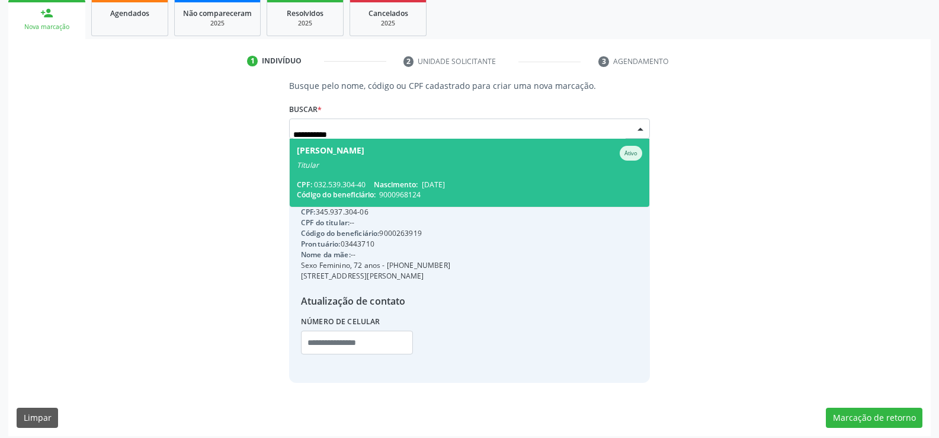
scroll to position [0, 0]
click at [385, 172] on span "Solange Gomes da Silva Ativo Titular CPF: 032.539.304-40 Nascimento: 04/06/1979…" at bounding box center [470, 173] width 360 height 68
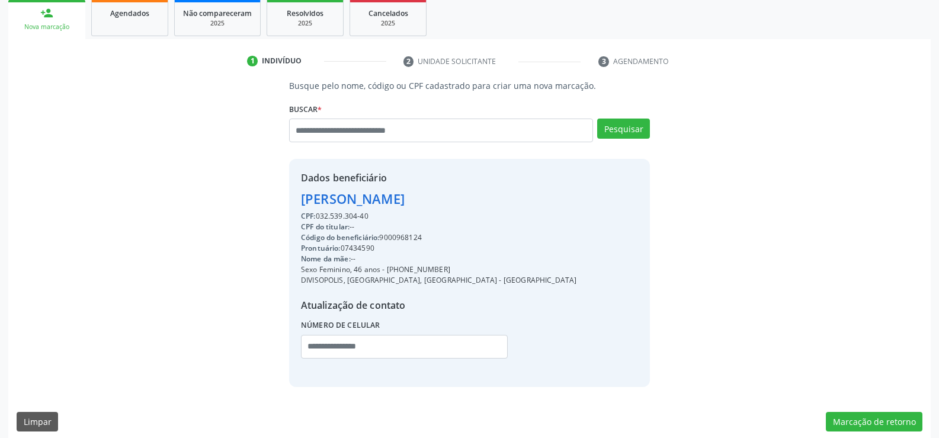
drag, startPoint x: 302, startPoint y: 200, endPoint x: 394, endPoint y: 215, distance: 93.7
click at [394, 215] on div "Dados beneficiário Solange Gomes da Silva CPF: 032.539.304-40 CPF do titular: -…" at bounding box center [439, 273] width 276 height 204
copy div "Solange Gomes da Silva CPF: 032.539.304-40"
click at [353, 132] on input "text" at bounding box center [441, 131] width 304 height 24
paste input "**********"
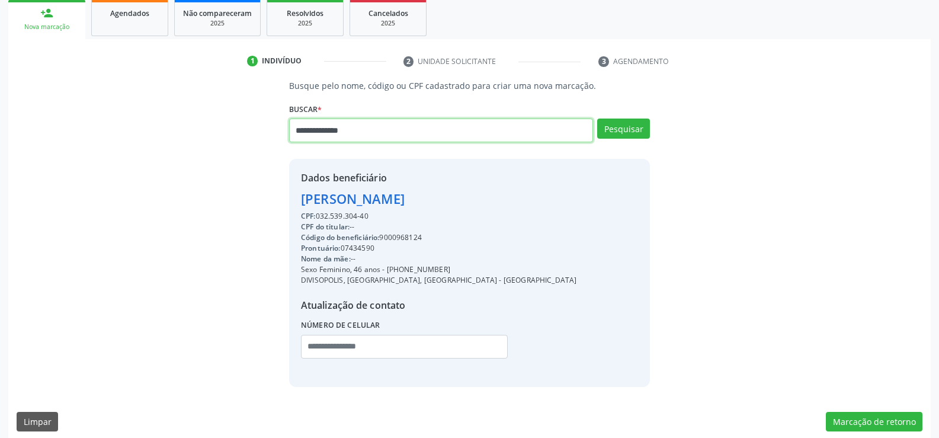
type input "**********"
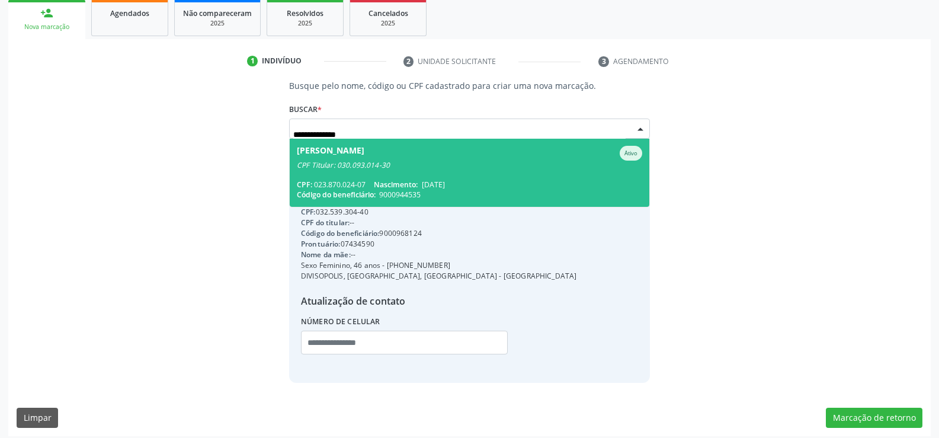
click at [392, 175] on span "Marcia da Rocha Ferreira Ativo CPF Titular: 030.093.014-30 CPF: 023.870.024-07 …" at bounding box center [470, 173] width 360 height 68
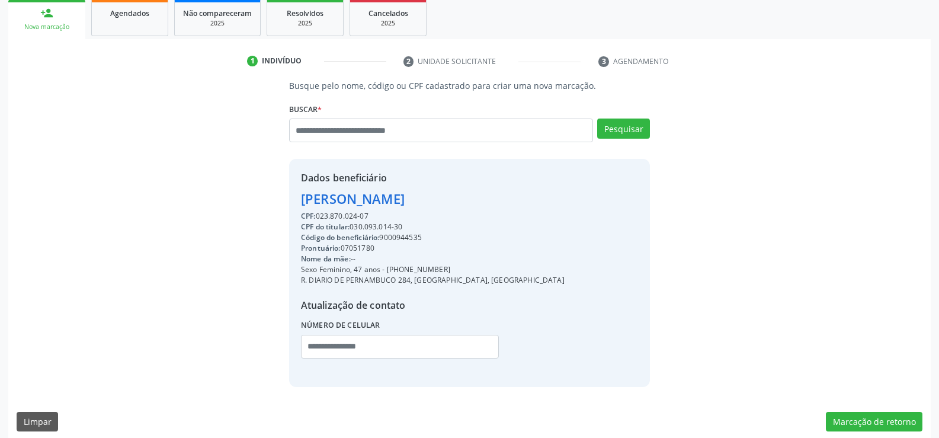
scroll to position [188, 0]
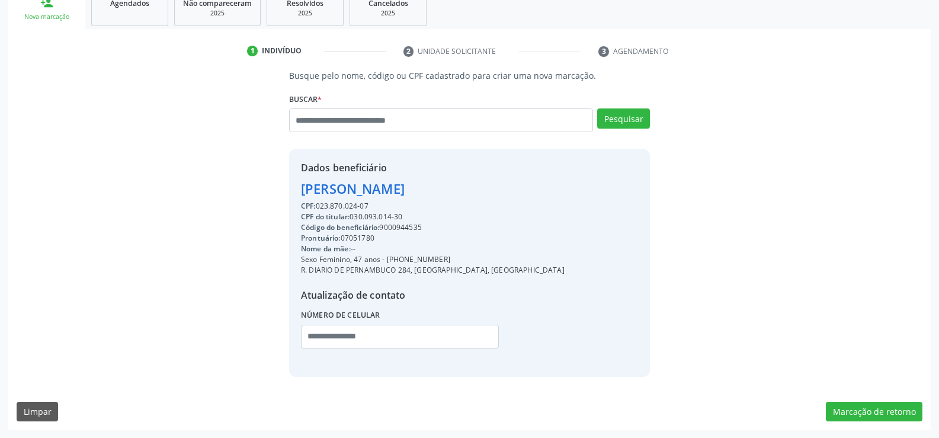
drag, startPoint x: 305, startPoint y: 188, endPoint x: 539, endPoint y: 193, distance: 233.5
click at [539, 193] on div "Dados beneficiário Marcia da Rocha Ferreira CPF: 023.870.024-07 CPF do titular:…" at bounding box center [469, 263] width 361 height 228
copy div "Marcia da Rocha Ferreira"
drag, startPoint x: 404, startPoint y: 260, endPoint x: 482, endPoint y: 260, distance: 77.6
click at [482, 260] on div "Sexo Feminino, 47 anos - (87) 98841-6241" at bounding box center [433, 259] width 264 height 11
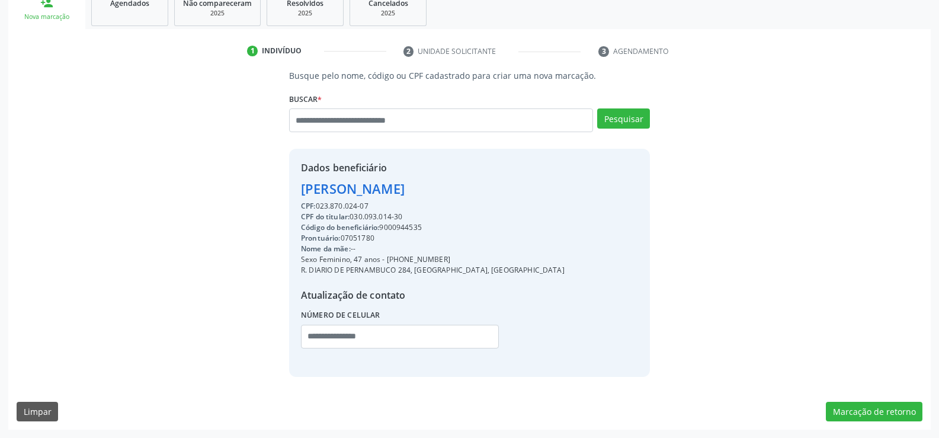
copy div "98841-6241"
click at [332, 124] on input "text" at bounding box center [441, 120] width 304 height 24
type input "**********"
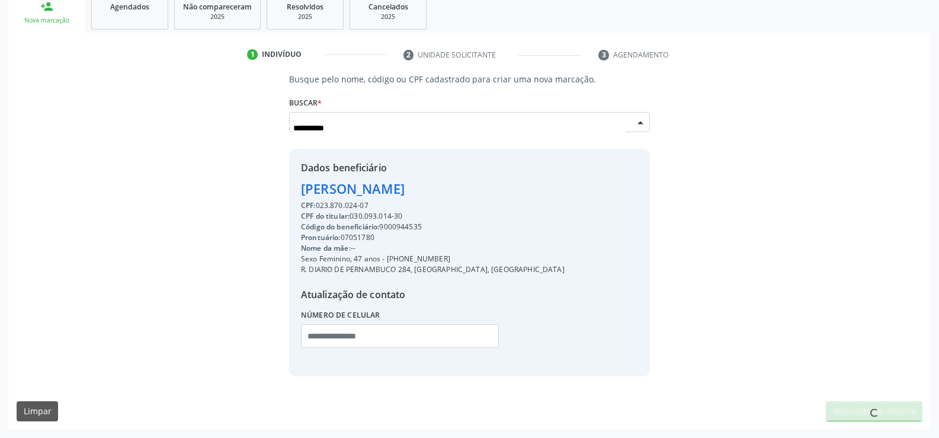
scroll to position [184, 0]
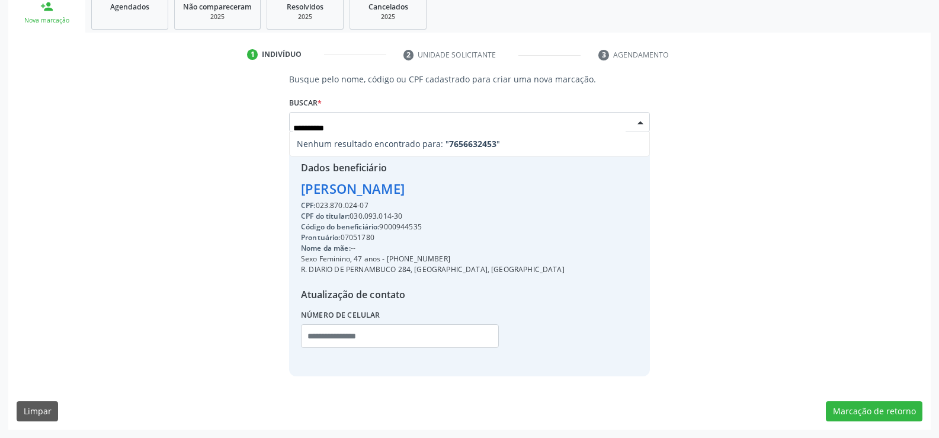
drag, startPoint x: 364, startPoint y: 129, endPoint x: 241, endPoint y: 127, distance: 123.3
click at [241, 127] on div "**********" at bounding box center [470, 224] width 906 height 303
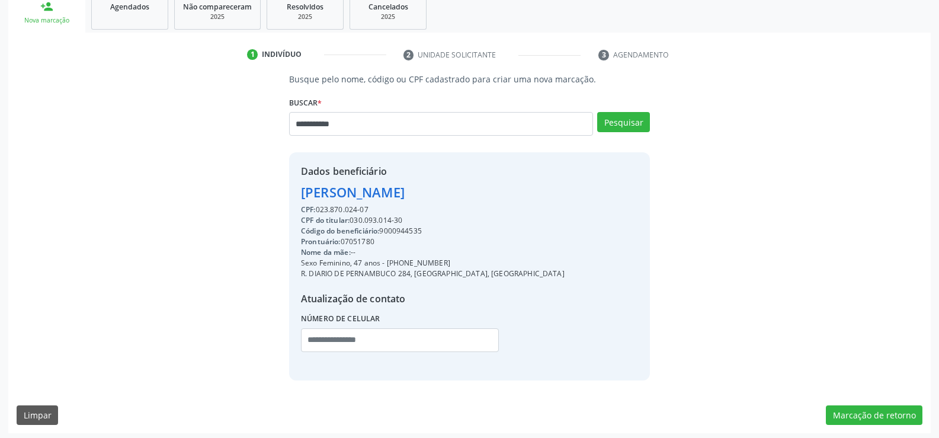
type input "**********"
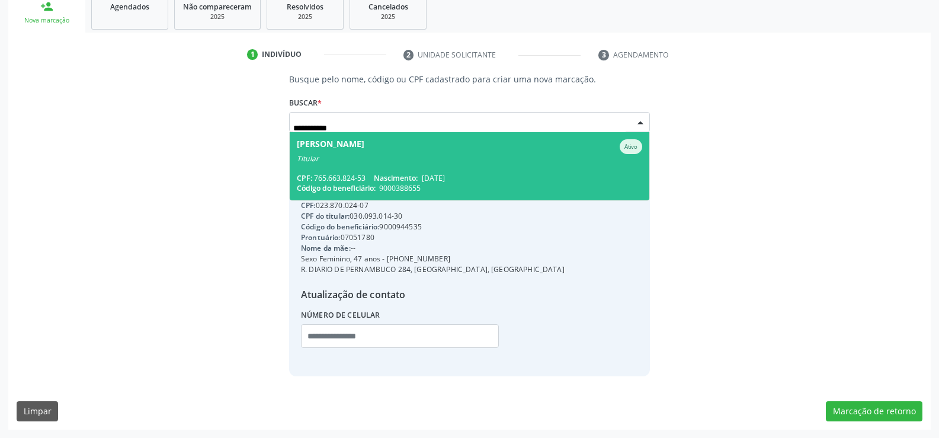
click at [354, 156] on div "Titular" at bounding box center [470, 158] width 346 height 9
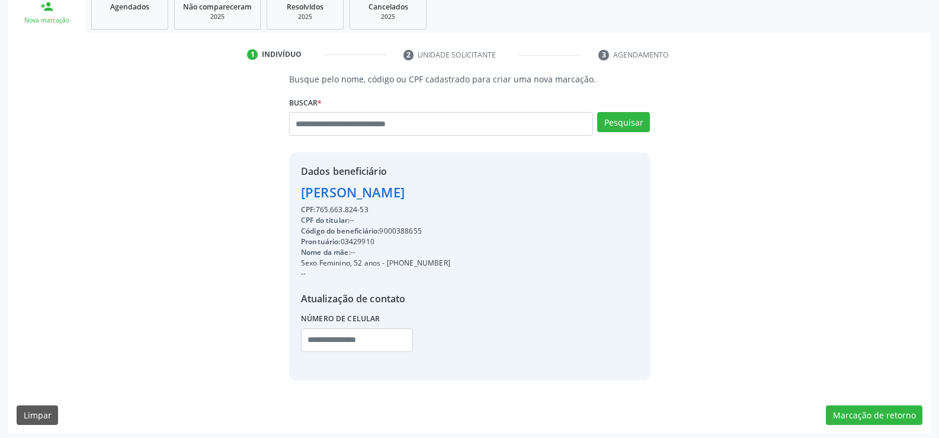
drag, startPoint x: 302, startPoint y: 190, endPoint x: 450, endPoint y: 214, distance: 150.0
click at [450, 214] on div "Dados beneficiário Simone Sergio de Franca CPF: 765.663.824-53 CPF do titular: …" at bounding box center [375, 266] width 149 height 204
click at [327, 129] on input "text" at bounding box center [441, 124] width 304 height 24
type input "**********"
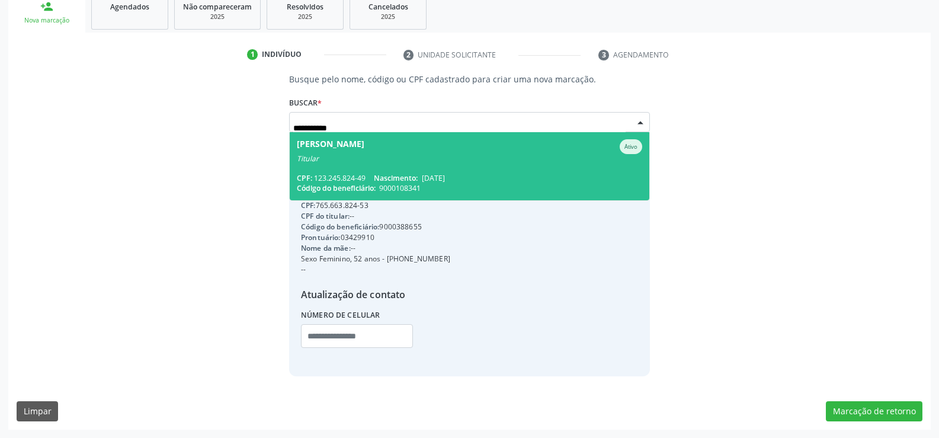
click at [348, 164] on span "Roberto Goncalves de Araujo Ativo Titular CPF: 123.245.824-49 Nascimento: 28/03…" at bounding box center [470, 166] width 360 height 68
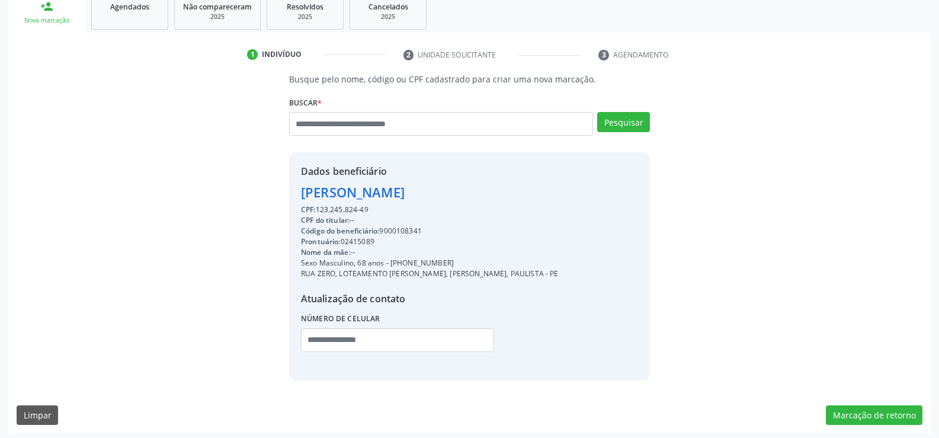
drag, startPoint x: 304, startPoint y: 193, endPoint x: 453, endPoint y: 209, distance: 150.3
click at [453, 209] on div "Dados beneficiário Roberto Goncalves de Araujo CPF: 123.245.824-49 CPF do titul…" at bounding box center [430, 266] width 258 height 204
click at [356, 125] on input "text" at bounding box center [441, 124] width 304 height 24
paste input "**********"
type input "**********"
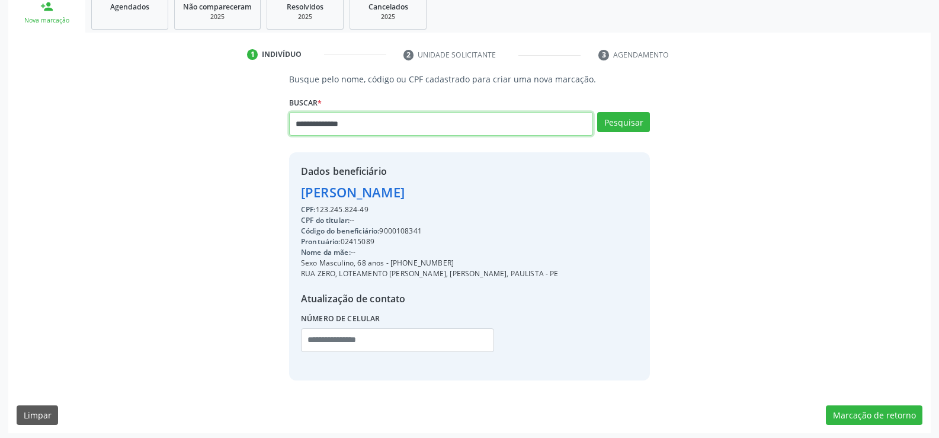
type input "**********"
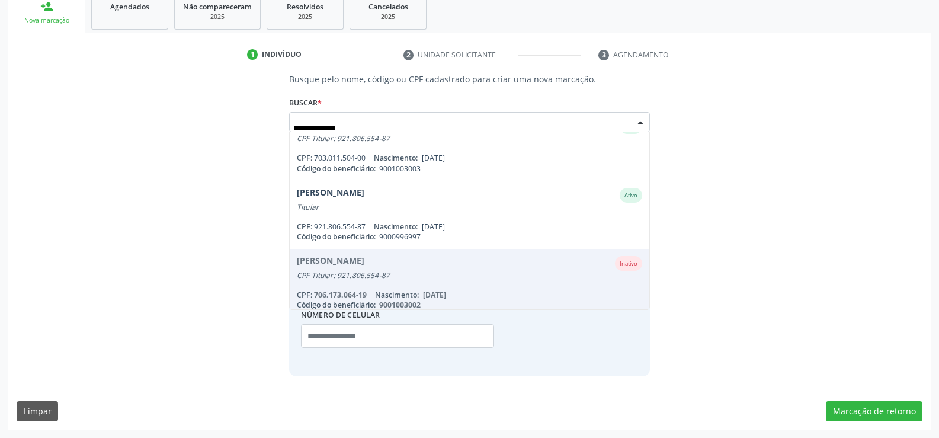
scroll to position [165, 0]
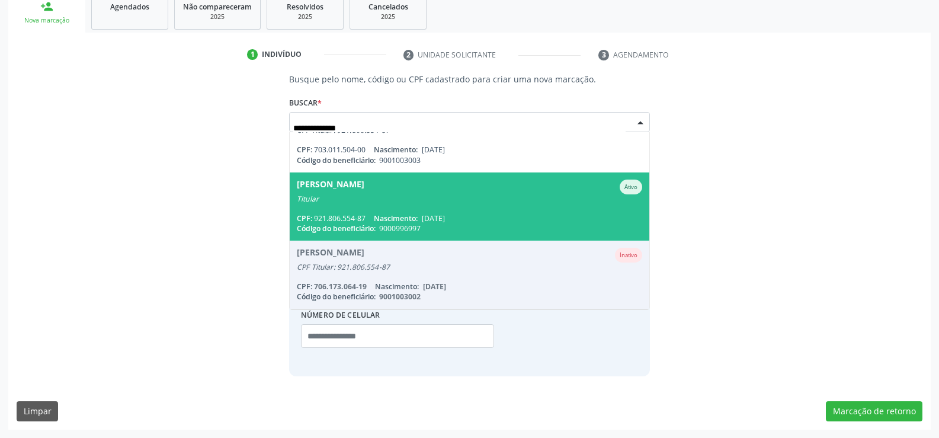
click at [426, 214] on span "03/02/1975" at bounding box center [433, 218] width 23 height 10
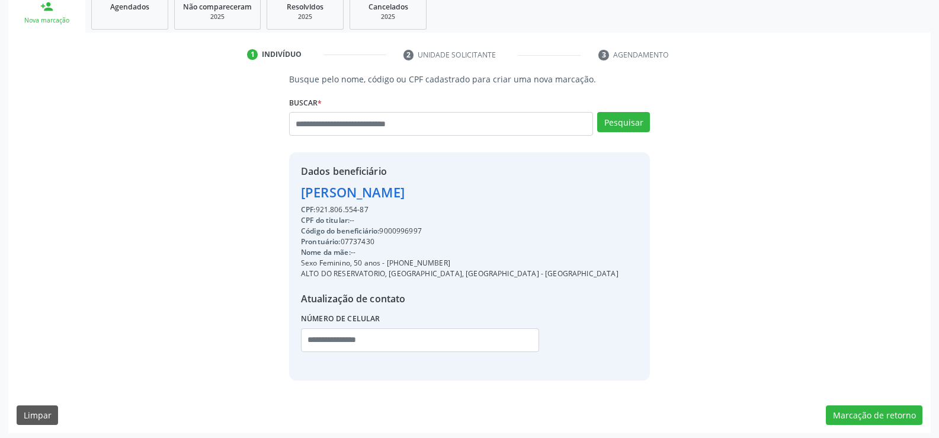
drag, startPoint x: 302, startPoint y: 193, endPoint x: 596, endPoint y: 193, distance: 293.9
click at [596, 193] on div "Dados beneficiário Maria da Conceicao de Aquino Nascimento CPF: 921.806.554-87 …" at bounding box center [469, 266] width 361 height 228
drag, startPoint x: 402, startPoint y: 263, endPoint x: 491, endPoint y: 264, distance: 88.9
click at [491, 264] on div "Sexo Feminino, 50 anos - (81) 99845-1129" at bounding box center [460, 263] width 318 height 11
click at [361, 124] on input "text" at bounding box center [441, 124] width 304 height 24
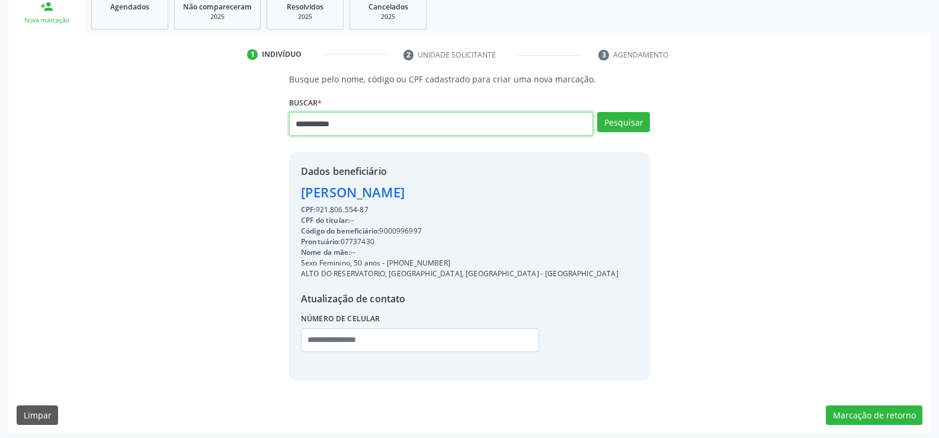
type input "**********"
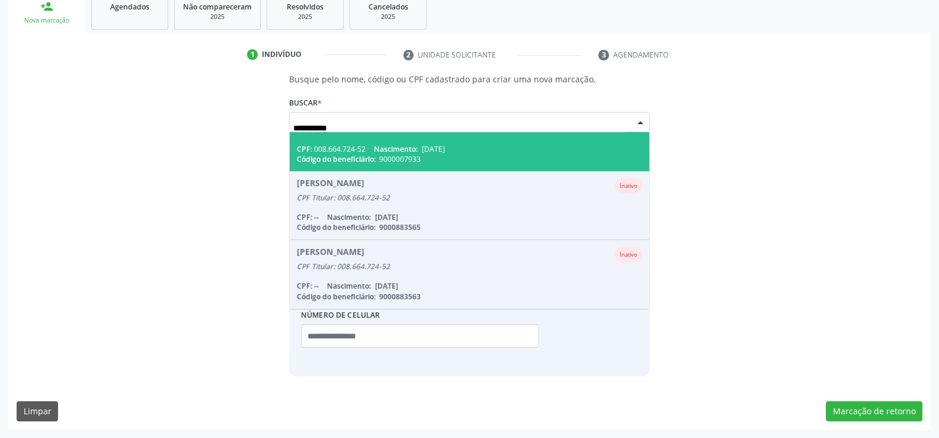
scroll to position [0, 0]
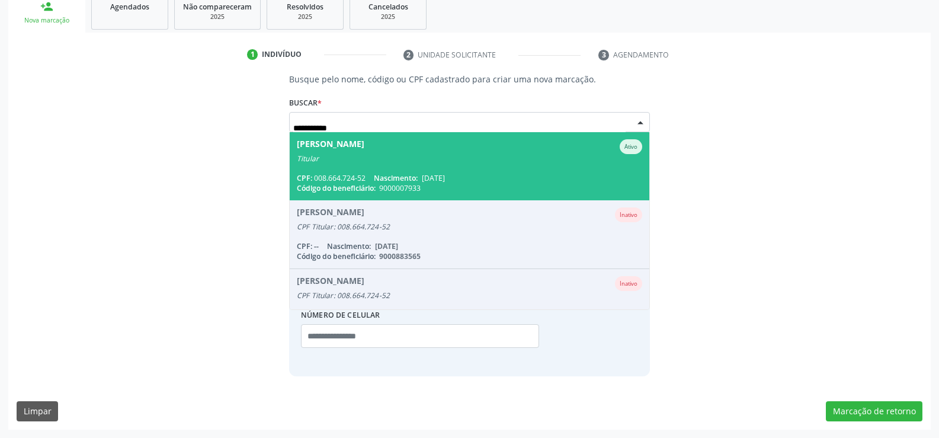
click at [380, 163] on span "Eliciane Rodrigues da Silva Ativo Titular CPF: 008.664.724-52 Nascimento: 19/10…" at bounding box center [470, 166] width 360 height 68
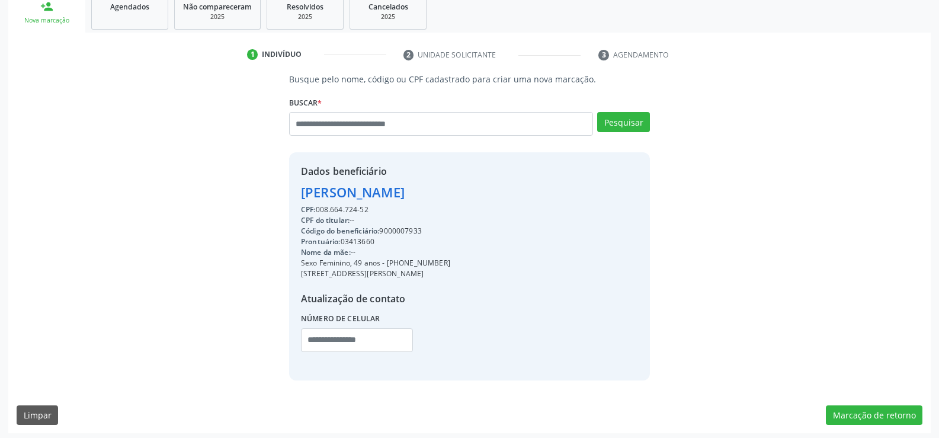
drag, startPoint x: 301, startPoint y: 193, endPoint x: 536, endPoint y: 210, distance: 235.9
click at [536, 210] on div "Dados beneficiário Eliciane Rodrigues da Silva CPF: 008.664.724-52 CPF do titul…" at bounding box center [469, 266] width 361 height 228
click at [354, 133] on input "text" at bounding box center [441, 124] width 304 height 24
paste input "**********"
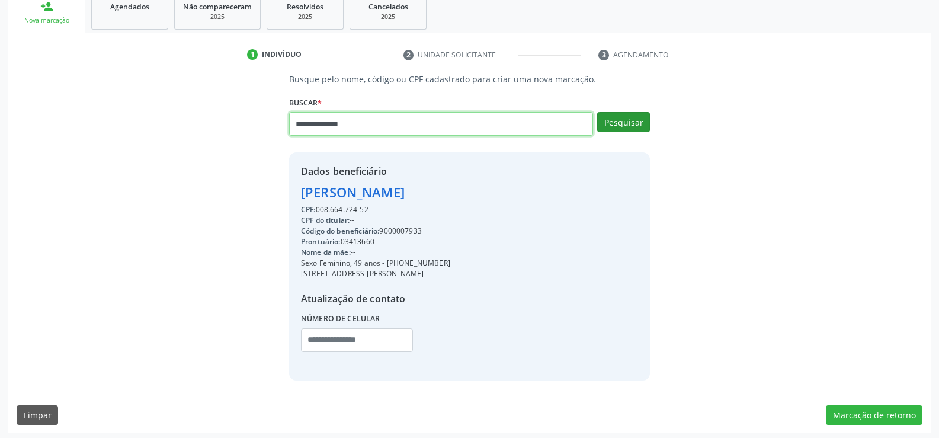
type input "**********"
click at [623, 126] on button "Pesquisar" at bounding box center [623, 122] width 53 height 20
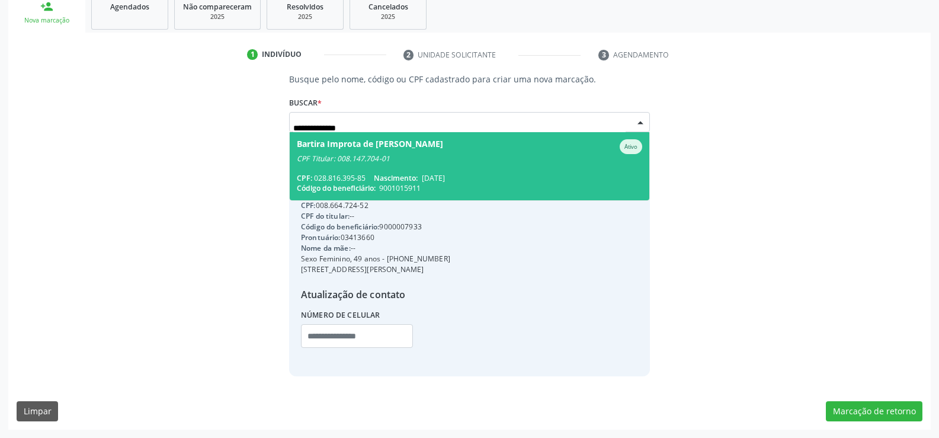
click at [442, 164] on span "Bartira Improta de Oliveira Mendona Ativo CPF Titular: 008.147.704-01 CPF: 028.…" at bounding box center [470, 166] width 360 height 68
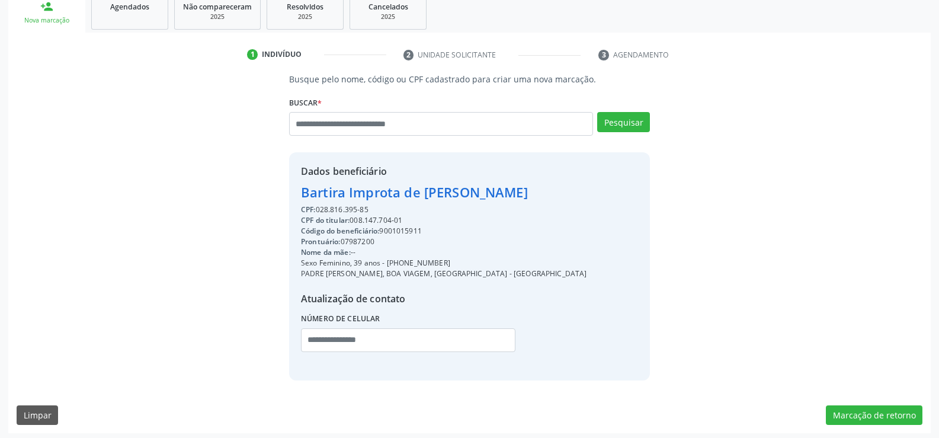
drag, startPoint x: 300, startPoint y: 194, endPoint x: 551, endPoint y: 193, distance: 251.3
click at [551, 193] on div "Dados beneficiário Bartira Improta de Oliveira Mendona CPF: 028.816.395-85 CPF …" at bounding box center [469, 266] width 361 height 228
drag, startPoint x: 402, startPoint y: 260, endPoint x: 455, endPoint y: 258, distance: 52.8
click at [455, 258] on div "Sexo Feminino, 39 anos - (81) 97107-1906" at bounding box center [444, 263] width 286 height 11
click at [363, 123] on input "text" at bounding box center [441, 124] width 304 height 24
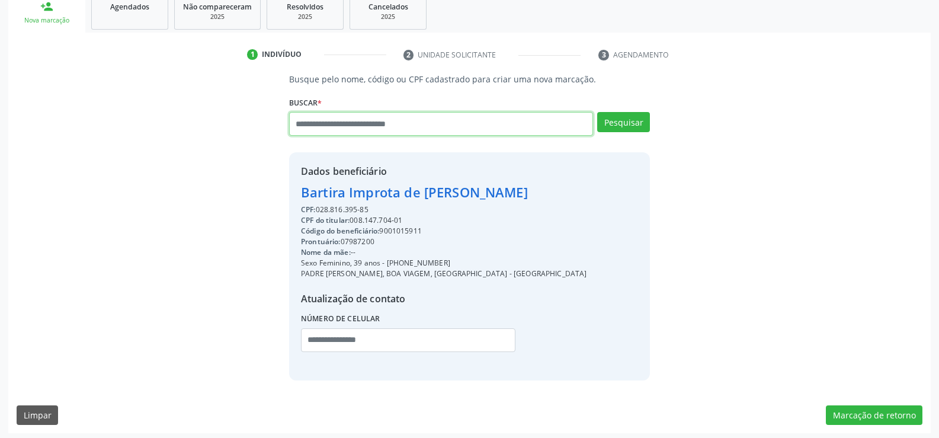
click at [323, 126] on input "text" at bounding box center [441, 124] width 304 height 24
paste input "**********"
type input "**********"
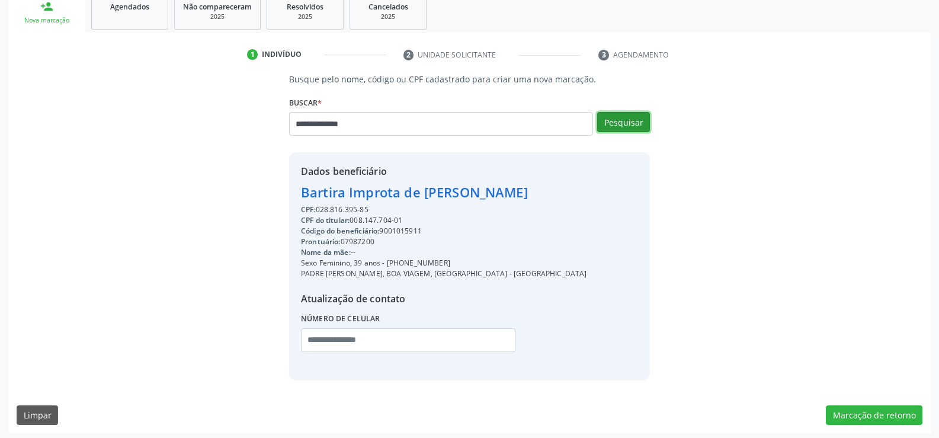
click at [616, 121] on button "Pesquisar" at bounding box center [623, 122] width 53 height 20
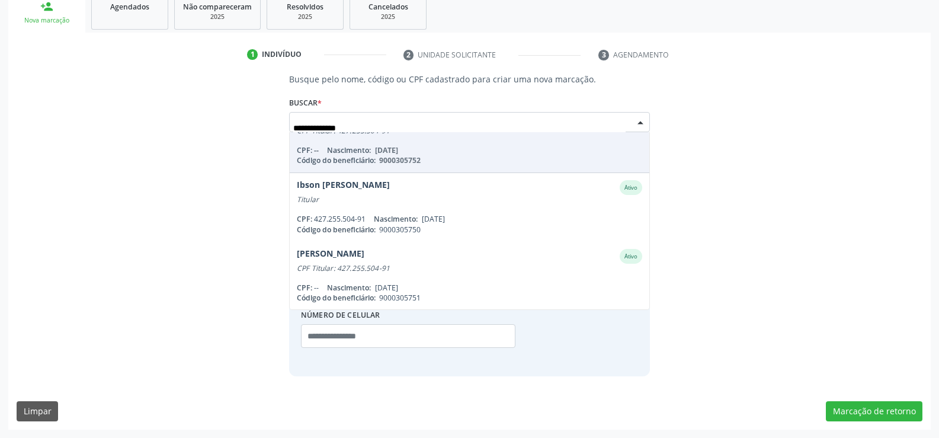
scroll to position [97, 0]
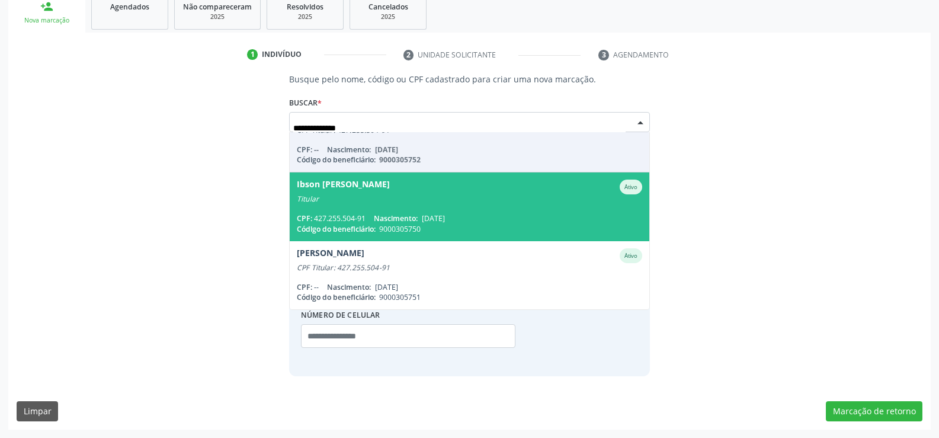
click at [427, 201] on div "Titular" at bounding box center [470, 198] width 346 height 9
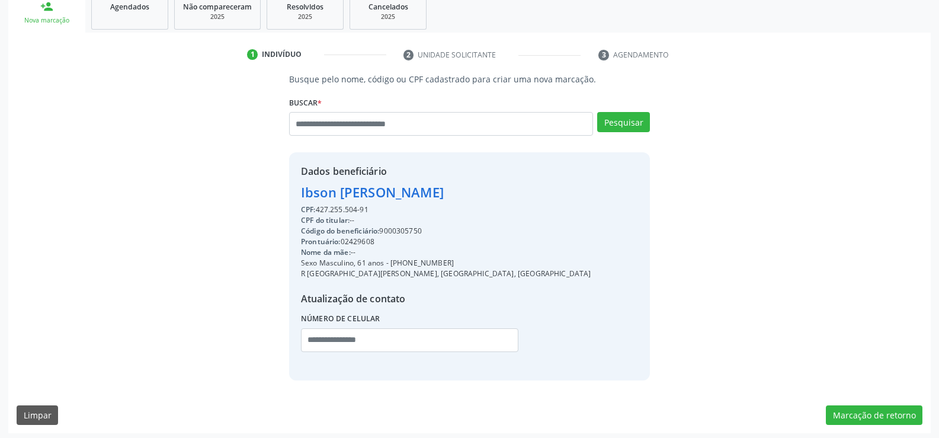
drag, startPoint x: 304, startPoint y: 191, endPoint x: 403, endPoint y: 191, distance: 99.0
click at [403, 191] on div "Ibson Tavares de Araujo" at bounding box center [446, 193] width 290 height 20
click at [366, 194] on div "Ibson Tavares de Araujo" at bounding box center [446, 193] width 290 height 20
drag, startPoint x: 300, startPoint y: 190, endPoint x: 500, endPoint y: 201, distance: 200.7
click at [500, 201] on div "Dados beneficiário Ibson Tavares de Araujo CPF: 427.255.504-91 CPF do titular: …" at bounding box center [469, 266] width 361 height 228
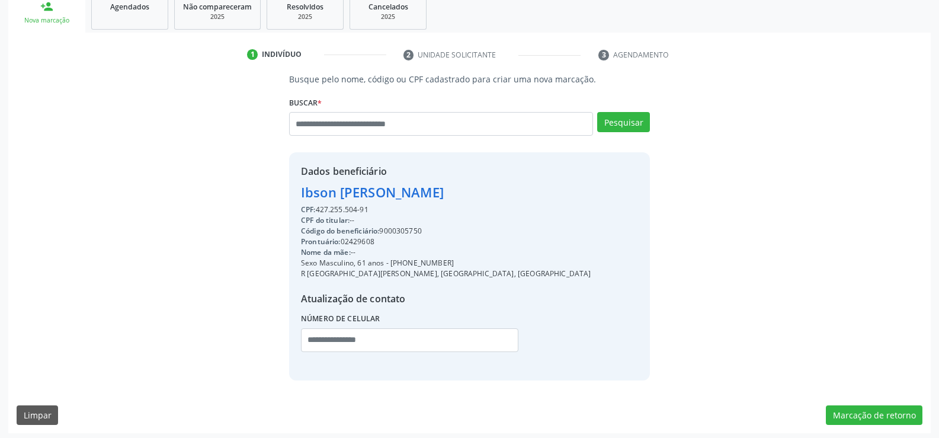
drag, startPoint x: 404, startPoint y: 261, endPoint x: 483, endPoint y: 266, distance: 79.0
click at [483, 266] on div "Sexo Masculino, 61 anos - (81) 98760-9024" at bounding box center [446, 263] width 290 height 11
click at [350, 124] on input "text" at bounding box center [441, 124] width 304 height 24
paste input "**********"
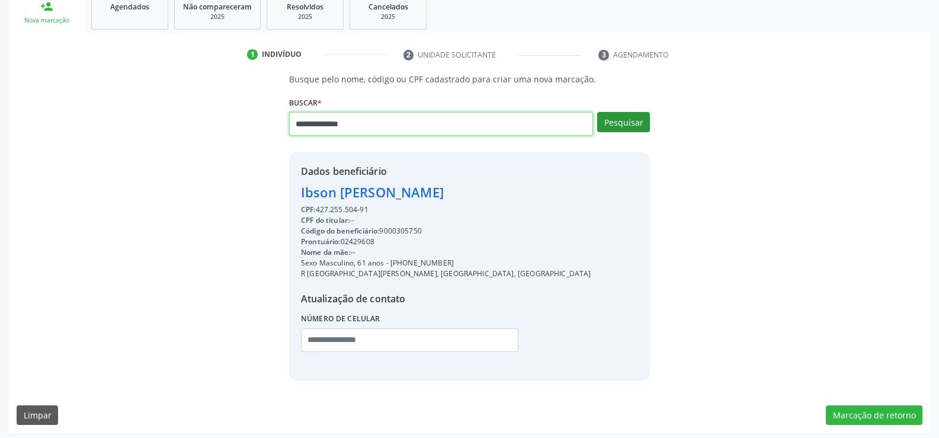
type input "**********"
click at [629, 116] on button "Pesquisar" at bounding box center [623, 122] width 53 height 20
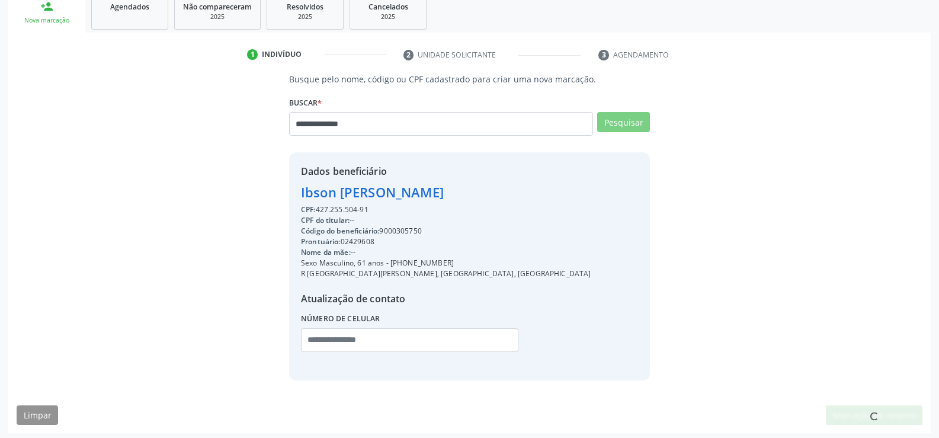
scroll to position [0, 0]
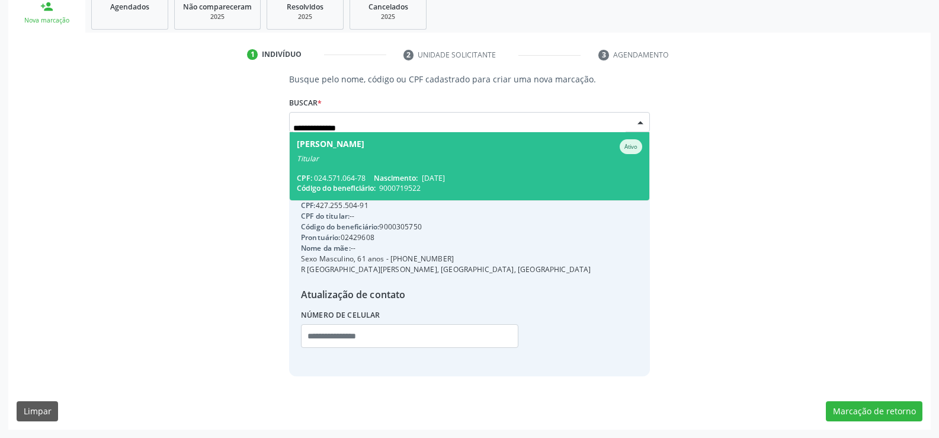
click at [464, 167] on span "Carla Fernanda de Lima Ativo Titular CPF: 024.571.064-78 Nascimento: 05/05/1977…" at bounding box center [470, 166] width 360 height 68
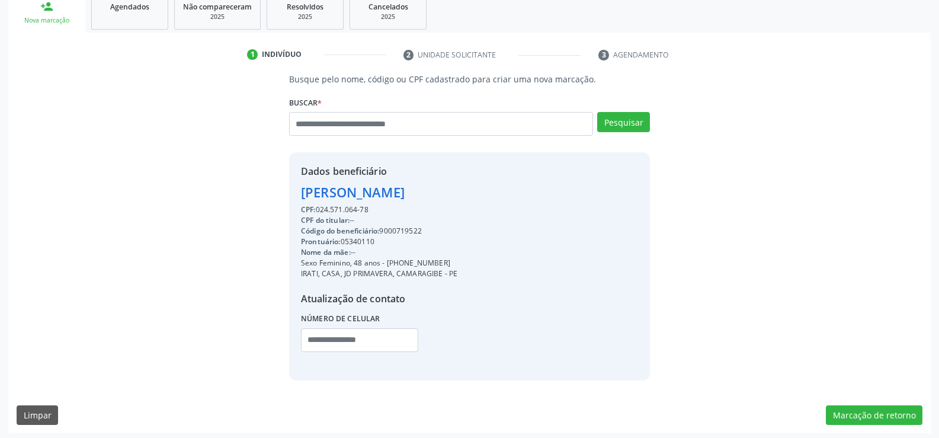
drag, startPoint x: 303, startPoint y: 194, endPoint x: 508, endPoint y: 187, distance: 205.7
click at [508, 187] on div "Dados beneficiário Carla Fernanda de Lima CPF: 024.571.064-78 CPF do titular: -…" at bounding box center [469, 266] width 361 height 228
drag, startPoint x: 401, startPoint y: 261, endPoint x: 478, endPoint y: 264, distance: 76.5
click at [478, 264] on div "Dados beneficiário Carla Fernanda de Lima CPF: 024.571.064-78 CPF do titular: -…" at bounding box center [469, 266] width 361 height 228
click at [350, 121] on input "text" at bounding box center [441, 124] width 304 height 24
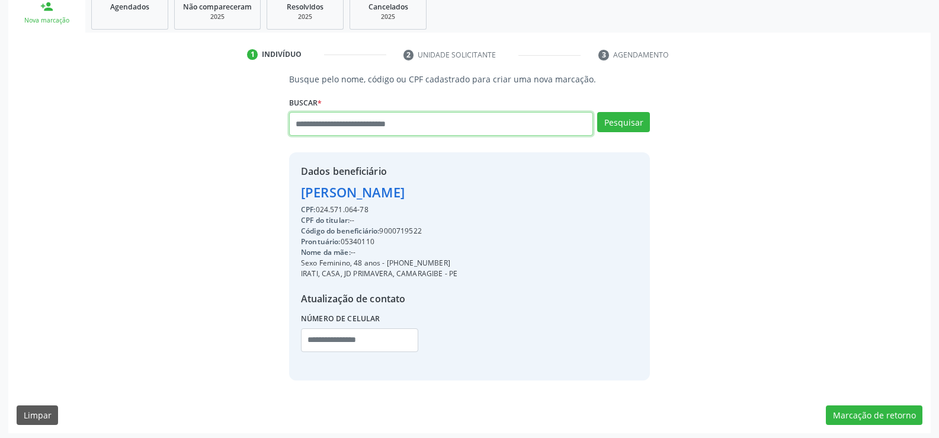
paste input "**********"
type input "**********"
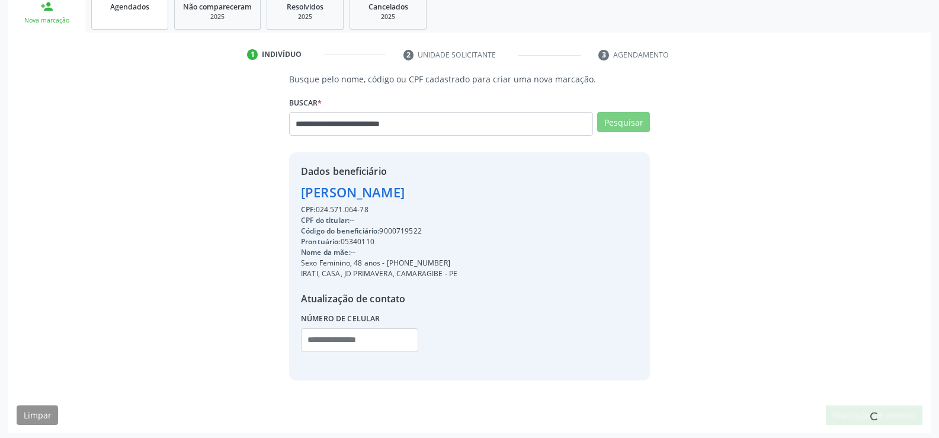
click at [135, 9] on span "Agendados" at bounding box center [129, 7] width 39 height 10
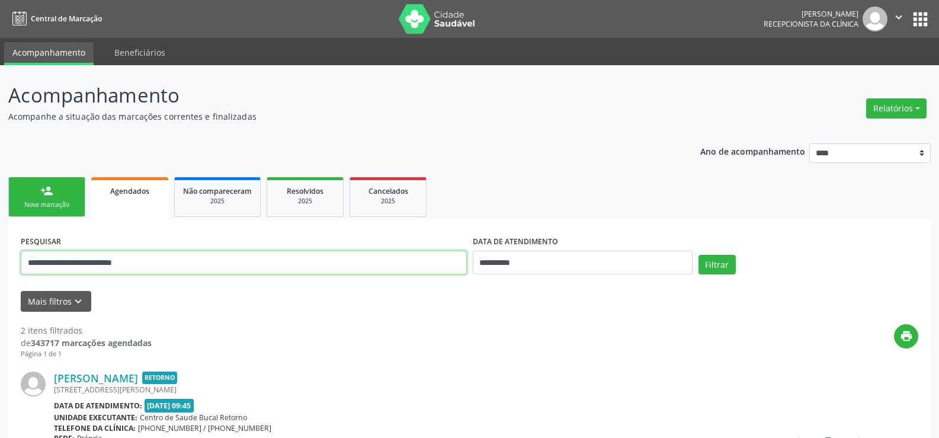
click at [404, 262] on input "**********" at bounding box center [244, 263] width 446 height 24
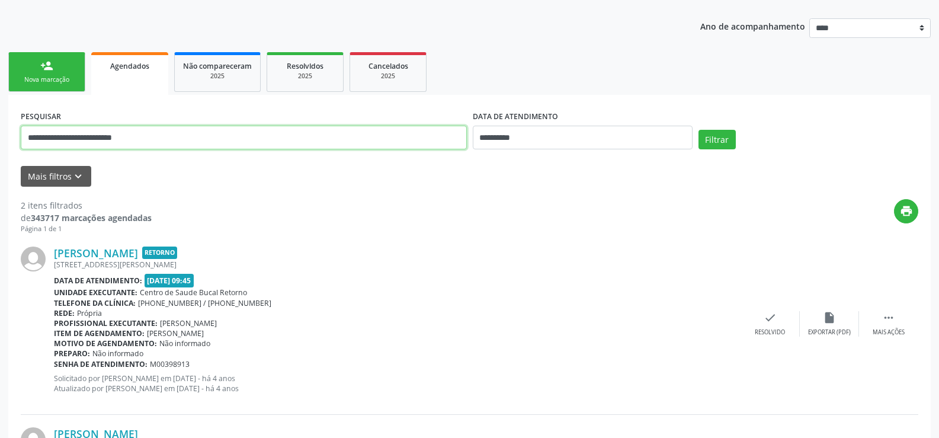
scroll to position [66, 0]
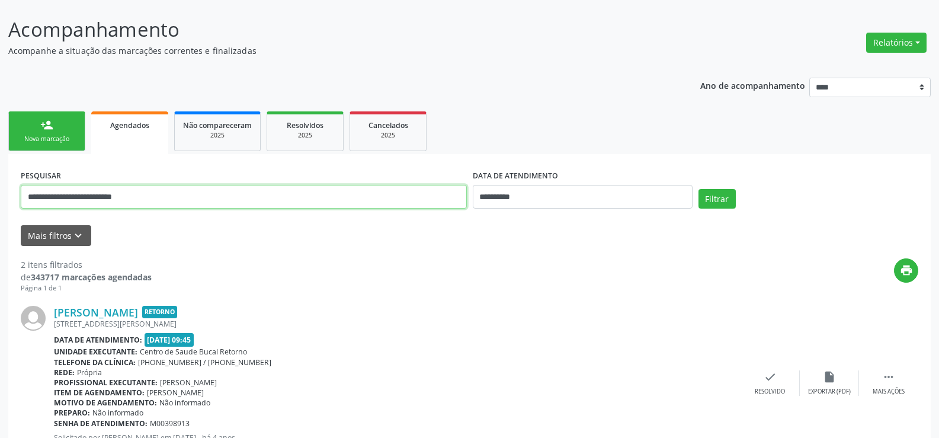
click at [435, 193] on input "**********" at bounding box center [244, 197] width 446 height 24
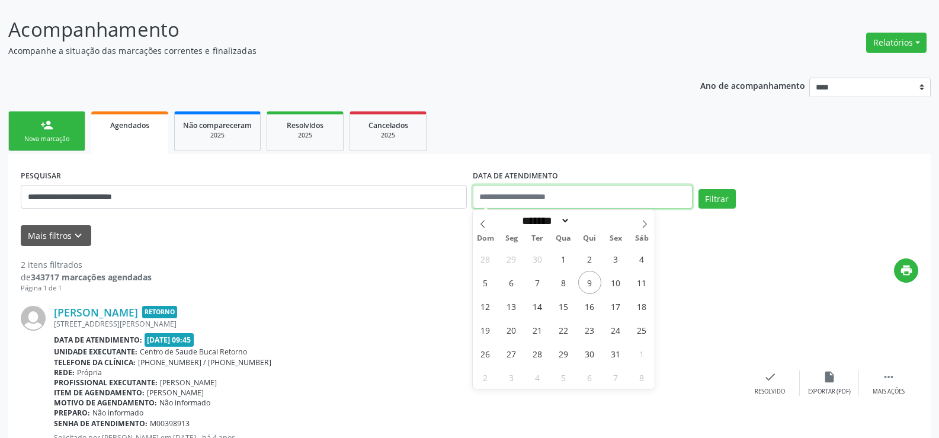
click at [699, 189] on button "Filtrar" at bounding box center [717, 199] width 37 height 20
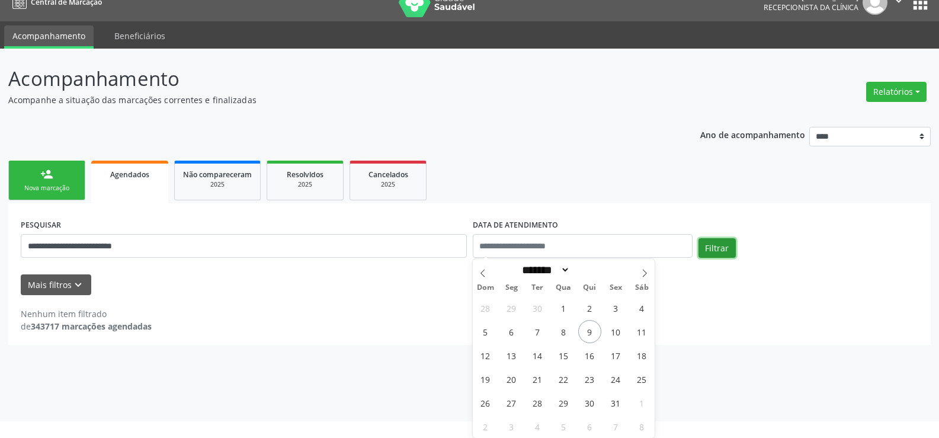
scroll to position [0, 0]
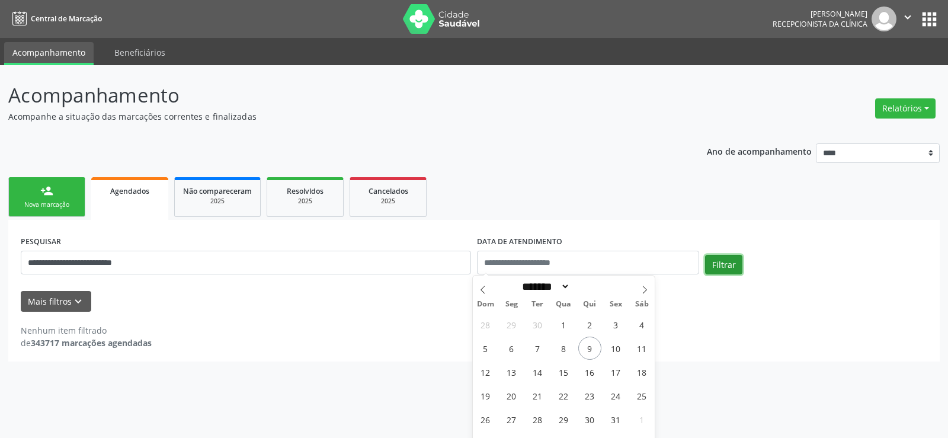
click at [716, 248] on div "**********" at bounding box center [474, 257] width 913 height 50
click at [728, 270] on button "Filtrar" at bounding box center [723, 265] width 37 height 20
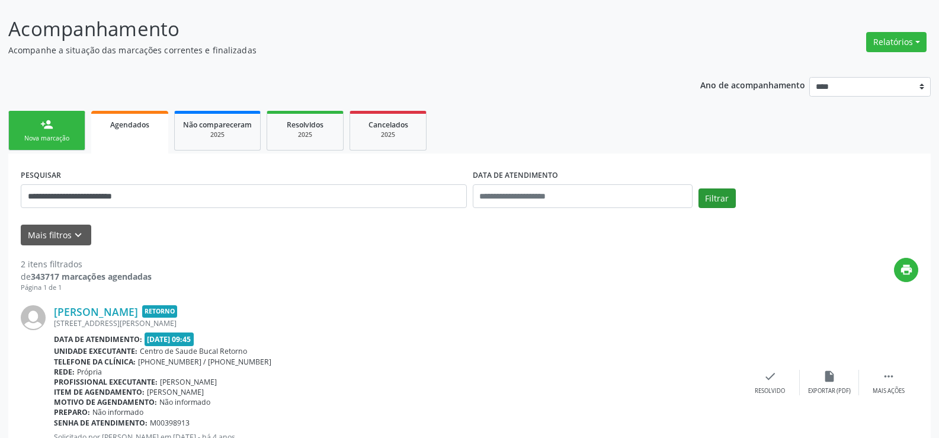
scroll to position [66, 0]
click at [391, 129] on span "Cancelados" at bounding box center [389, 125] width 40 height 10
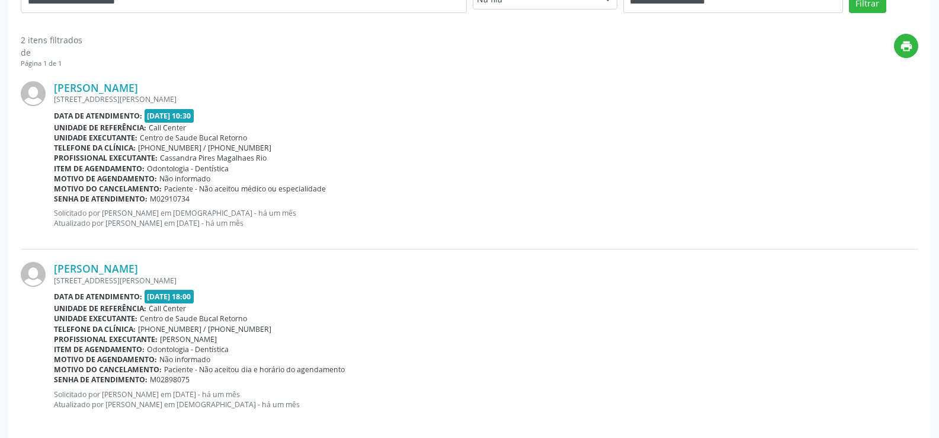
scroll to position [274, 0]
